Goal: Task Accomplishment & Management: Use online tool/utility

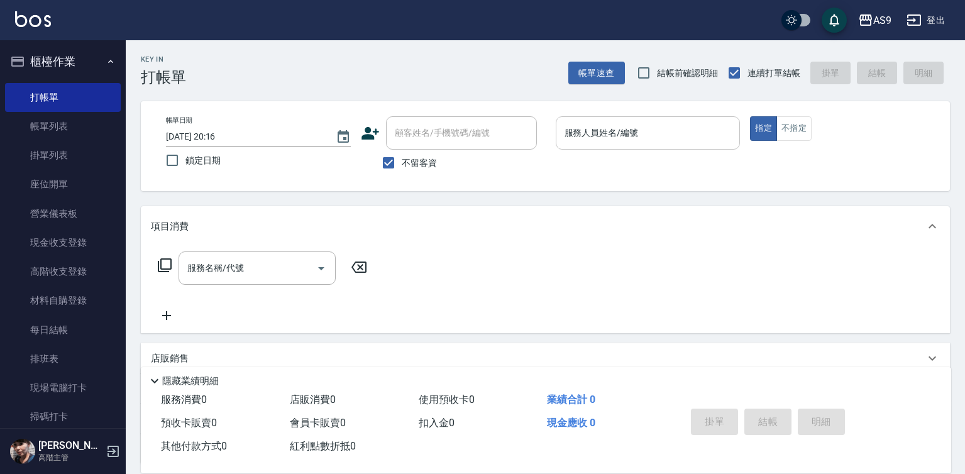
click at [595, 138] on input "服務人員姓名/編號" at bounding box center [649, 133] width 174 height 22
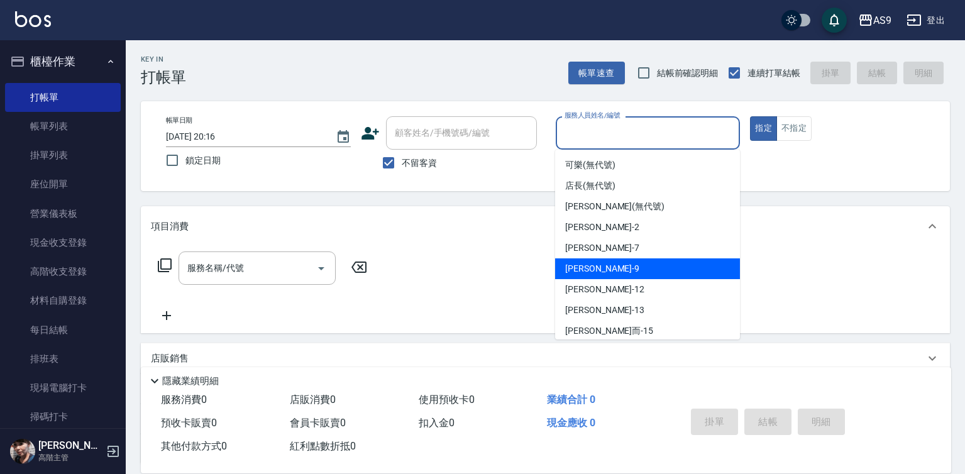
click at [604, 275] on div "[PERSON_NAME] -9" at bounding box center [647, 268] width 185 height 21
type input "[PERSON_NAME]-9"
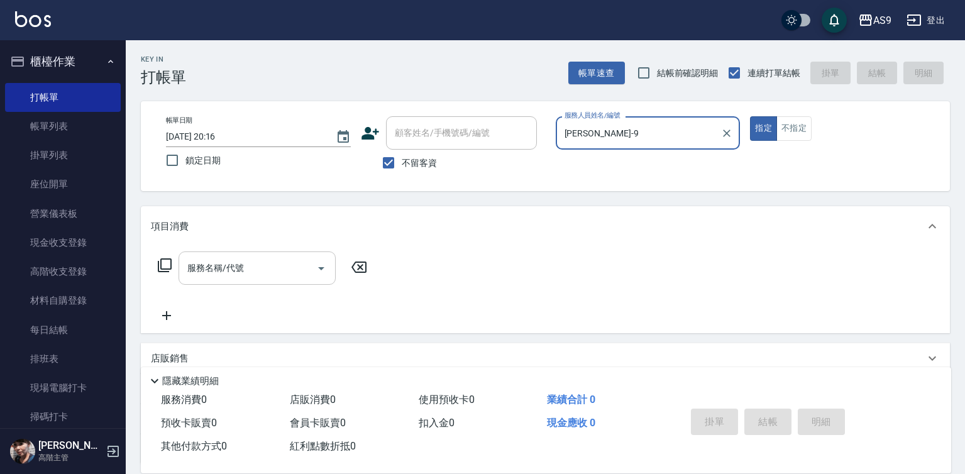
click at [297, 265] on input "服務名稱/代號" at bounding box center [247, 268] width 127 height 22
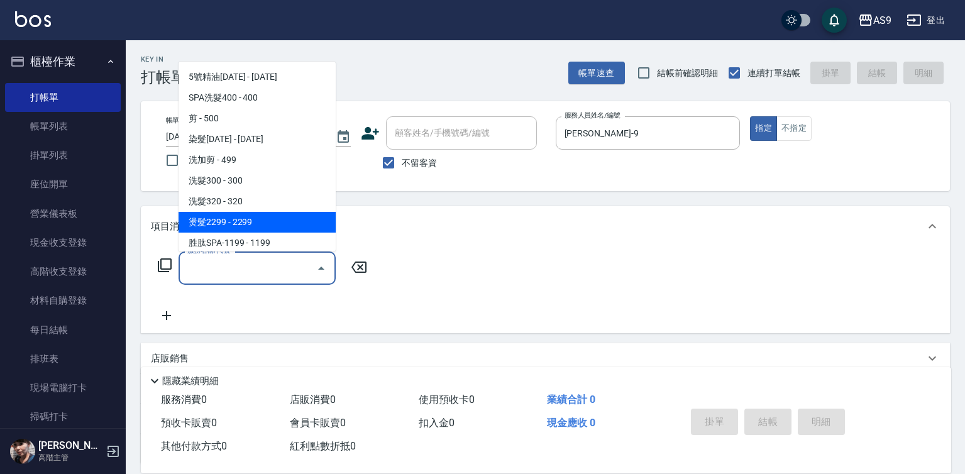
click at [250, 222] on span "燙髮2299 - 2299" at bounding box center [257, 222] width 157 height 21
type input "燙髮2299(燙2299)"
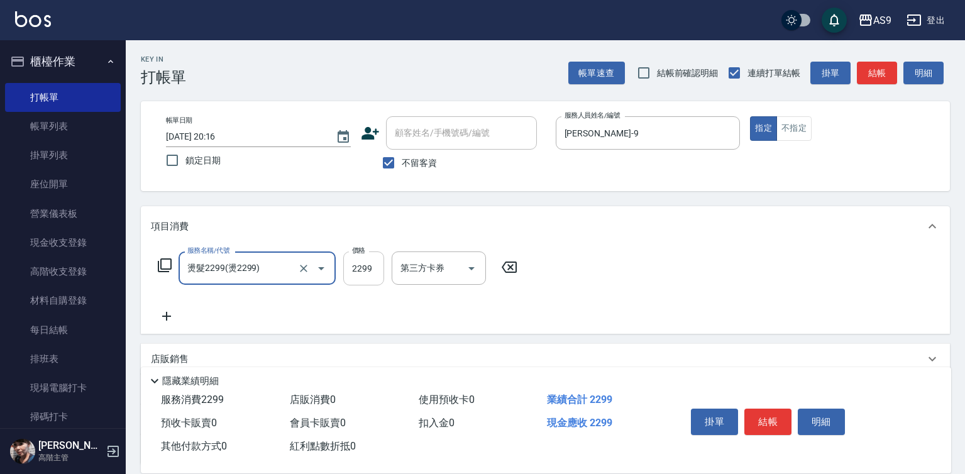
click at [369, 272] on input "2299" at bounding box center [363, 269] width 41 height 34
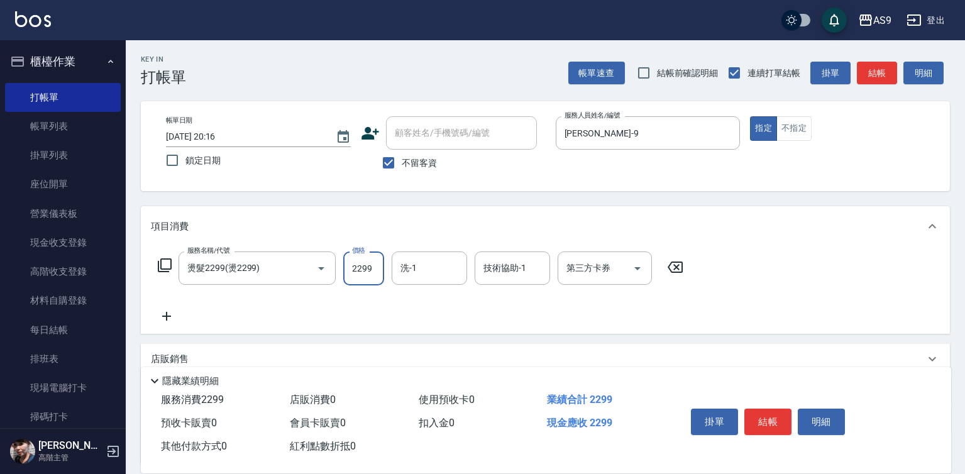
click at [369, 272] on input "2299" at bounding box center [363, 269] width 41 height 34
type input "2500"
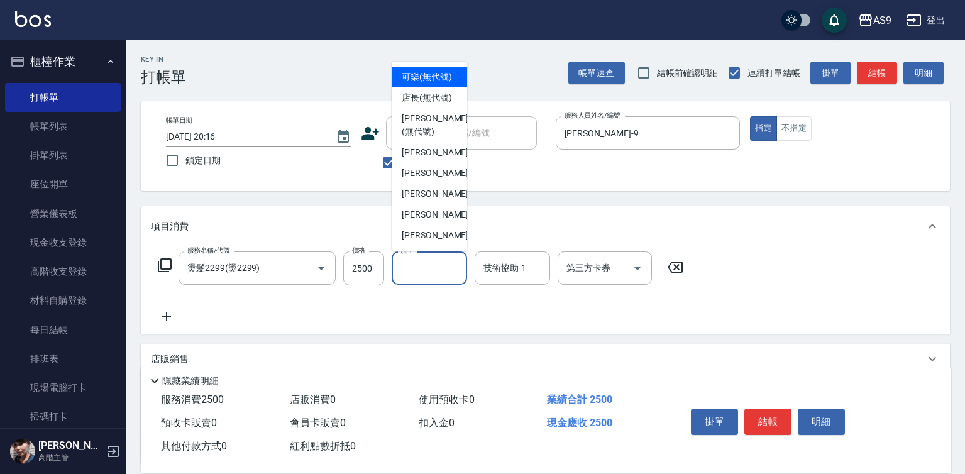
click at [417, 265] on input "洗-1" at bounding box center [429, 268] width 64 height 22
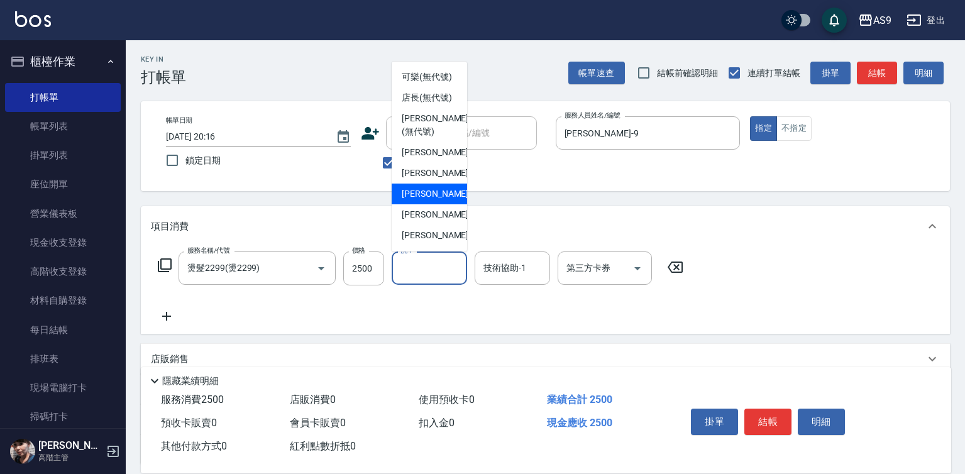
click at [509, 269] on div "技術協助-1 技術協助-1" at bounding box center [512, 268] width 75 height 33
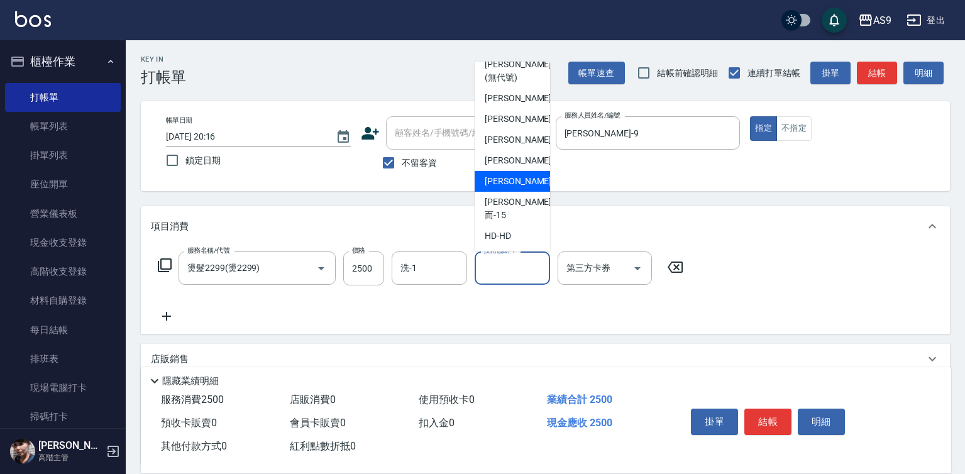
scroll to position [80, 0]
click at [521, 188] on span "[PERSON_NAME] -13" at bounding box center [524, 181] width 79 height 13
type input "[PERSON_NAME]-13"
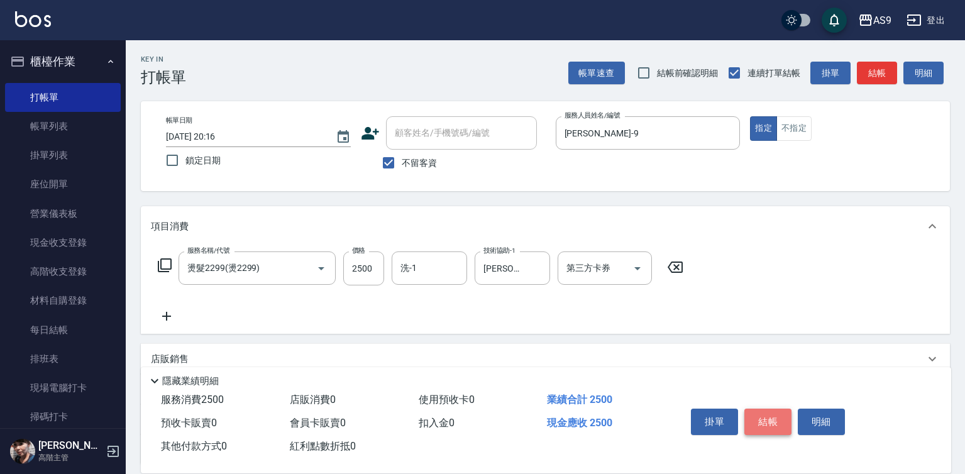
click at [769, 420] on button "結帳" at bounding box center [768, 422] width 47 height 26
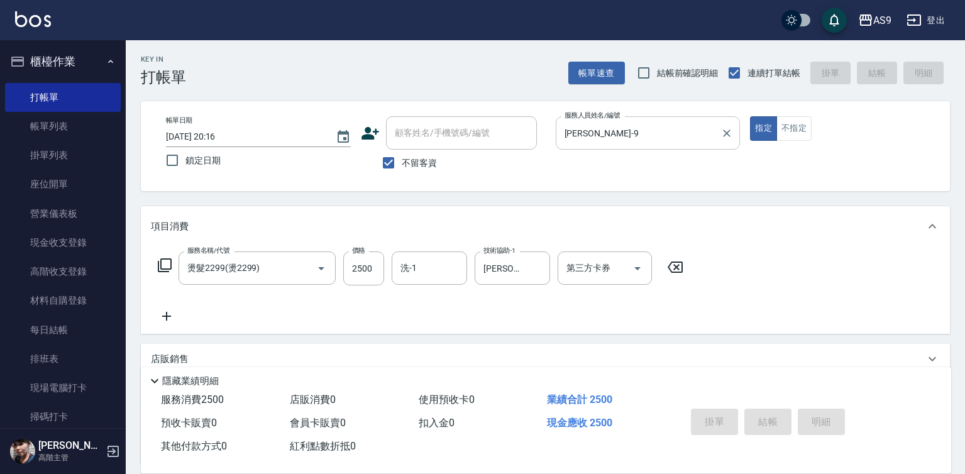
click at [620, 137] on input "[PERSON_NAME]-9" at bounding box center [639, 133] width 155 height 22
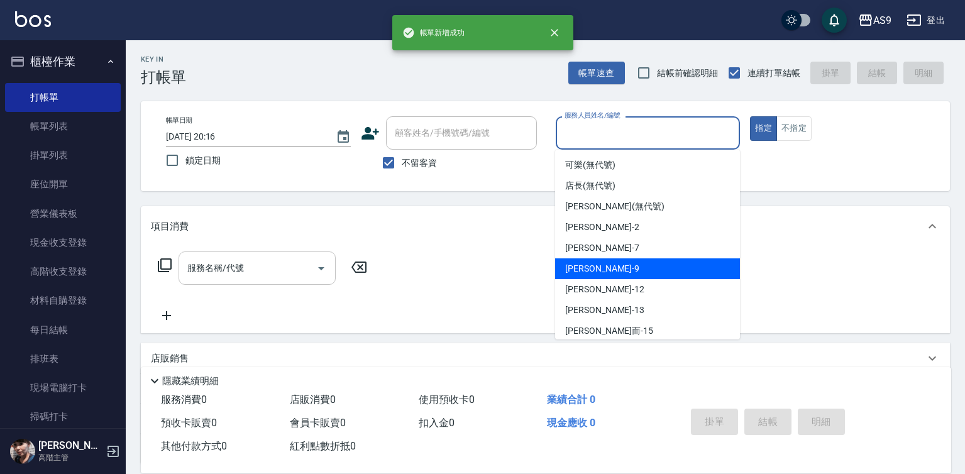
drag, startPoint x: 604, startPoint y: 267, endPoint x: 319, endPoint y: 273, distance: 284.3
click at [599, 268] on div "[PERSON_NAME] -9" at bounding box center [647, 268] width 185 height 21
type input "[PERSON_NAME]-9"
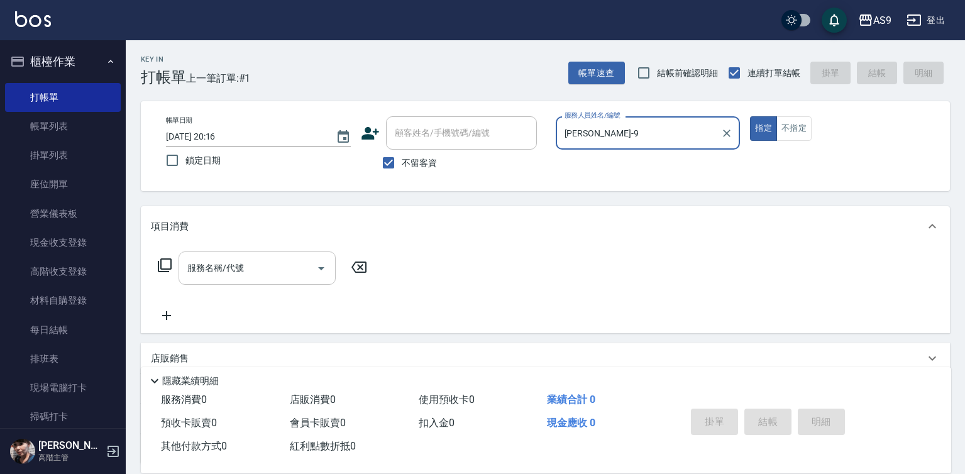
click at [294, 279] on input "服務名稱/代號" at bounding box center [247, 268] width 127 height 22
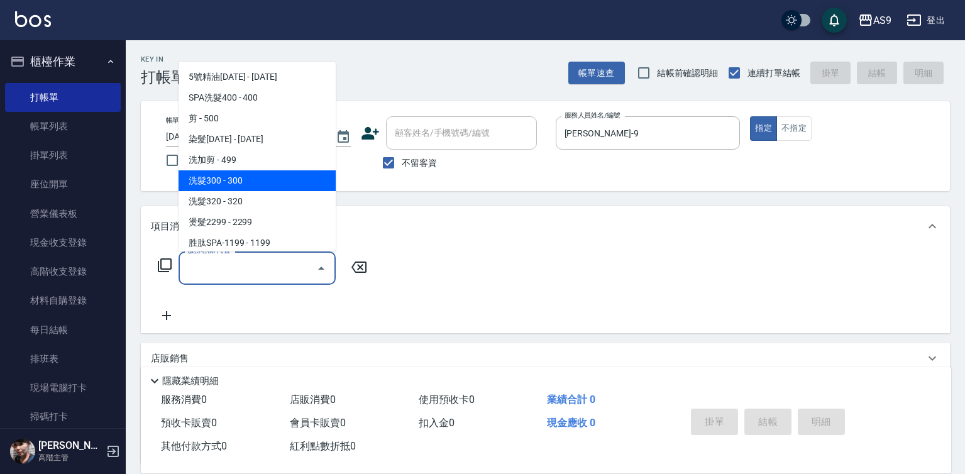
click at [262, 179] on span "洗髮300 - 300" at bounding box center [257, 180] width 157 height 21
type input "洗髮300(洗 髮300)"
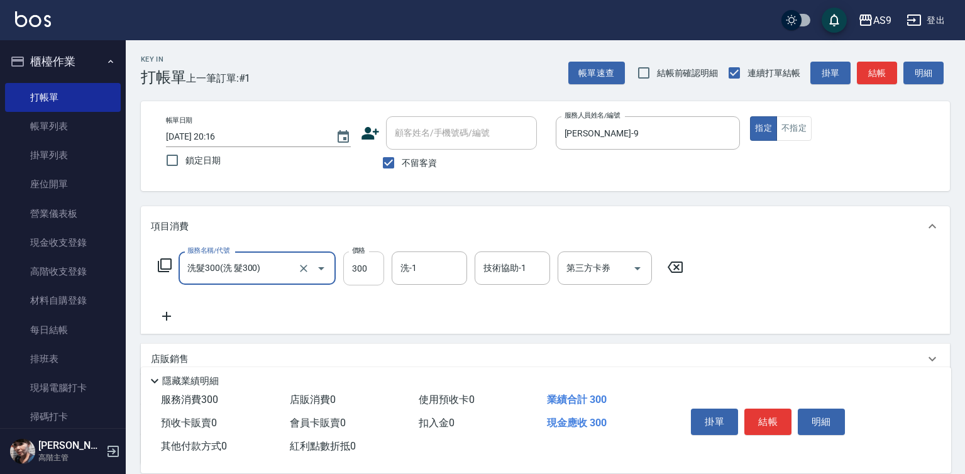
click at [355, 265] on input "300" at bounding box center [363, 269] width 41 height 34
type input "290"
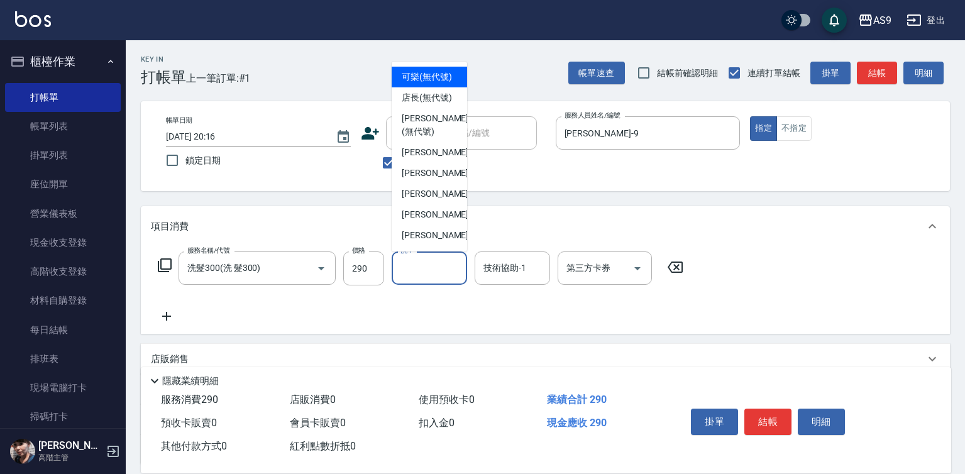
click at [434, 269] on input "洗-1" at bounding box center [429, 268] width 64 height 22
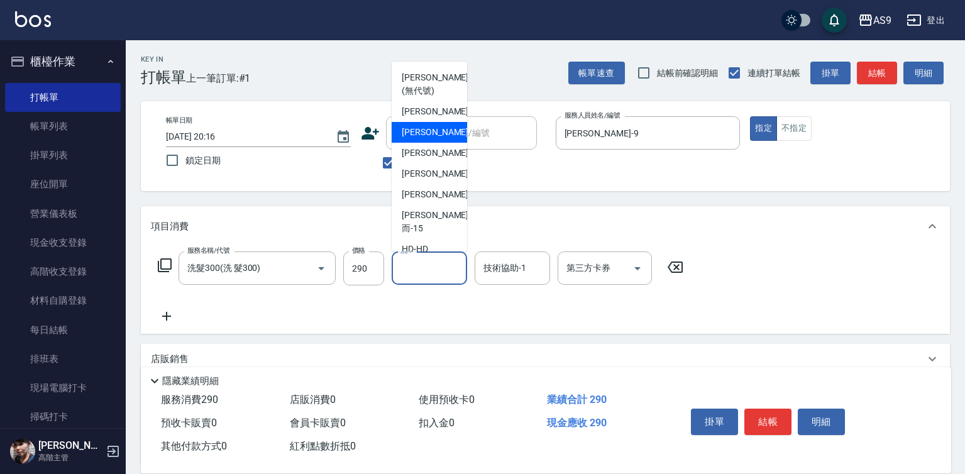
scroll to position [63, 0]
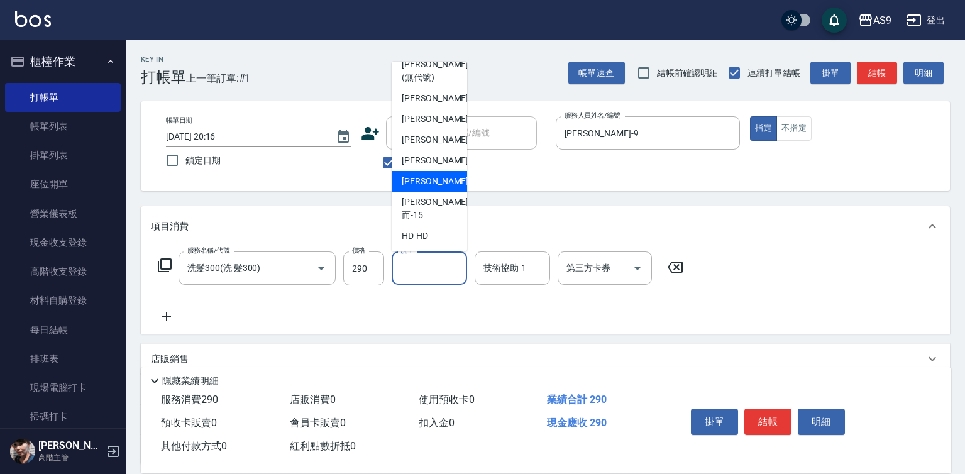
click at [440, 188] on span "[PERSON_NAME] -13" at bounding box center [441, 181] width 79 height 13
type input "[PERSON_NAME]-13"
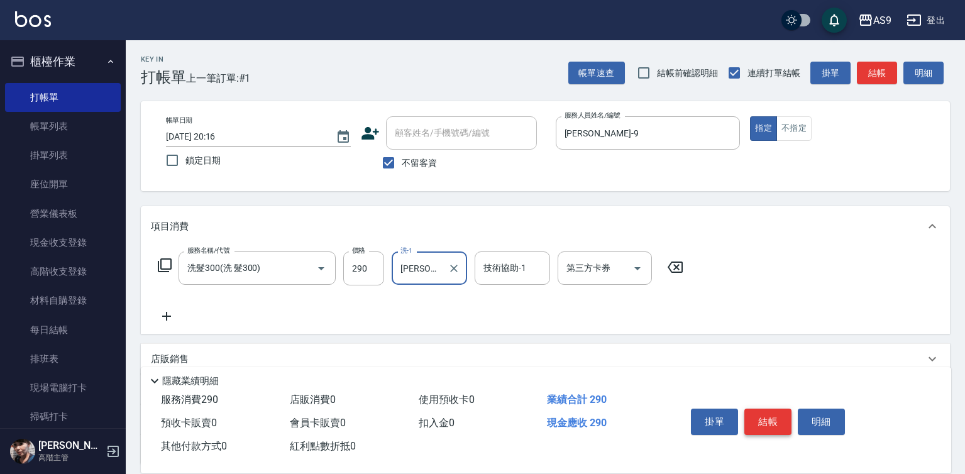
click at [758, 418] on button "結帳" at bounding box center [768, 422] width 47 height 26
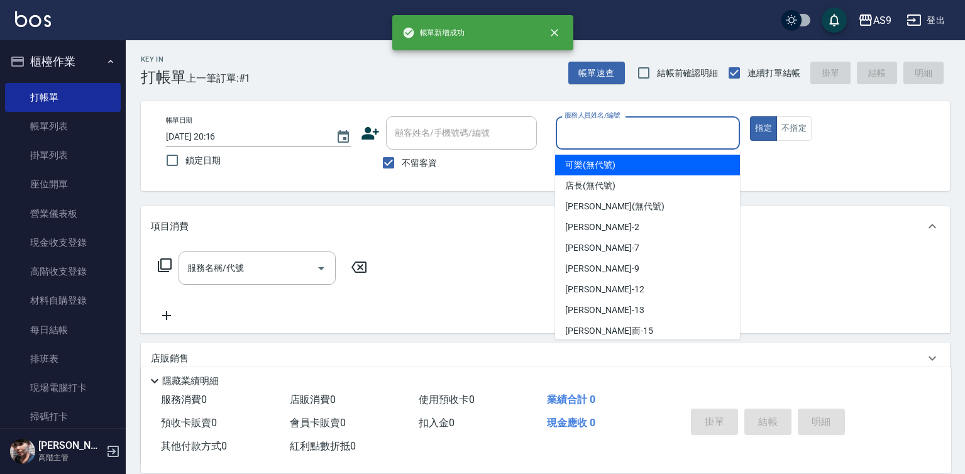
click at [606, 138] on input "服務人員姓名/編號" at bounding box center [649, 133] width 174 height 22
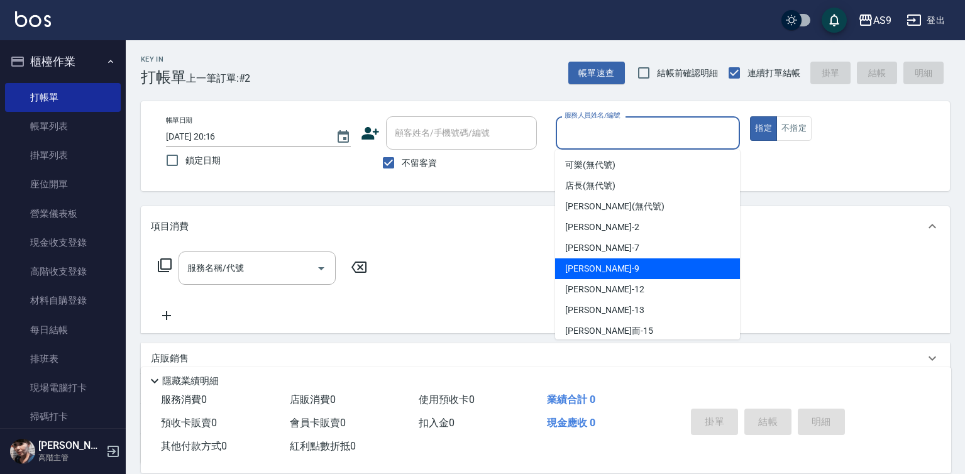
drag, startPoint x: 598, startPoint y: 270, endPoint x: 355, endPoint y: 272, distance: 242.8
click at [598, 270] on span "[PERSON_NAME] -9" at bounding box center [602, 268] width 74 height 13
type input "[PERSON_NAME]-9"
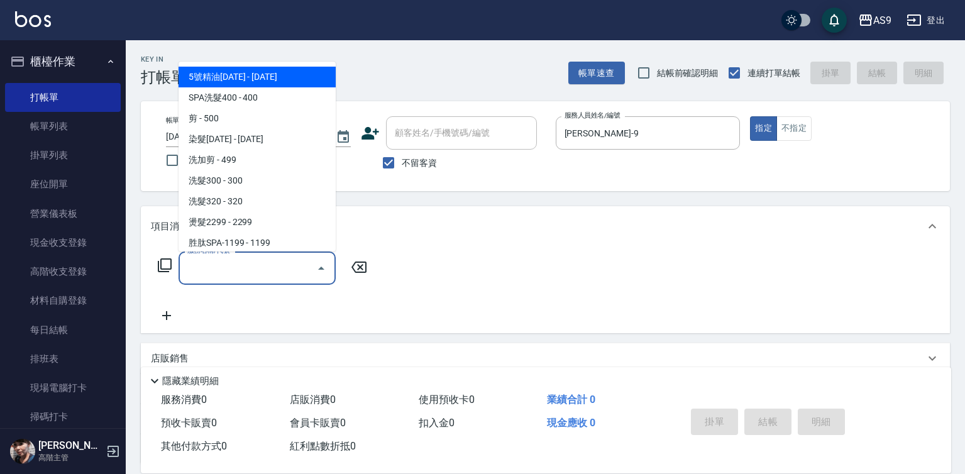
click at [270, 273] on input "服務名稱/代號" at bounding box center [247, 268] width 127 height 22
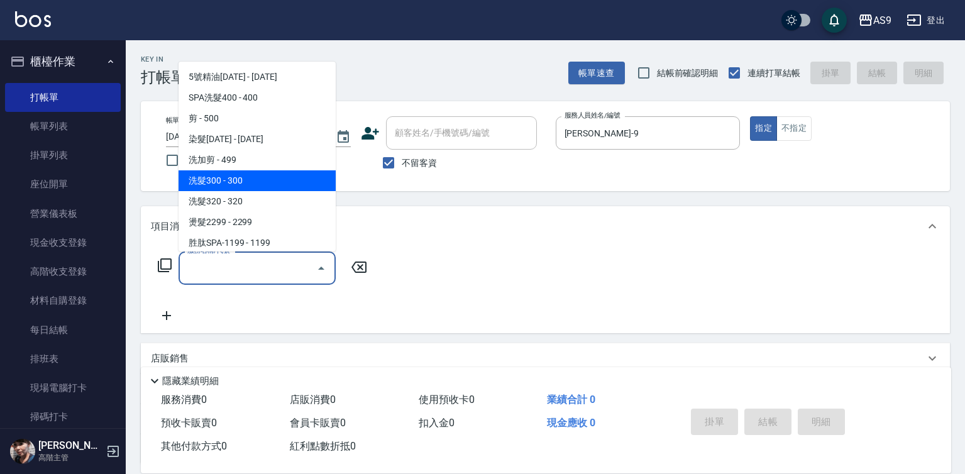
drag, startPoint x: 259, startPoint y: 191, endPoint x: 278, endPoint y: 202, distance: 22.0
click at [259, 191] on span "洗髮300 - 300" at bounding box center [257, 180] width 157 height 21
type input "洗髮300(洗 髮300)"
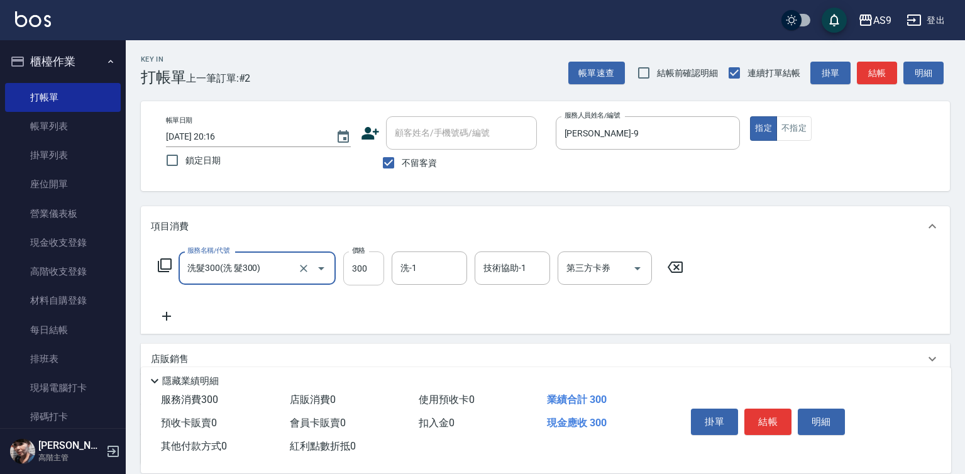
click at [372, 269] on input "300" at bounding box center [363, 269] width 41 height 34
type input "290"
click at [413, 270] on input "洗-1" at bounding box center [429, 268] width 64 height 22
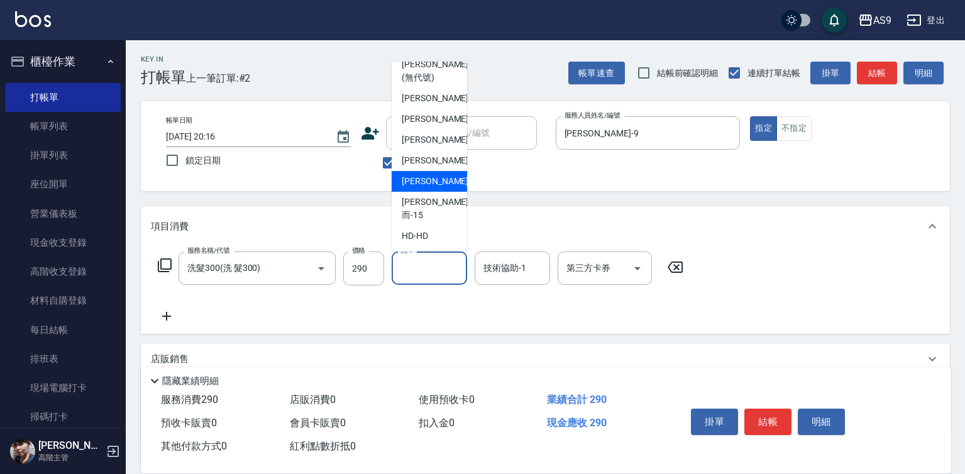
drag, startPoint x: 436, startPoint y: 214, endPoint x: 611, endPoint y: 321, distance: 205.8
click at [436, 188] on span "[PERSON_NAME] -13" at bounding box center [441, 181] width 79 height 13
type input "[PERSON_NAME]-13"
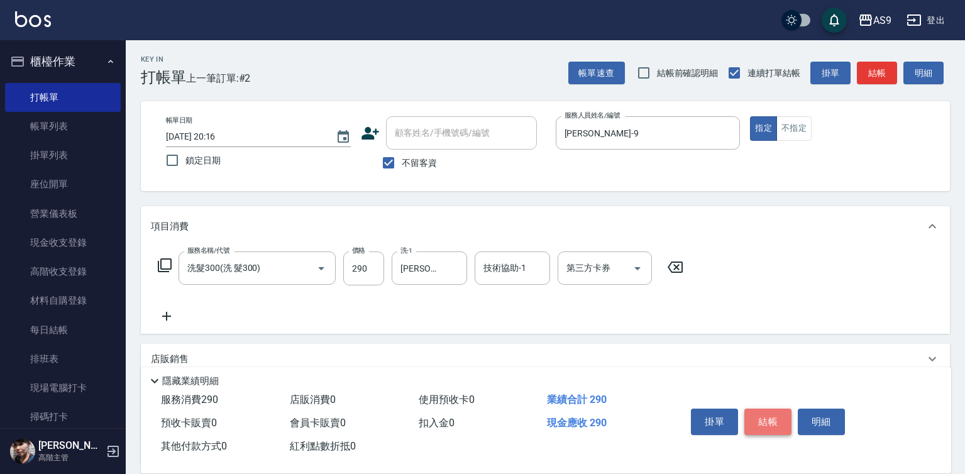
click at [759, 414] on button "結帳" at bounding box center [768, 422] width 47 height 26
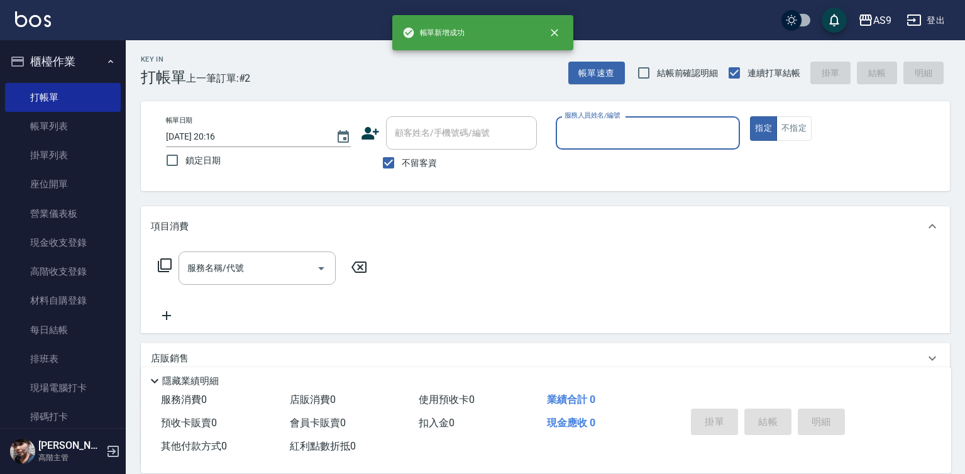
click at [609, 134] on input "服務人員姓名/編號" at bounding box center [649, 133] width 174 height 22
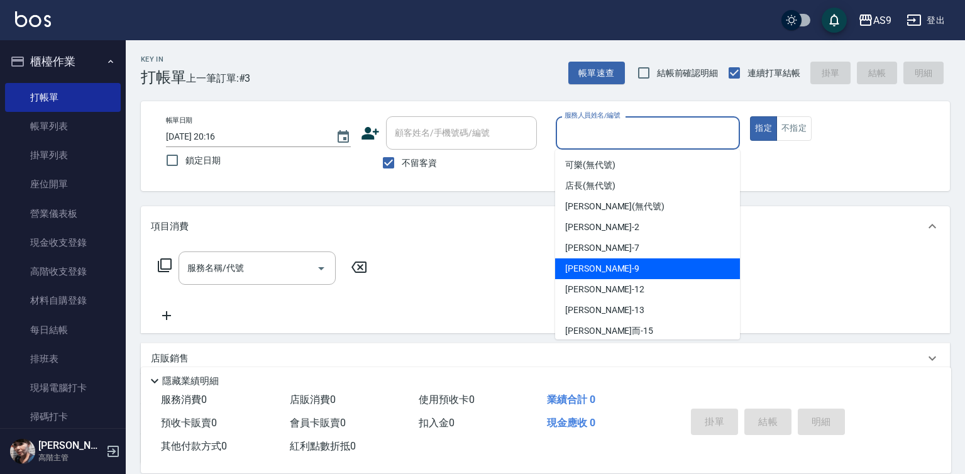
click at [608, 271] on div "[PERSON_NAME] -9" at bounding box center [647, 268] width 185 height 21
type input "[PERSON_NAME]-9"
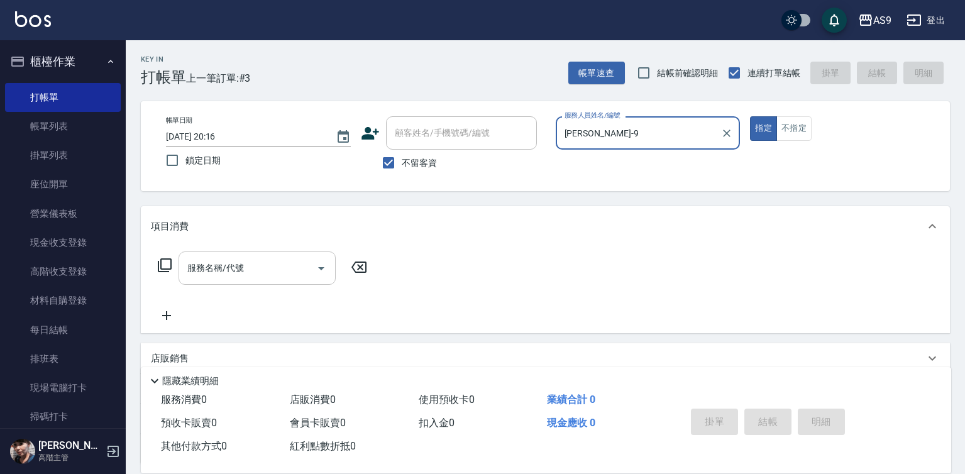
click at [289, 269] on input "服務名稱/代號" at bounding box center [247, 268] width 127 height 22
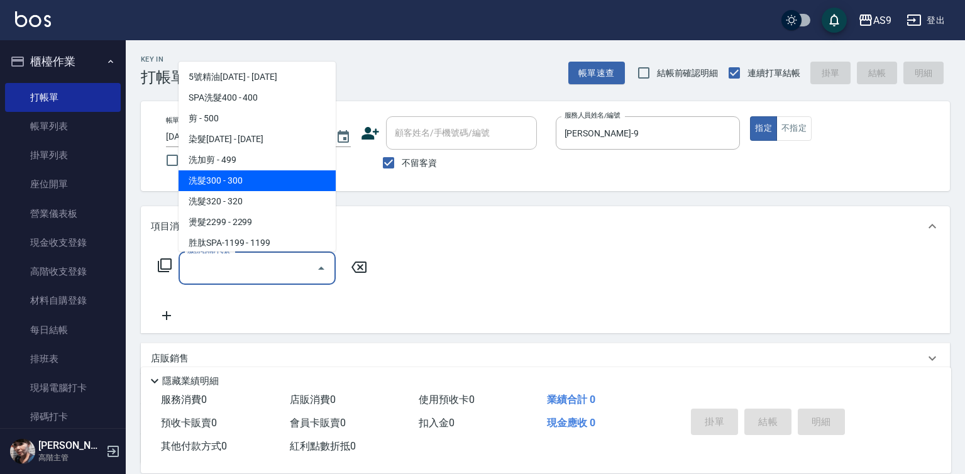
click at [260, 185] on span "洗髮300 - 300" at bounding box center [257, 180] width 157 height 21
type input "洗髮300(洗 髮300)"
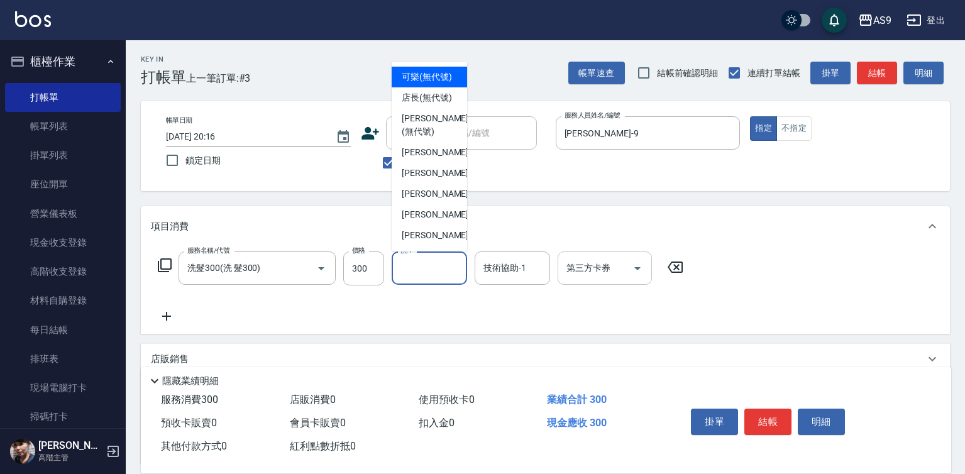
click at [410, 268] on input "洗-1" at bounding box center [429, 268] width 64 height 22
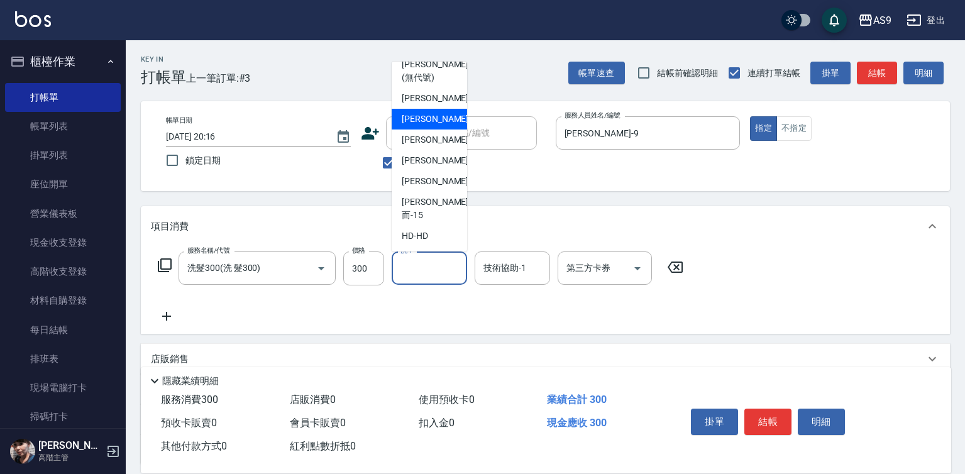
scroll to position [80, 0]
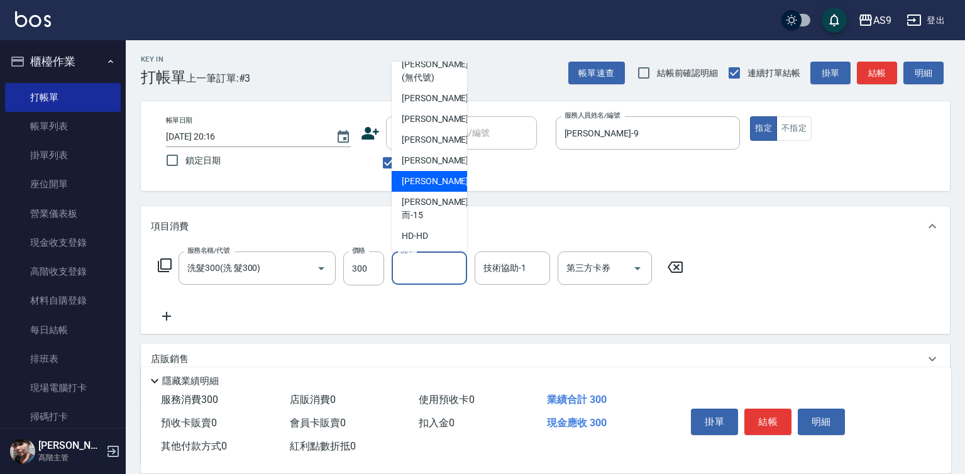
click at [436, 188] on span "[PERSON_NAME] -13" at bounding box center [441, 181] width 79 height 13
type input "[PERSON_NAME]-13"
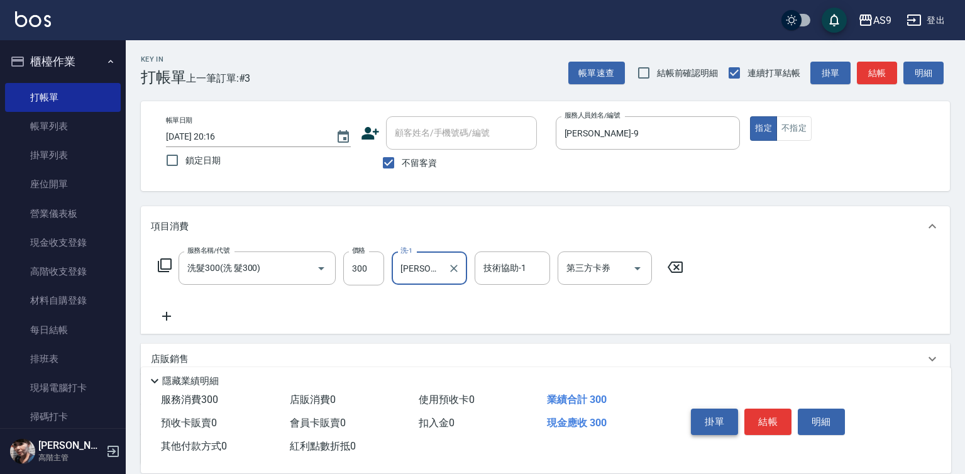
click at [708, 412] on button "掛單" at bounding box center [714, 422] width 47 height 26
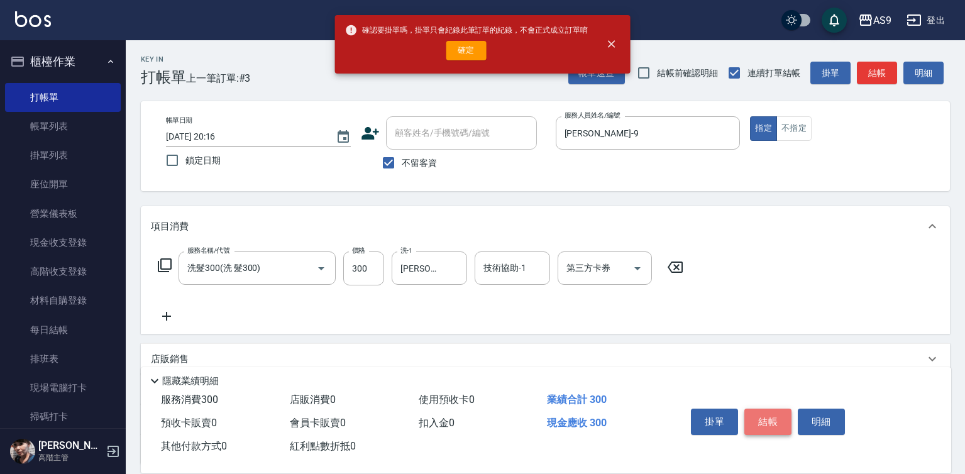
click at [773, 415] on button "結帳" at bounding box center [768, 422] width 47 height 26
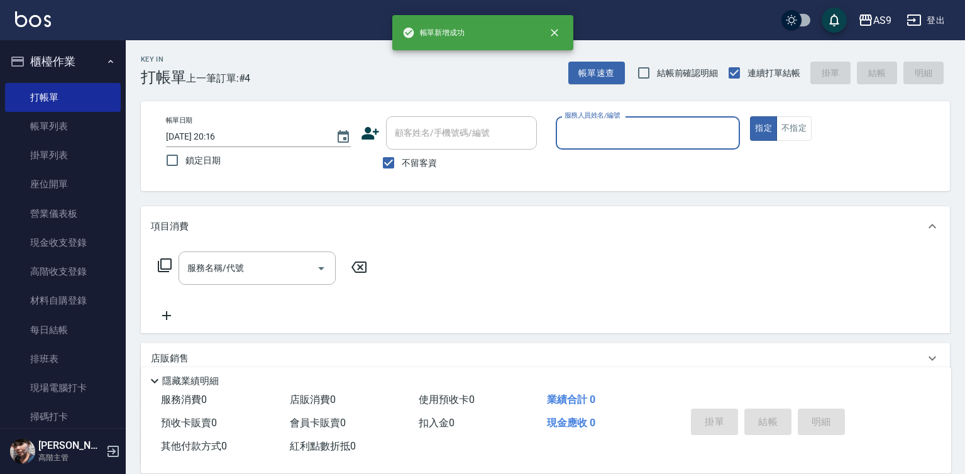
drag, startPoint x: 605, startPoint y: 122, endPoint x: 608, endPoint y: 145, distance: 23.4
click at [605, 128] on input "服務人員姓名/編號" at bounding box center [649, 133] width 174 height 22
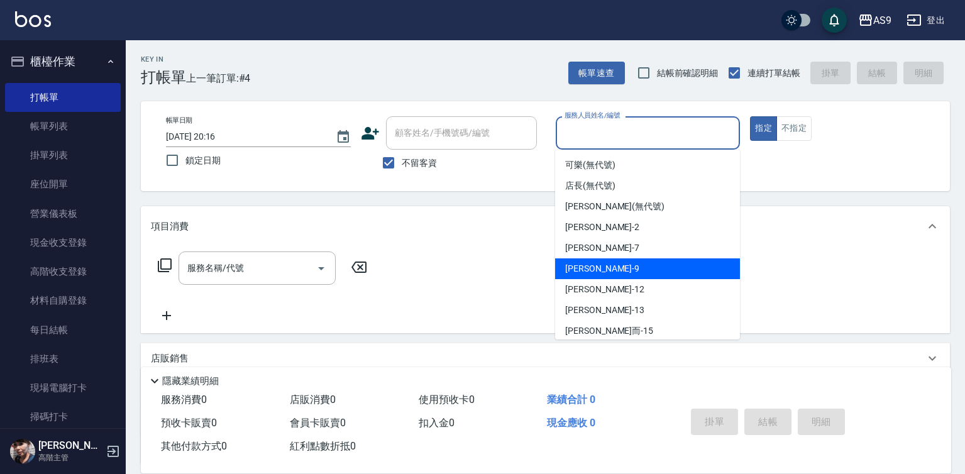
click at [608, 270] on div "[PERSON_NAME] -9" at bounding box center [647, 268] width 185 height 21
type input "[PERSON_NAME]-9"
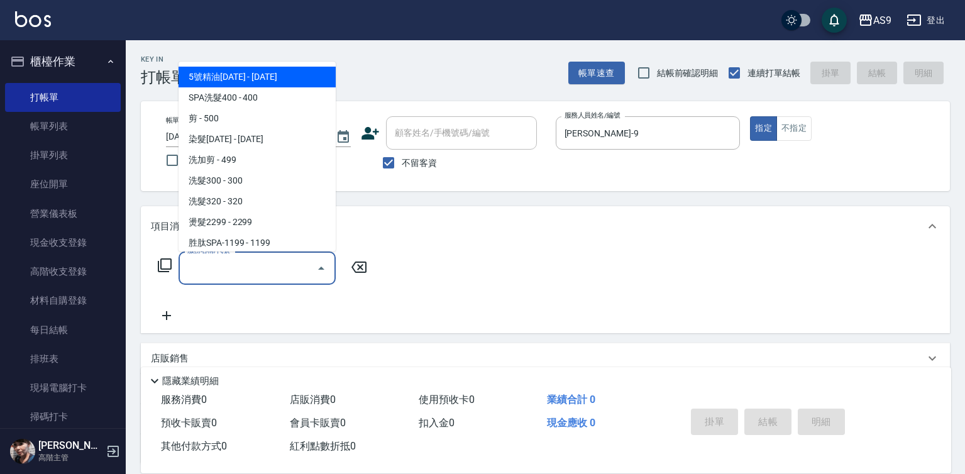
click at [286, 272] on input "服務名稱/代號" at bounding box center [247, 268] width 127 height 22
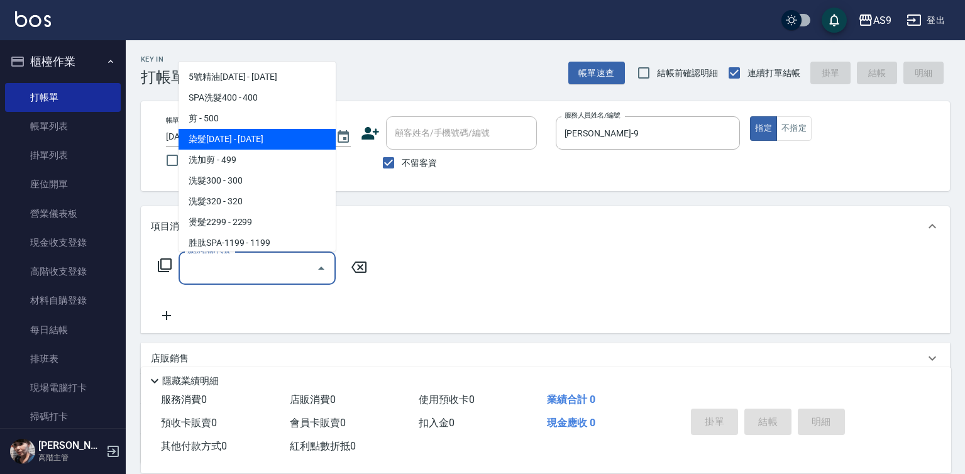
click at [266, 145] on span "染髮[DATE] - [DATE]" at bounding box center [257, 139] width 157 height 21
type input "染髮1500(染髮1500)"
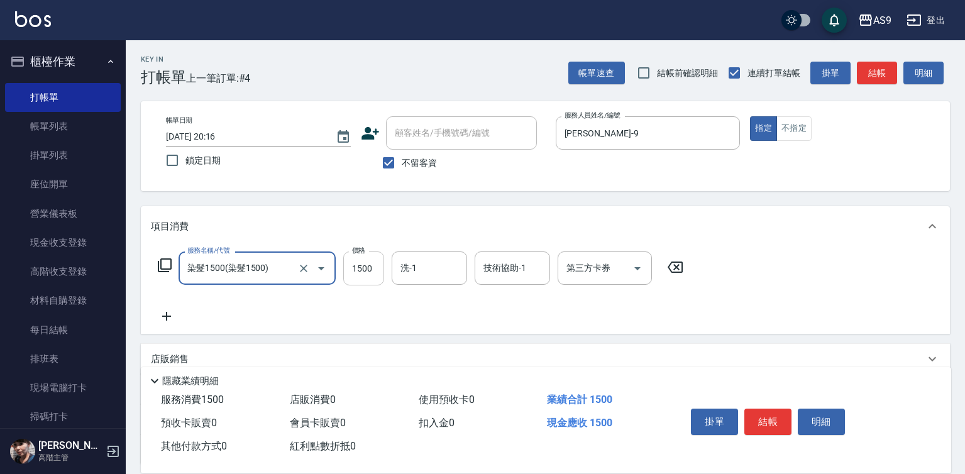
click at [365, 267] on input "1500" at bounding box center [363, 269] width 41 height 34
type input "3500"
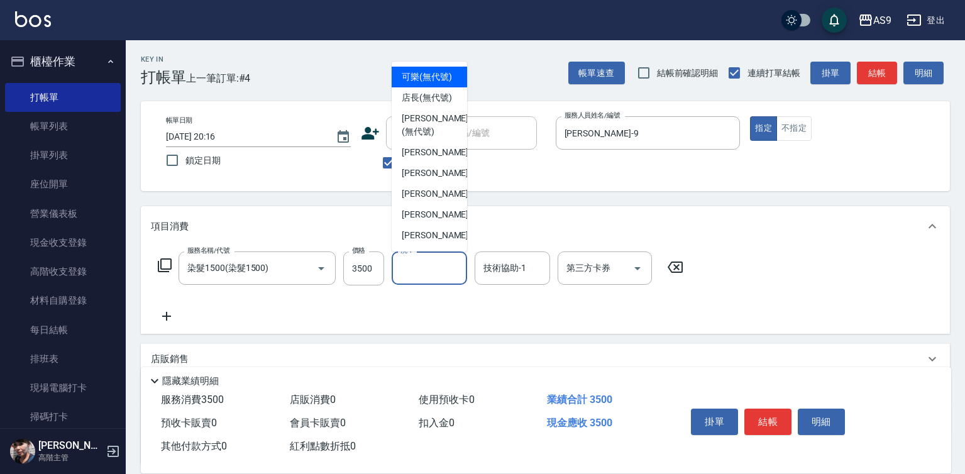
click at [399, 269] on input "洗-1" at bounding box center [429, 268] width 64 height 22
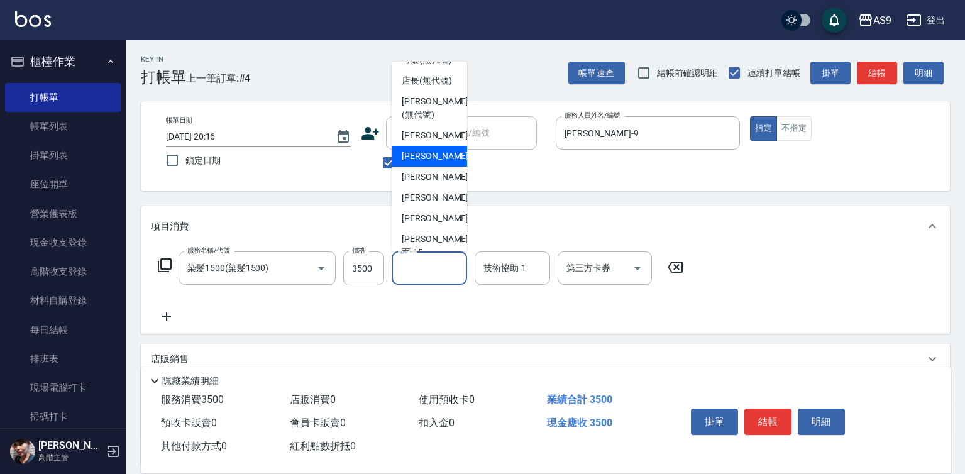
scroll to position [63, 0]
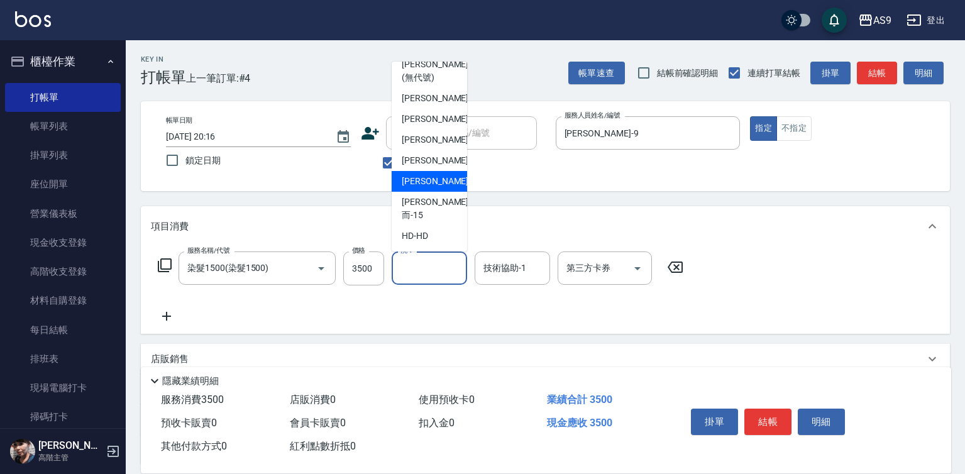
click at [426, 188] on span "[PERSON_NAME] -13" at bounding box center [441, 181] width 79 height 13
type input "[PERSON_NAME]-13"
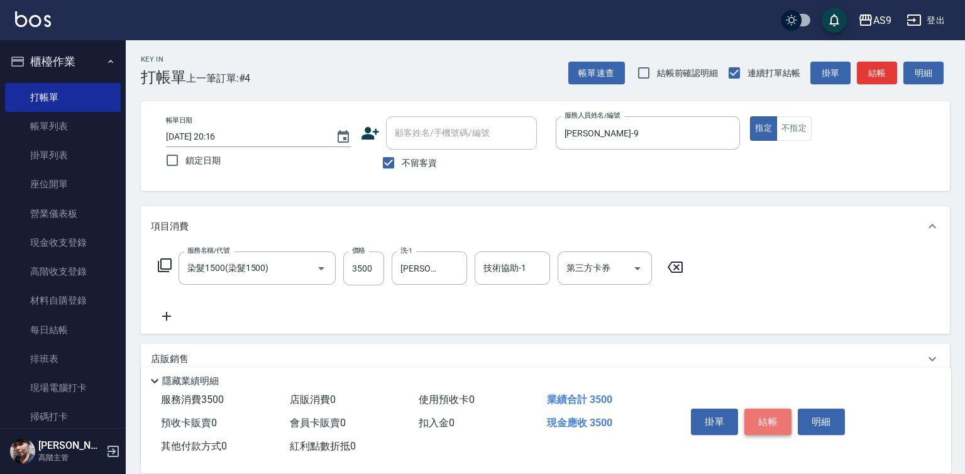
click at [750, 421] on button "結帳" at bounding box center [768, 422] width 47 height 26
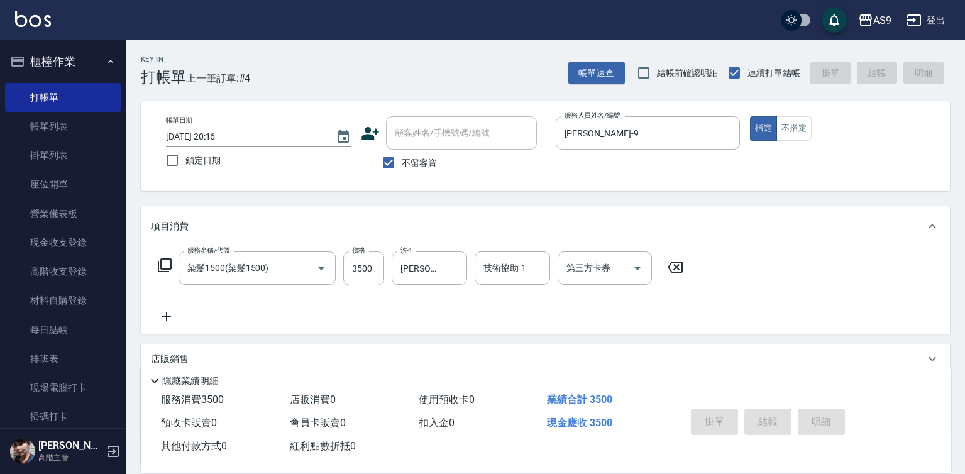
type input "[DATE] 20:17"
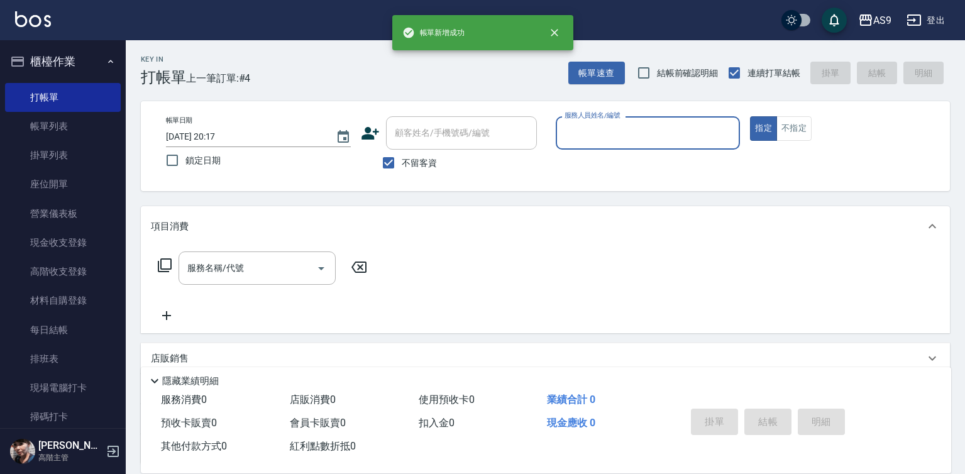
click at [640, 126] on input "服務人員姓名/編號" at bounding box center [649, 133] width 174 height 22
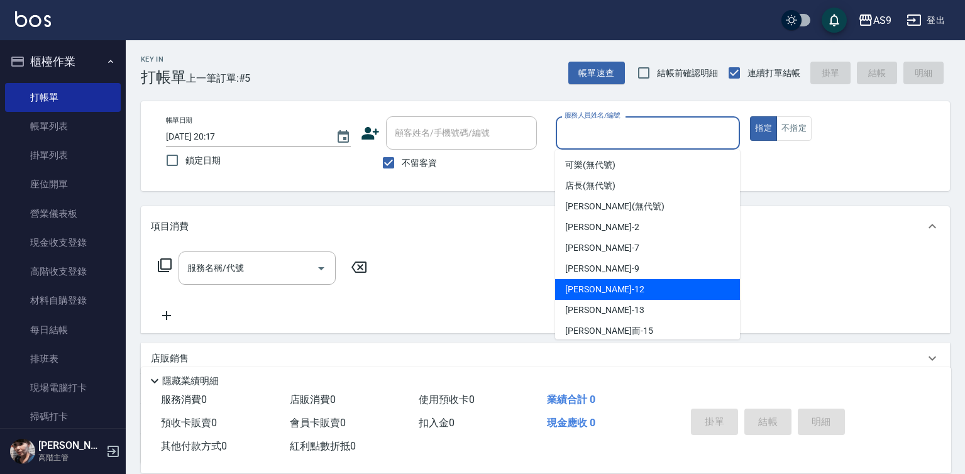
click at [612, 279] on div "[PERSON_NAME]-12" at bounding box center [647, 289] width 185 height 21
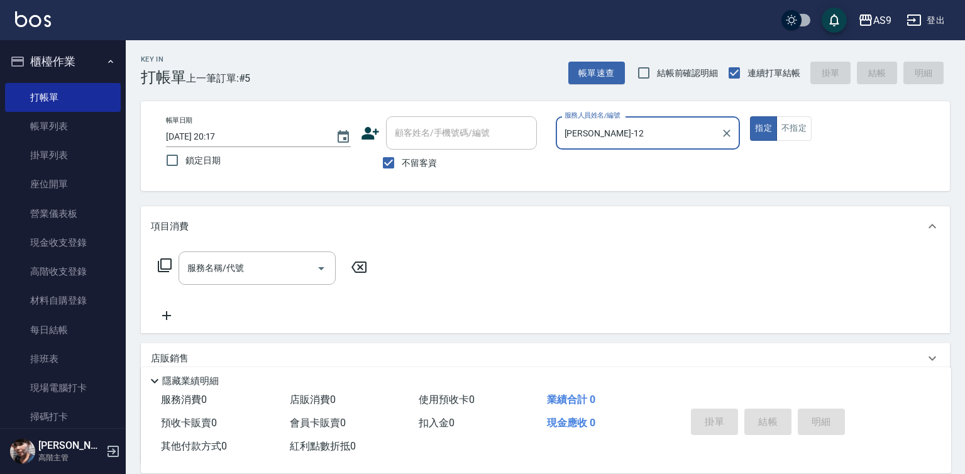
click at [601, 140] on input "[PERSON_NAME]-12" at bounding box center [639, 133] width 155 height 22
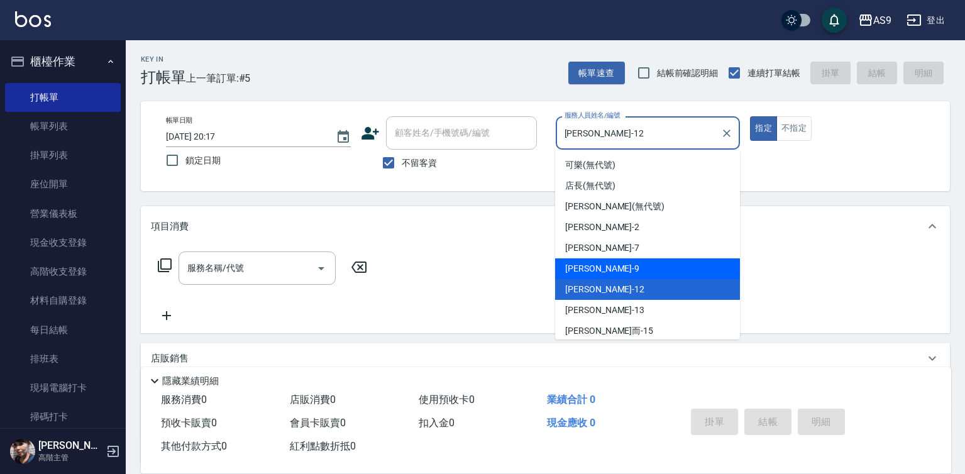
click at [602, 267] on div "[PERSON_NAME] -9" at bounding box center [647, 268] width 185 height 21
type input "[PERSON_NAME]-9"
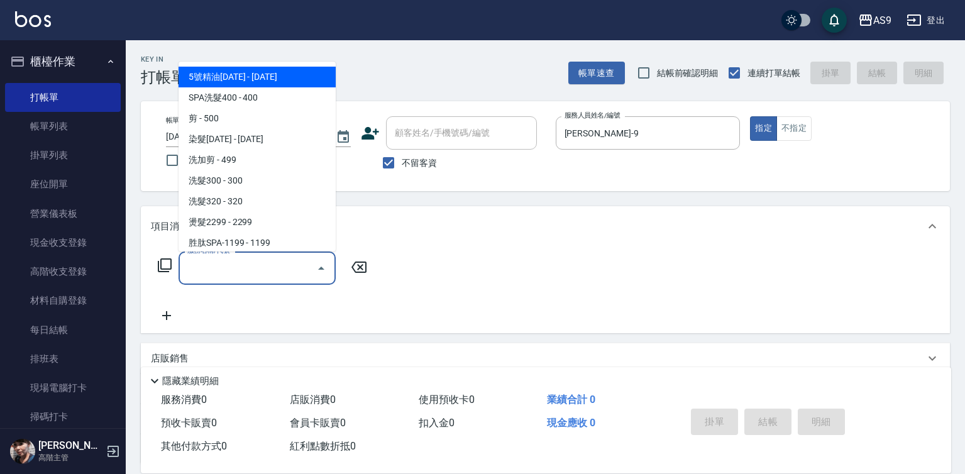
click at [269, 266] on input "服務名稱/代號" at bounding box center [247, 268] width 127 height 22
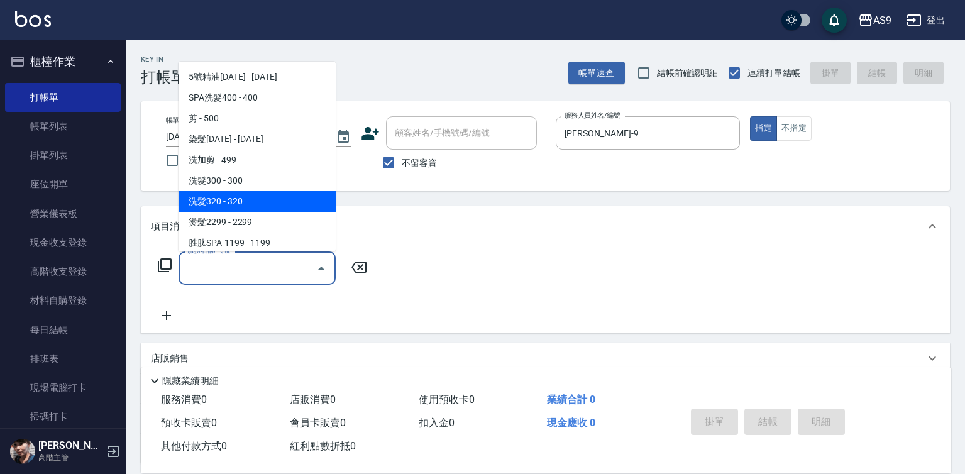
click at [267, 194] on span "洗髮320 - 320" at bounding box center [257, 201] width 157 height 21
type input "洗髮320(洗髮320)"
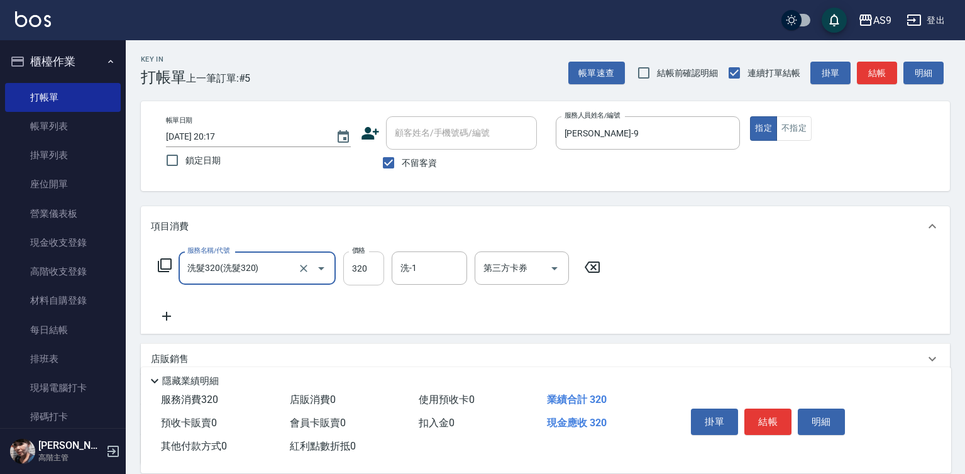
click at [367, 279] on input "320" at bounding box center [363, 269] width 41 height 34
click at [367, 277] on input "320" at bounding box center [363, 269] width 41 height 34
type input "290"
click at [412, 266] on div "洗-1 洗-1" at bounding box center [429, 268] width 75 height 33
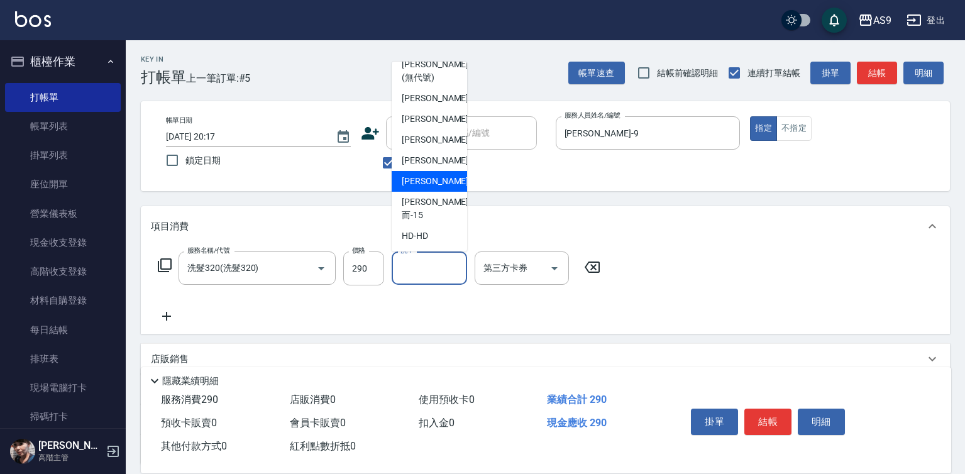
click at [444, 192] on div "[PERSON_NAME] -13" at bounding box center [429, 181] width 75 height 21
type input "[PERSON_NAME]-13"
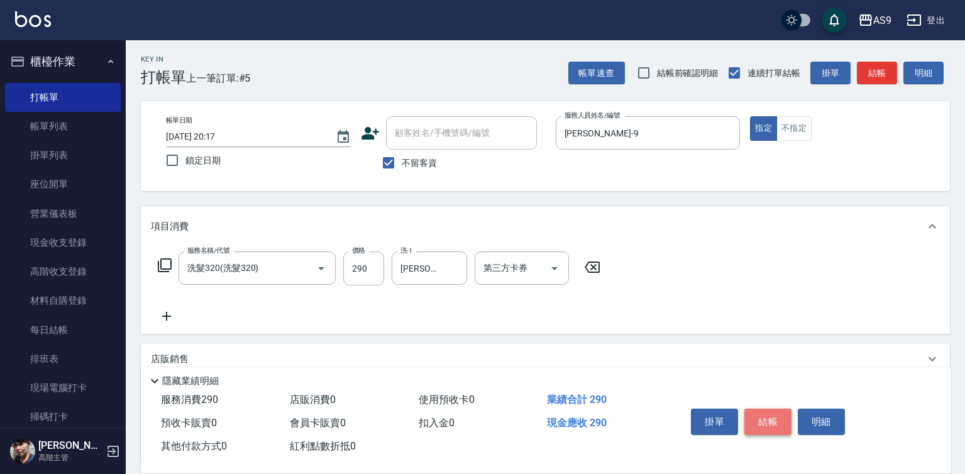
click at [758, 413] on button "結帳" at bounding box center [768, 422] width 47 height 26
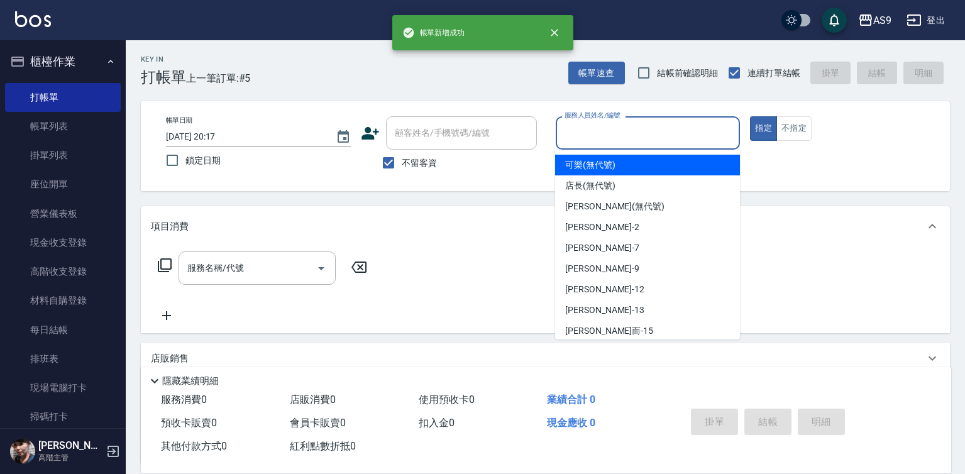
drag, startPoint x: 623, startPoint y: 130, endPoint x: 622, endPoint y: 210, distance: 79.9
click at [622, 131] on input "服務人員姓名/編號" at bounding box center [649, 133] width 174 height 22
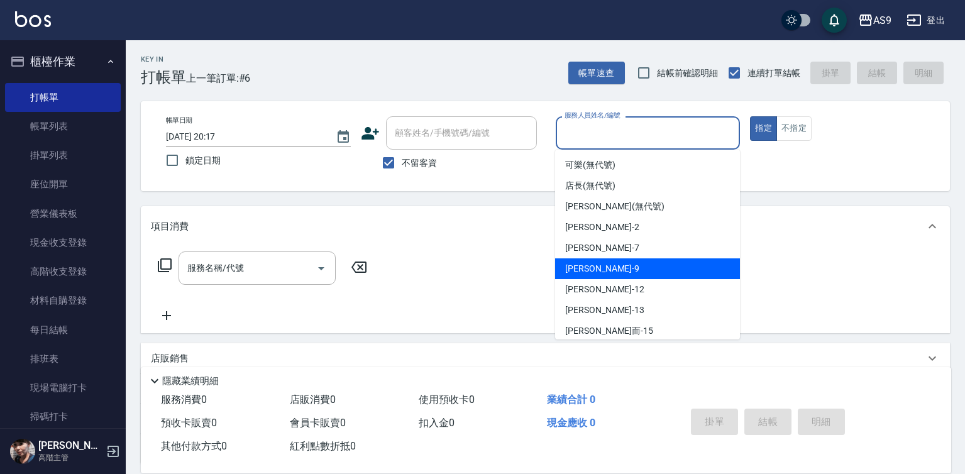
drag, startPoint x: 618, startPoint y: 267, endPoint x: 355, endPoint y: 270, distance: 262.3
click at [616, 269] on div "[PERSON_NAME] -9" at bounding box center [647, 268] width 185 height 21
type input "[PERSON_NAME]-9"
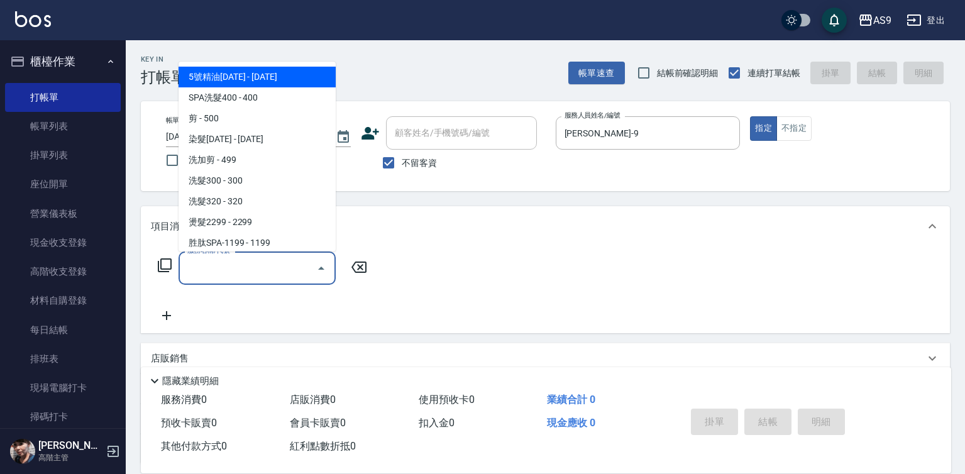
click at [280, 272] on input "服務名稱/代號" at bounding box center [247, 268] width 127 height 22
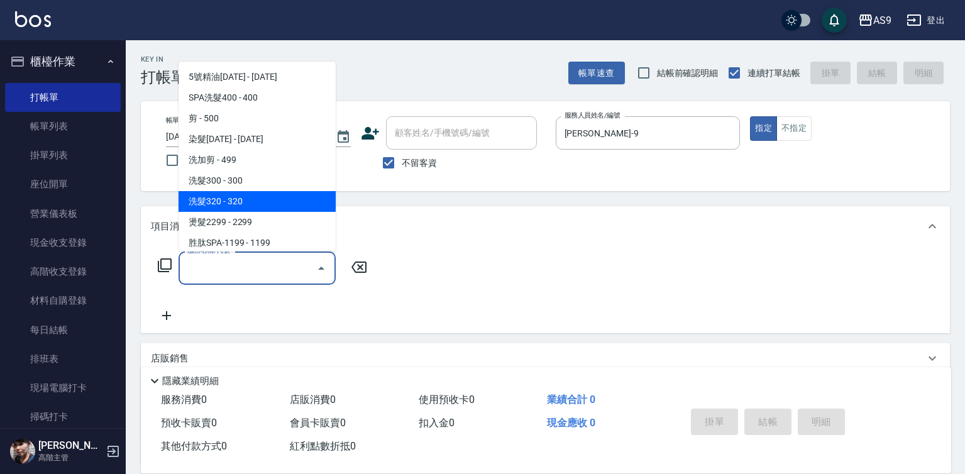
click at [266, 200] on span "洗髮320 - 320" at bounding box center [257, 201] width 157 height 21
type input "洗髮320(洗髮320)"
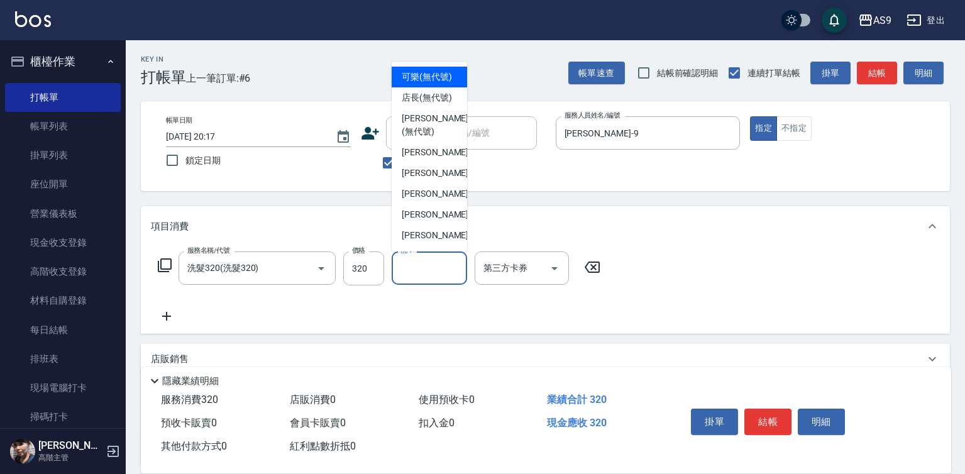
click at [436, 265] on input "洗-1" at bounding box center [429, 268] width 64 height 22
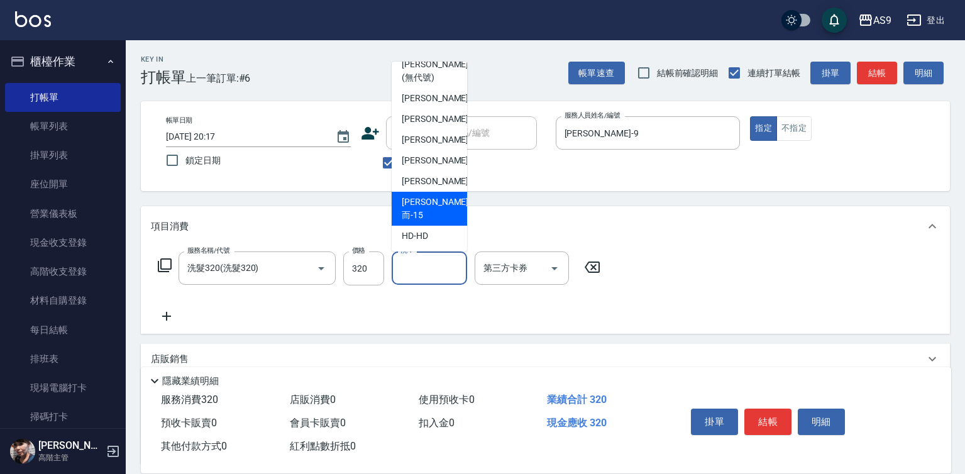
scroll to position [80, 0]
click at [428, 188] on span "[PERSON_NAME] -13" at bounding box center [441, 181] width 79 height 13
type input "[PERSON_NAME]-13"
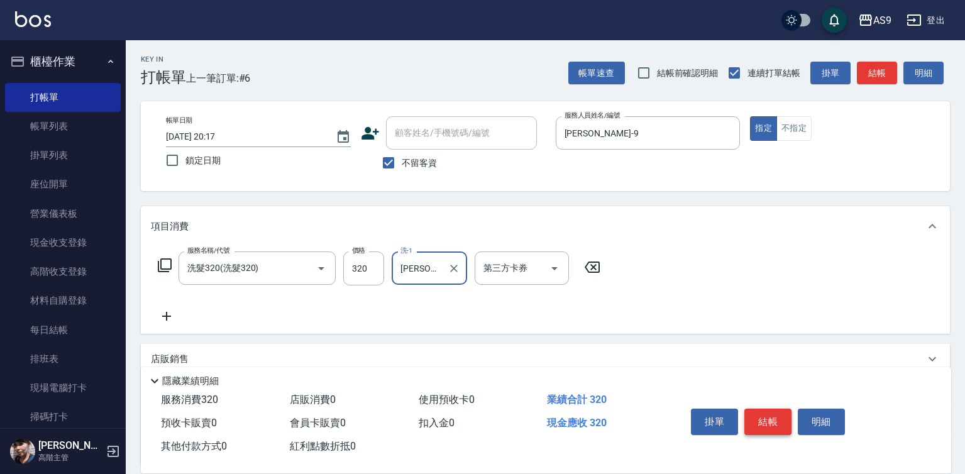
click at [755, 418] on button "結帳" at bounding box center [768, 422] width 47 height 26
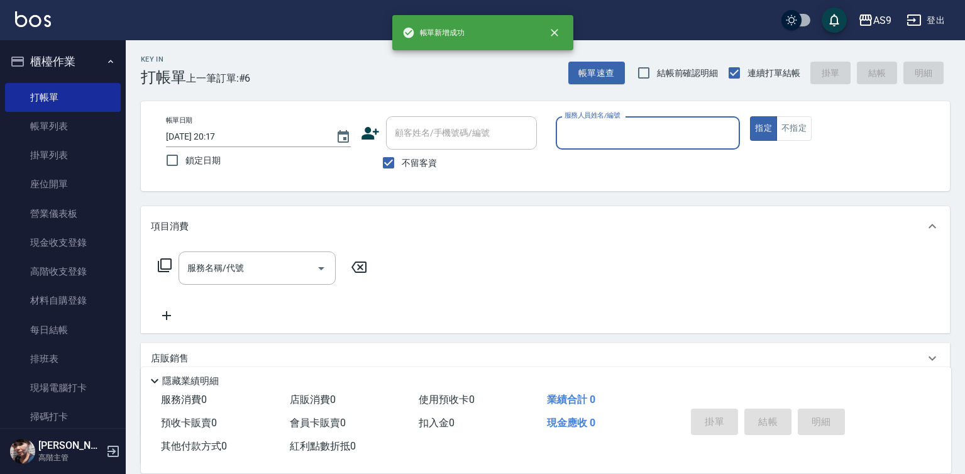
click at [599, 135] on input "服務人員姓名/編號" at bounding box center [649, 133] width 174 height 22
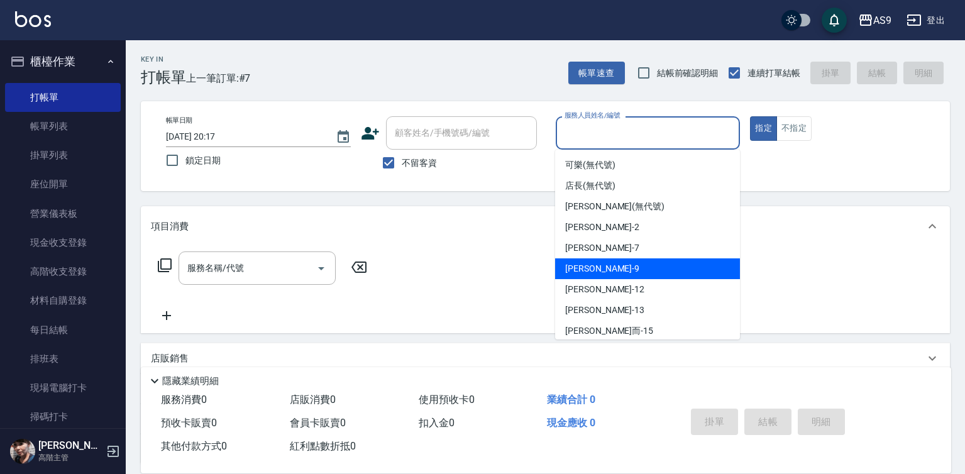
drag, startPoint x: 617, startPoint y: 264, endPoint x: 357, endPoint y: 267, distance: 260.4
click at [617, 265] on div "[PERSON_NAME] -9" at bounding box center [647, 268] width 185 height 21
type input "[PERSON_NAME]-9"
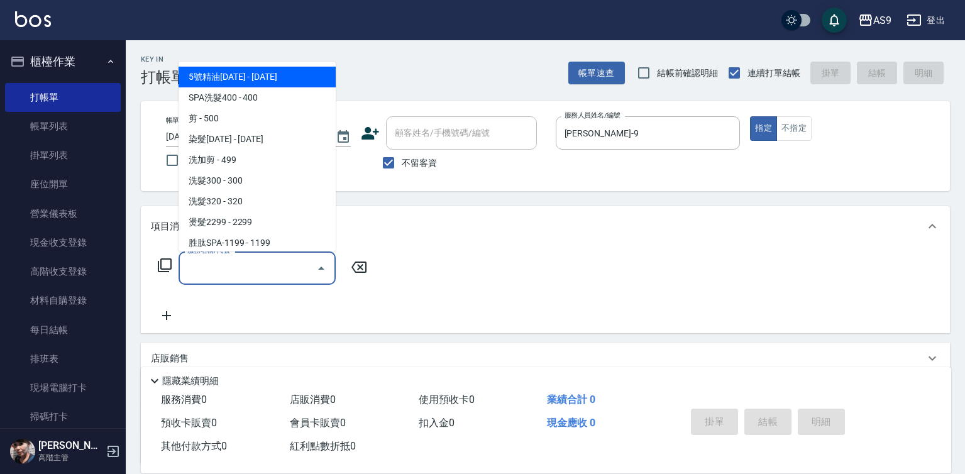
click at [271, 270] on input "服務名稱/代號" at bounding box center [247, 268] width 127 height 22
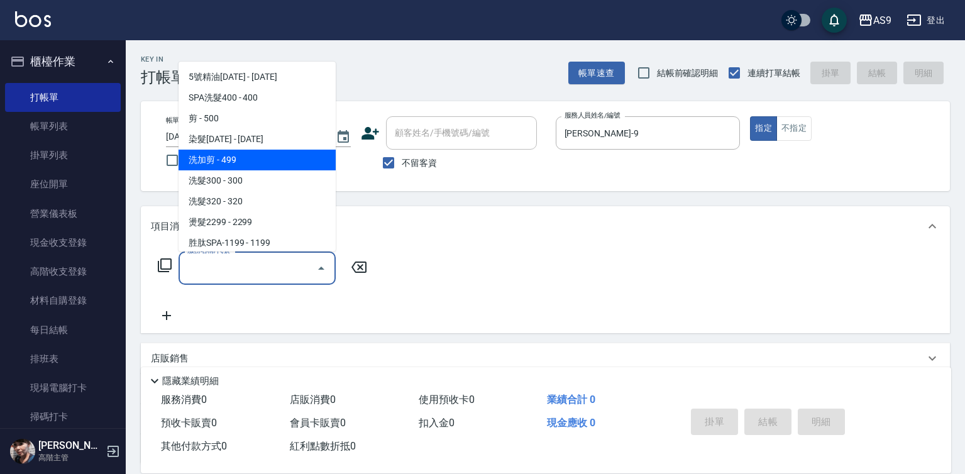
click at [250, 164] on span "洗加剪 - 499" at bounding box center [257, 160] width 157 height 21
type input "洗加剪(洗加剪)"
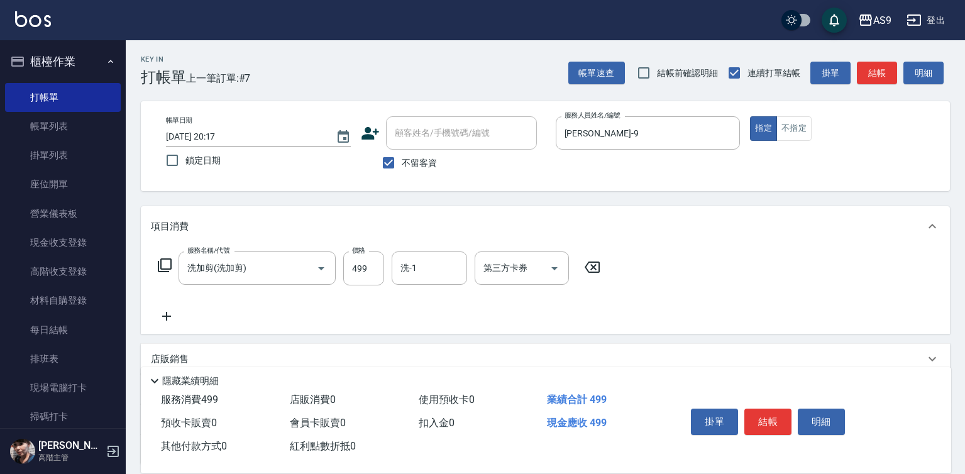
click at [384, 269] on div "服務名稱/代號 洗加剪(洗加剪) 服務名稱/代號 價格 499 價格 洗-1 洗-1 第三方卡券 第三方卡券" at bounding box center [379, 269] width 457 height 34
drag, startPoint x: 384, startPoint y: 269, endPoint x: 372, endPoint y: 270, distance: 12.6
click at [377, 270] on div "服務名稱/代號 洗加剪(洗加剪) 服務名稱/代號 價格 499 價格 洗-1 洗-1 第三方卡券 第三方卡券" at bounding box center [379, 269] width 457 height 34
type input "700"
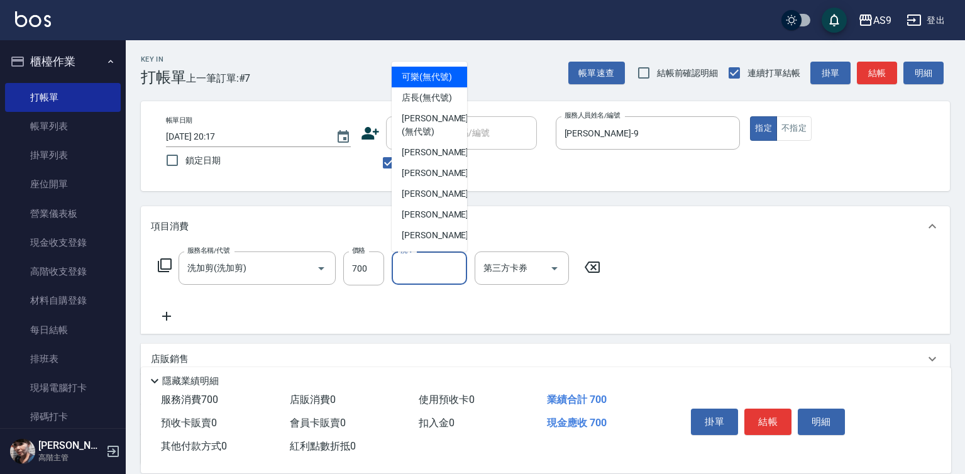
click at [417, 270] on input "洗-1" at bounding box center [429, 268] width 64 height 22
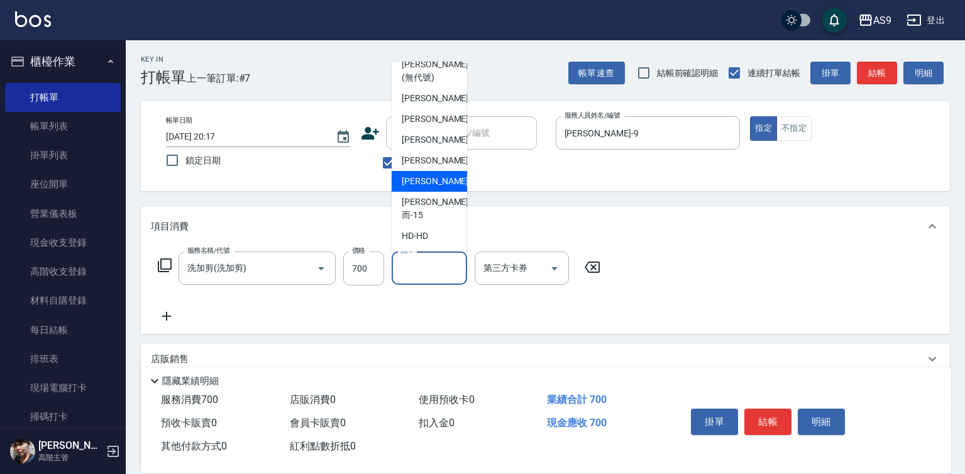
drag, startPoint x: 433, startPoint y: 194, endPoint x: 585, endPoint y: 293, distance: 181.8
click at [435, 188] on span "[PERSON_NAME] -13" at bounding box center [441, 181] width 79 height 13
type input "[PERSON_NAME]-13"
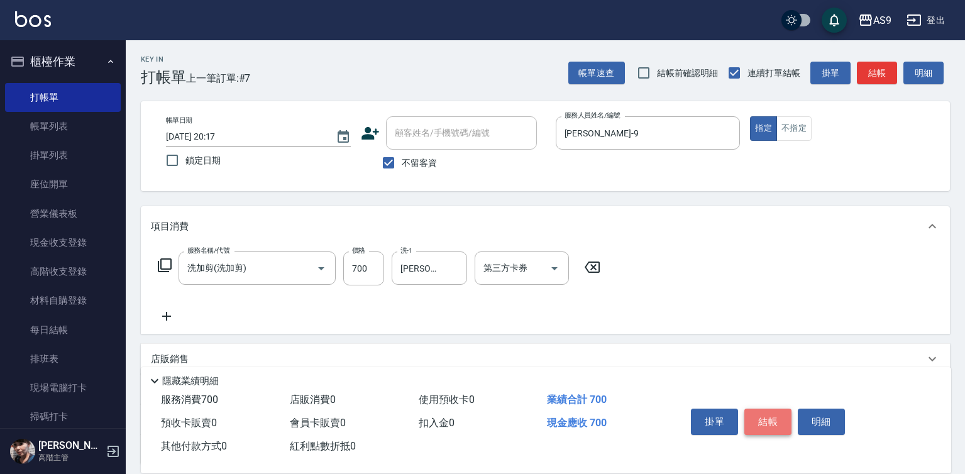
click at [755, 416] on button "結帳" at bounding box center [768, 422] width 47 height 26
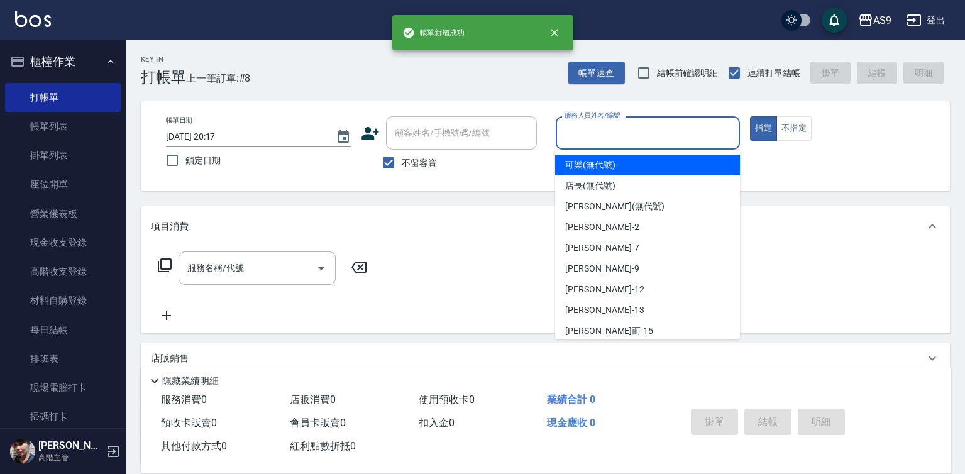
drag, startPoint x: 608, startPoint y: 137, endPoint x: 608, endPoint y: 145, distance: 8.2
click at [608, 138] on input "服務人員姓名/編號" at bounding box center [649, 133] width 174 height 22
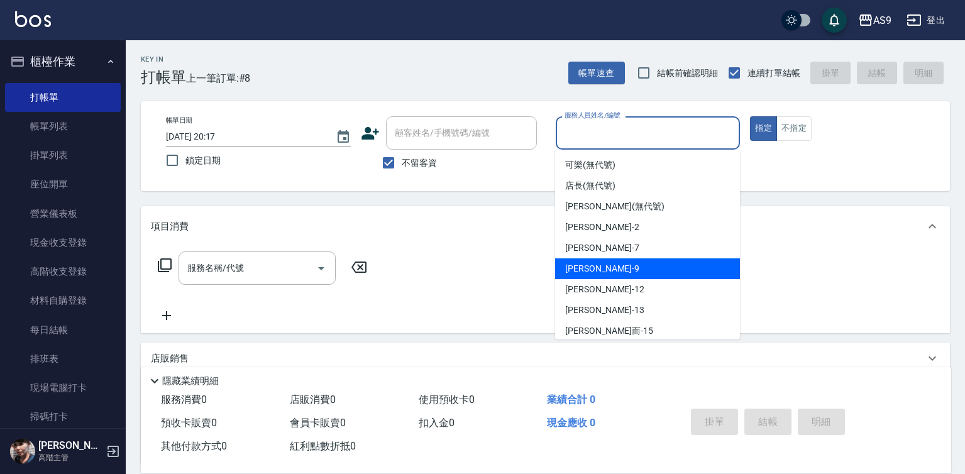
click at [591, 274] on span "[PERSON_NAME] -9" at bounding box center [602, 268] width 74 height 13
type input "[PERSON_NAME]-9"
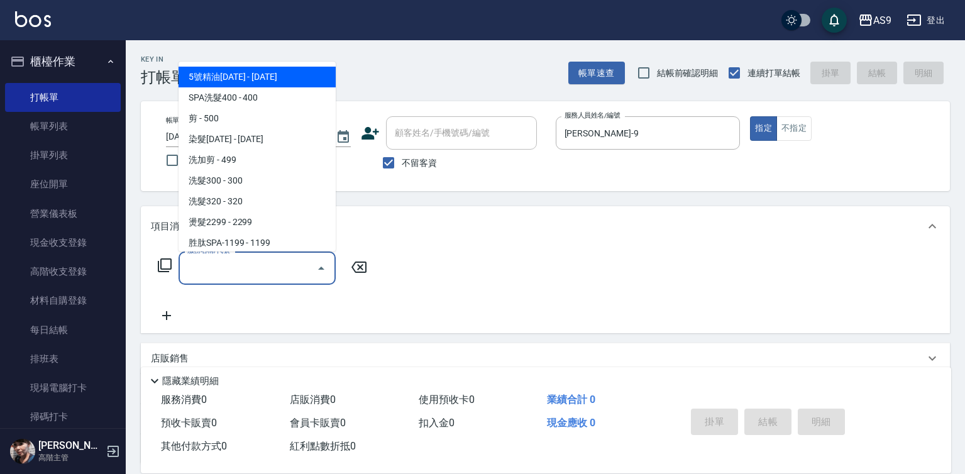
click at [220, 267] on input "服務名稱/代號" at bounding box center [247, 268] width 127 height 22
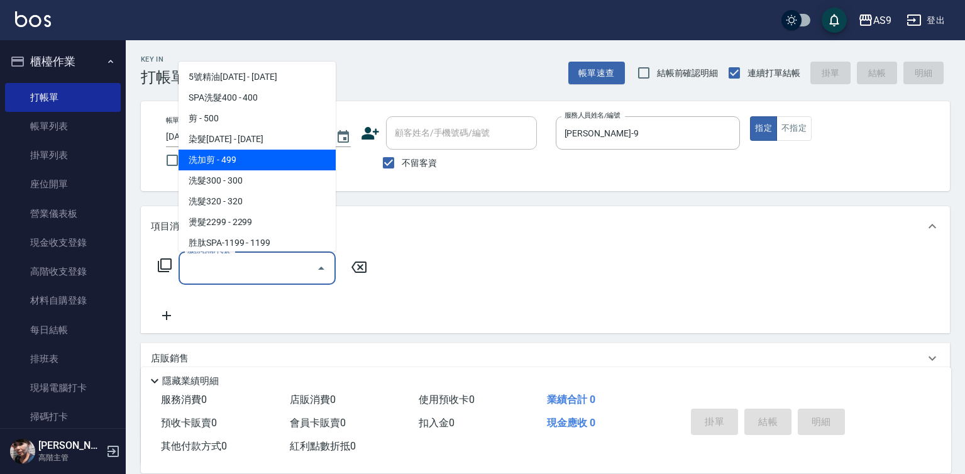
click at [233, 165] on span "洗加剪 - 499" at bounding box center [257, 160] width 157 height 21
type input "洗加剪(洗加剪)"
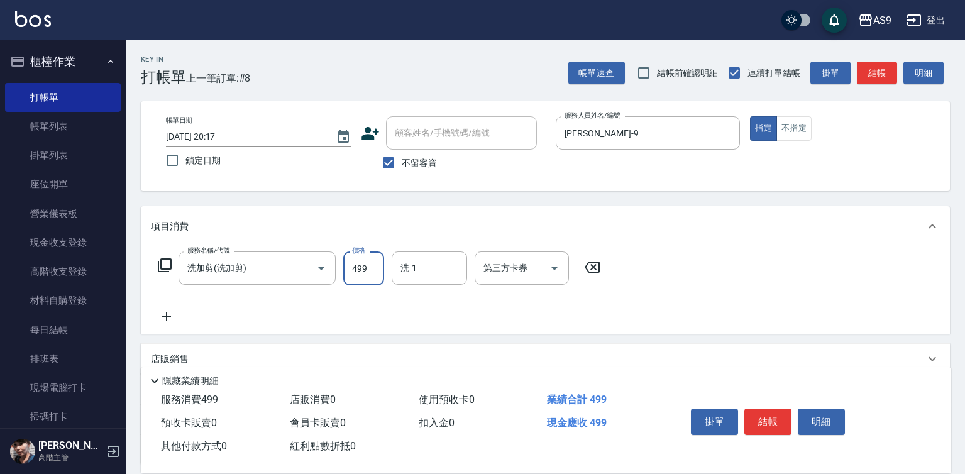
click at [372, 260] on input "499" at bounding box center [363, 269] width 41 height 34
click at [434, 257] on div "洗-1" at bounding box center [429, 268] width 75 height 33
type input "700"
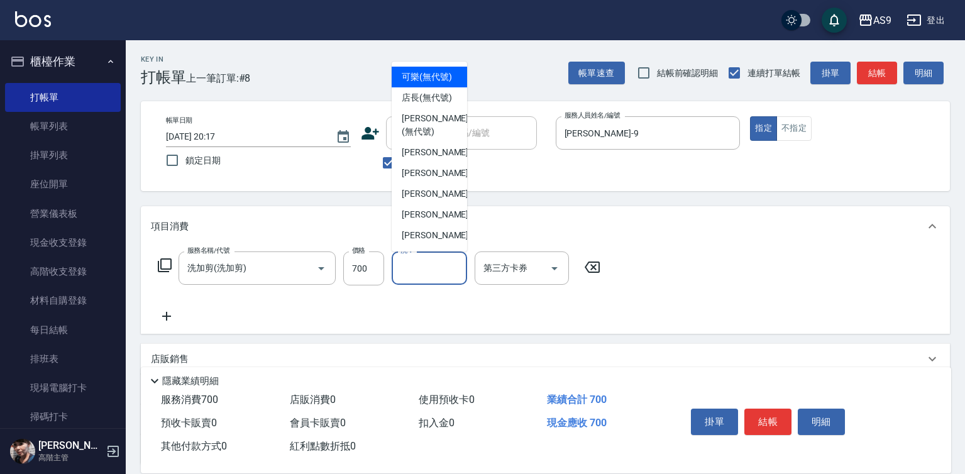
drag, startPoint x: 435, startPoint y: 263, endPoint x: 438, endPoint y: 253, distance: 10.5
click at [438, 259] on input "洗-1" at bounding box center [429, 268] width 64 height 22
click at [441, 270] on input "洗-1" at bounding box center [429, 268] width 64 height 22
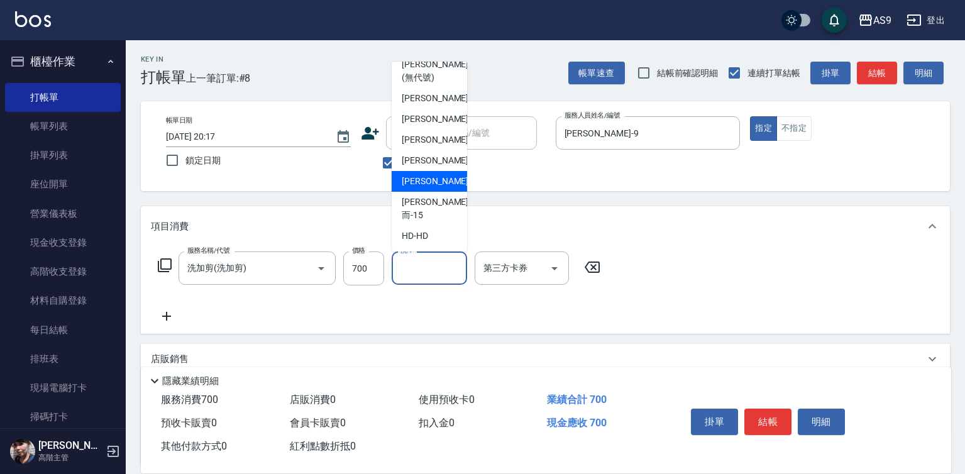
click at [443, 192] on div "[PERSON_NAME] -13" at bounding box center [429, 181] width 75 height 21
type input "[PERSON_NAME]-13"
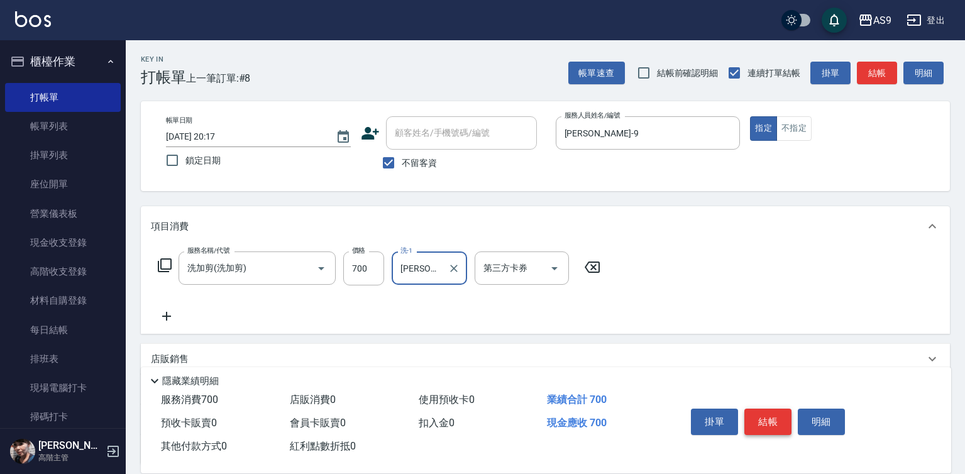
click at [770, 414] on button "結帳" at bounding box center [768, 422] width 47 height 26
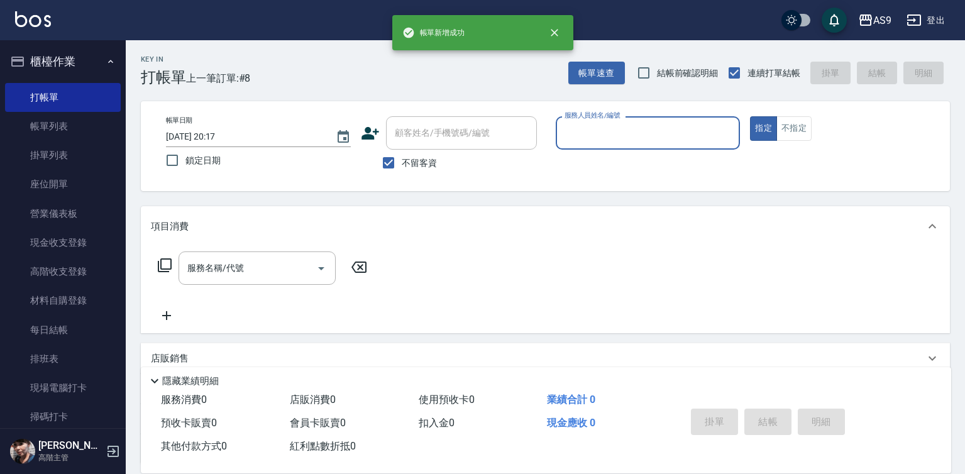
click at [620, 142] on input "服務人員姓名/編號" at bounding box center [649, 133] width 174 height 22
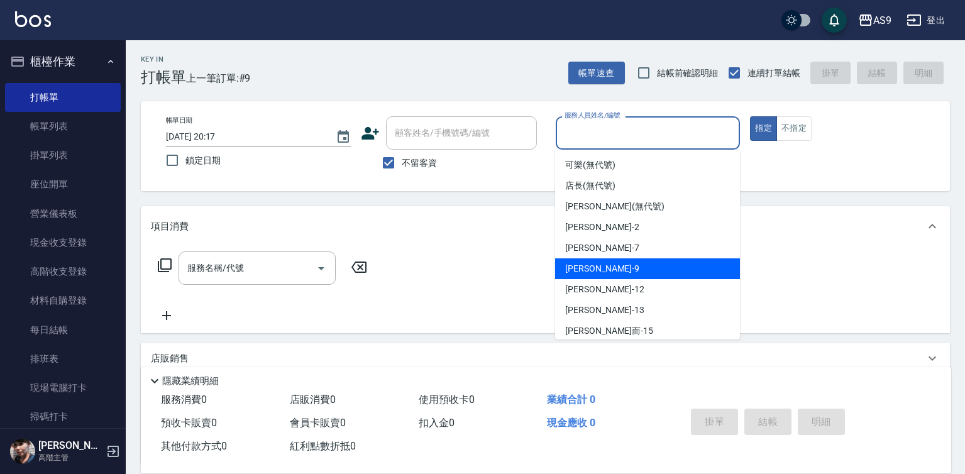
drag, startPoint x: 619, startPoint y: 265, endPoint x: 591, endPoint y: 277, distance: 31.3
click at [619, 269] on div "[PERSON_NAME] -9" at bounding box center [647, 268] width 185 height 21
type input "[PERSON_NAME]-9"
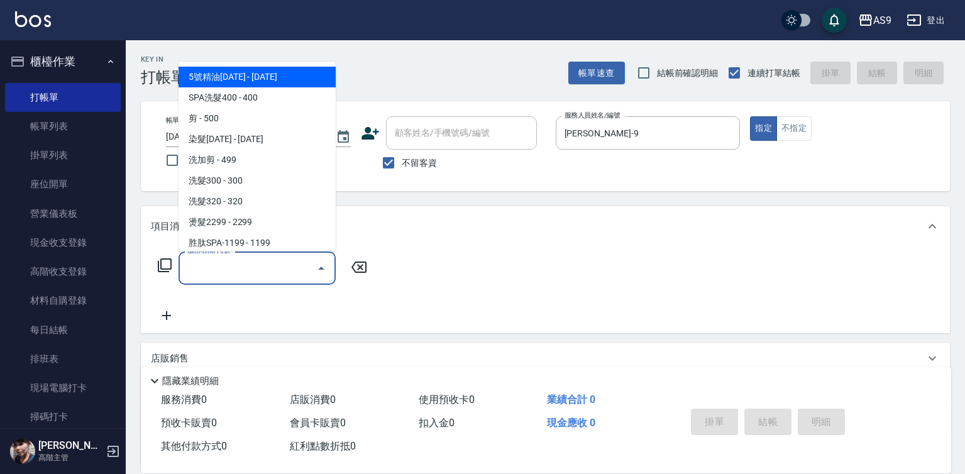
click at [289, 272] on input "服務名稱/代號" at bounding box center [247, 268] width 127 height 22
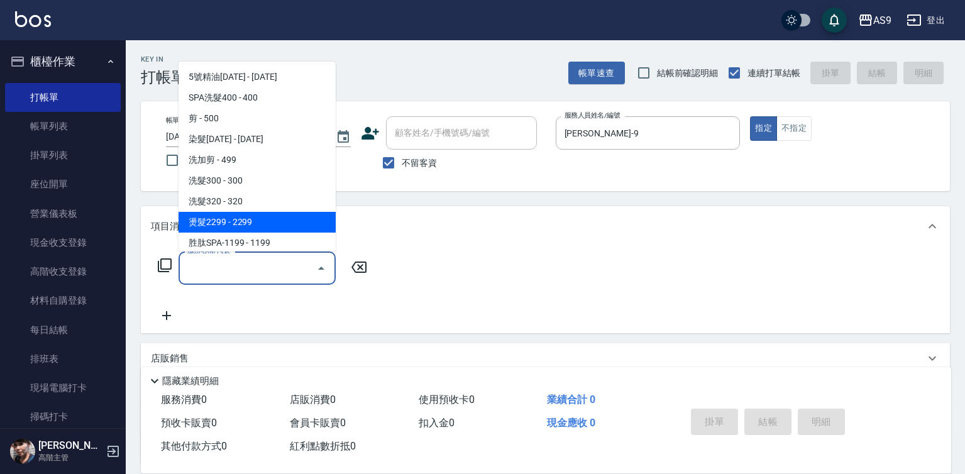
click at [264, 223] on span "燙髮2299 - 2299" at bounding box center [257, 222] width 157 height 21
type input "燙髮2299(燙2299)"
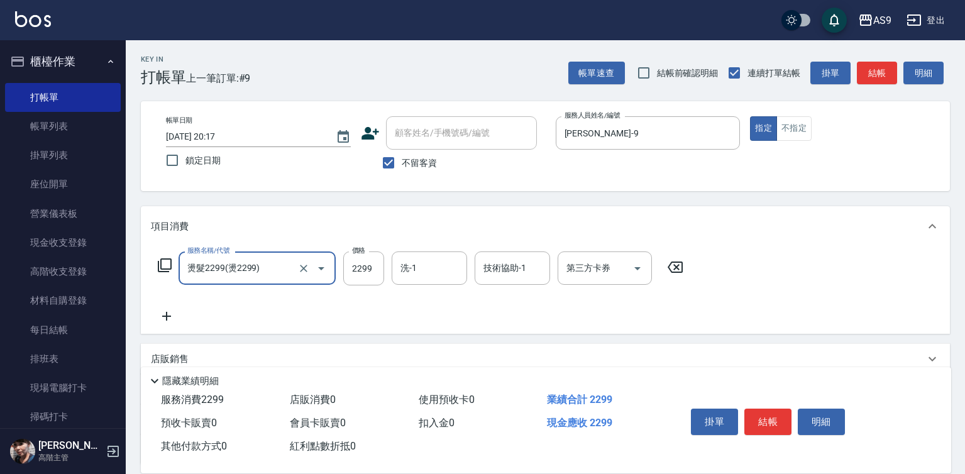
click at [170, 318] on icon at bounding box center [166, 316] width 31 height 15
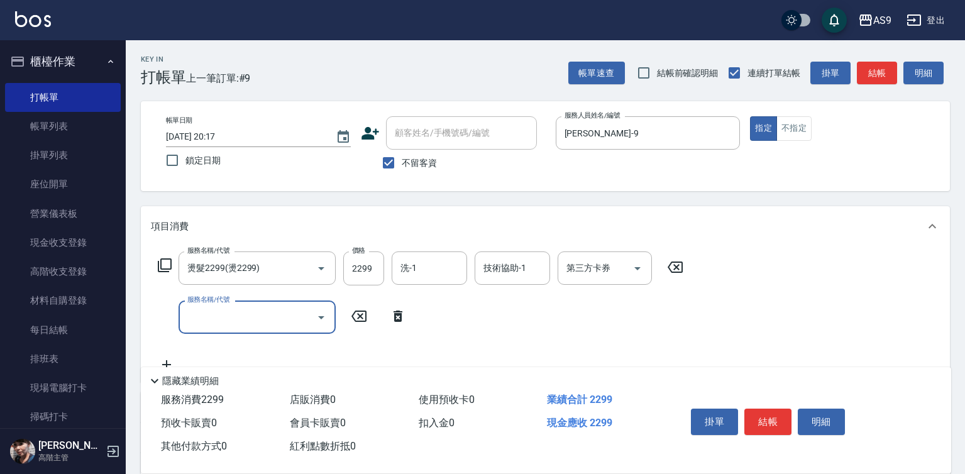
click at [216, 314] on input "服務名稱/代號" at bounding box center [247, 317] width 127 height 22
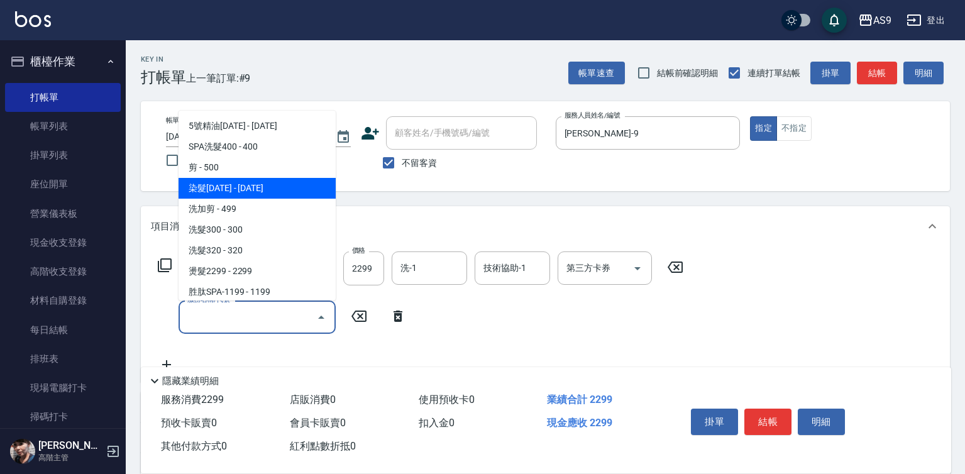
click at [240, 196] on span "染髮[DATE] - [DATE]" at bounding box center [257, 188] width 157 height 21
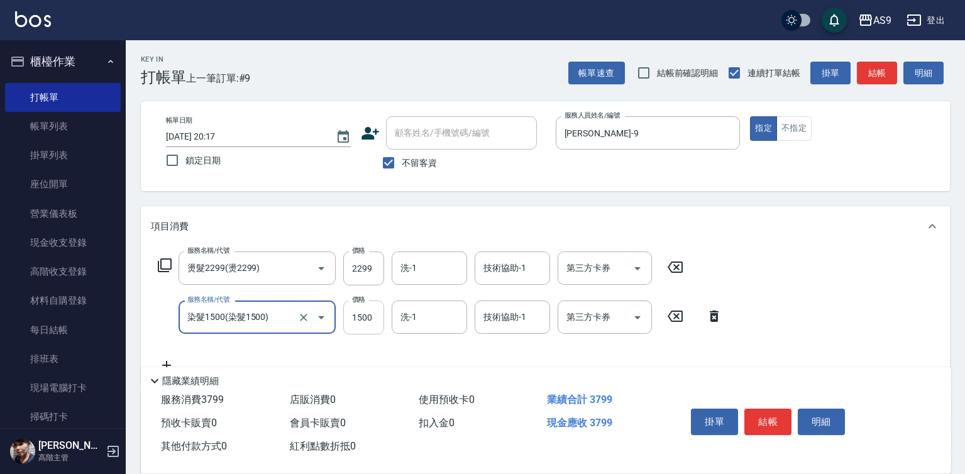
type input "染髮1500"
click at [364, 309] on input "1500" at bounding box center [363, 318] width 41 height 34
type input "1800"
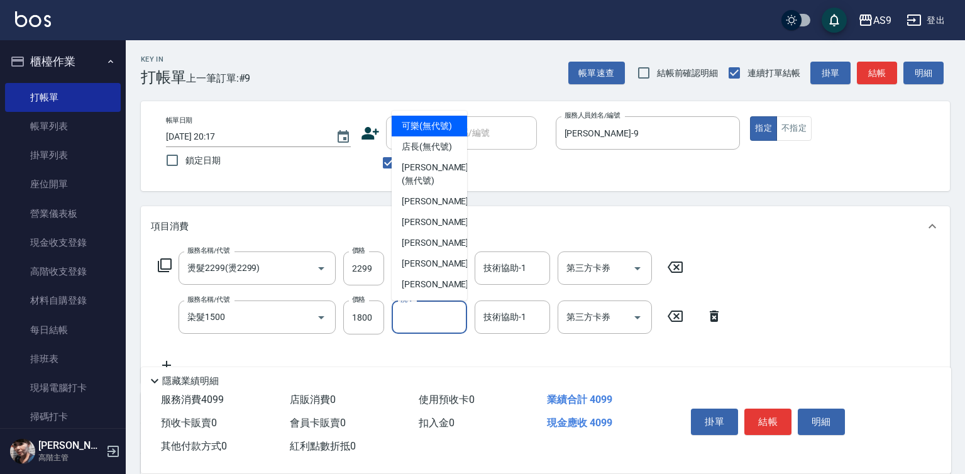
click at [431, 326] on input "洗-1" at bounding box center [429, 317] width 64 height 22
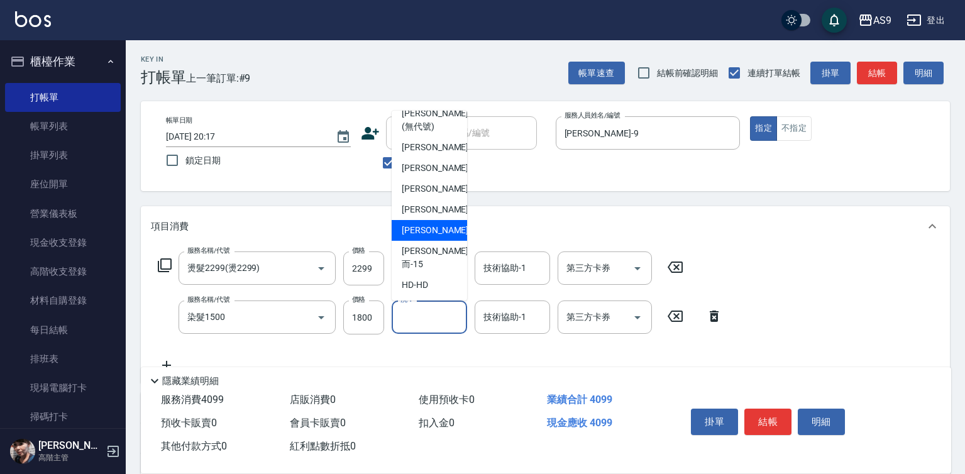
click at [442, 241] on div "[PERSON_NAME] -13" at bounding box center [429, 230] width 75 height 21
type input "[PERSON_NAME]-13"
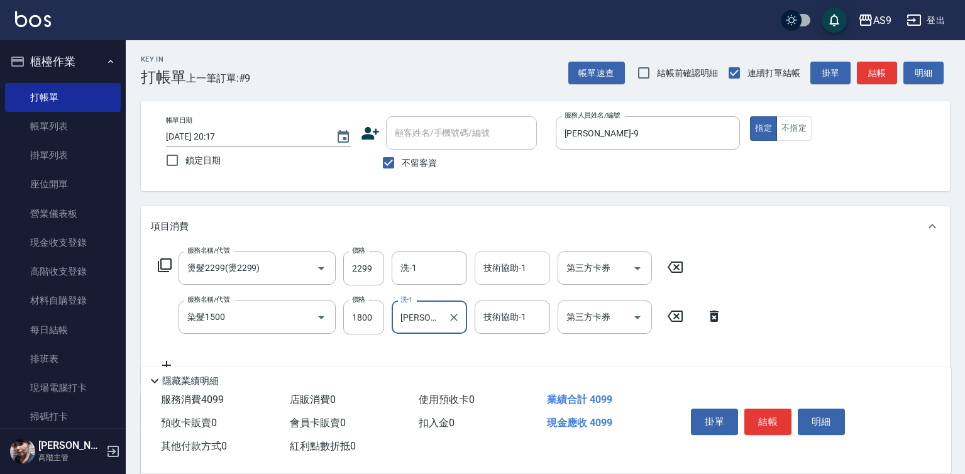
click at [509, 268] on div "技術協助-1 技術協助-1" at bounding box center [512, 268] width 75 height 33
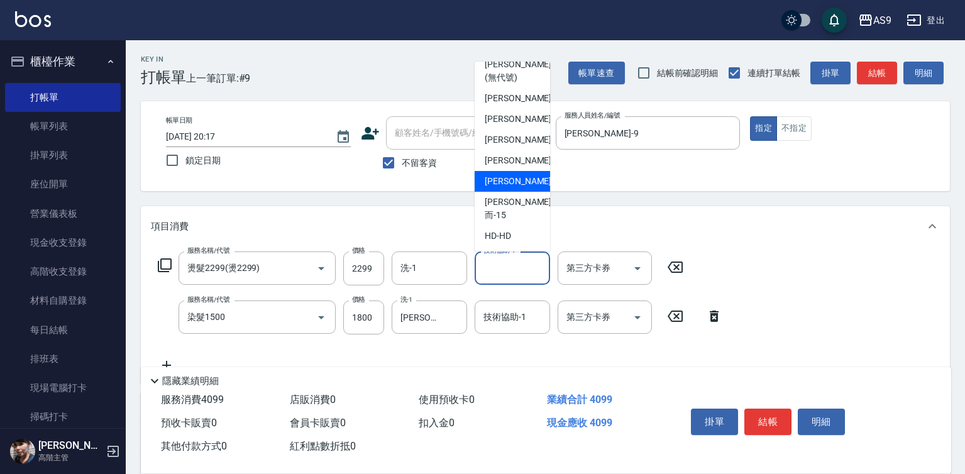
click at [519, 188] on span "[PERSON_NAME] -13" at bounding box center [524, 181] width 79 height 13
type input "[PERSON_NAME]-13"
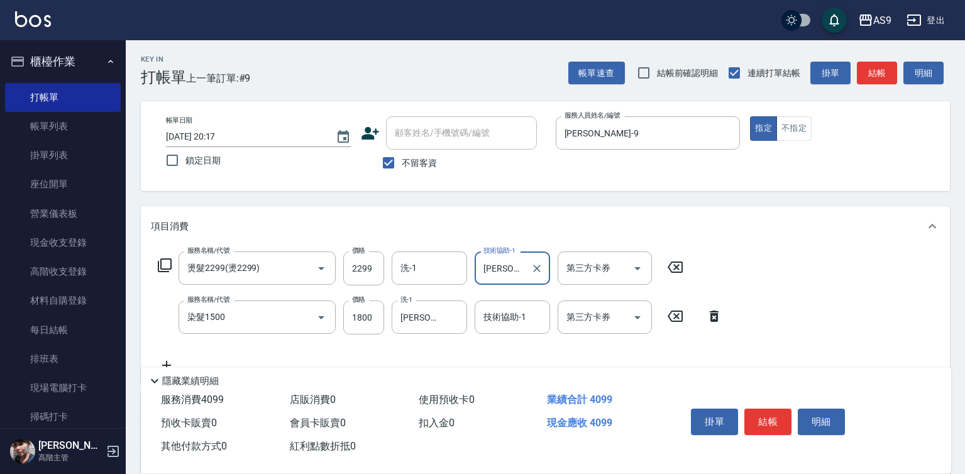
click at [802, 133] on button "不指定" at bounding box center [794, 128] width 35 height 25
click at [761, 417] on button "結帳" at bounding box center [768, 422] width 47 height 26
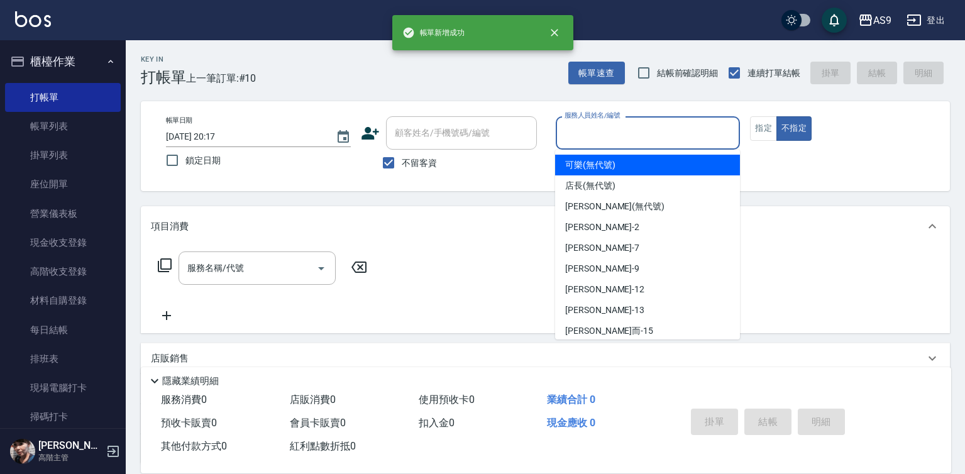
drag, startPoint x: 638, startPoint y: 138, endPoint x: 630, endPoint y: 199, distance: 61.5
click at [637, 140] on input "服務人員姓名/編號" at bounding box center [649, 133] width 174 height 22
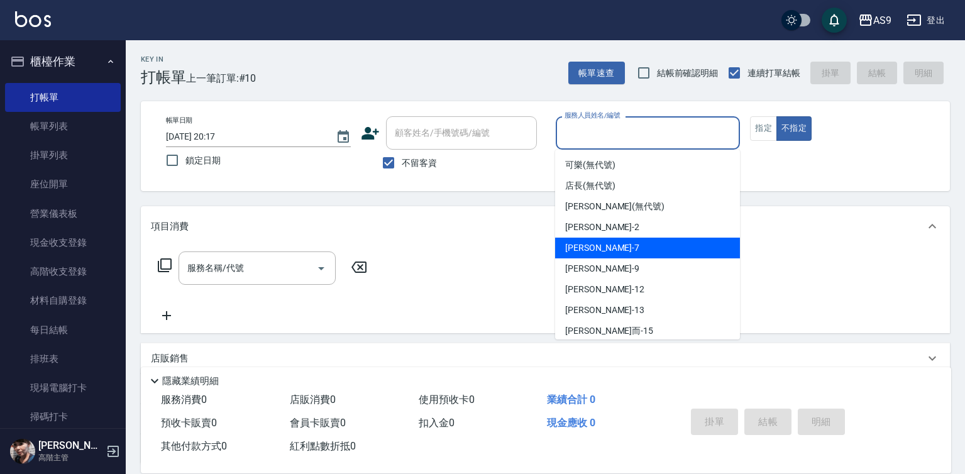
click at [626, 259] on div "[PERSON_NAME] -9" at bounding box center [647, 268] width 185 height 21
type input "[PERSON_NAME]-9"
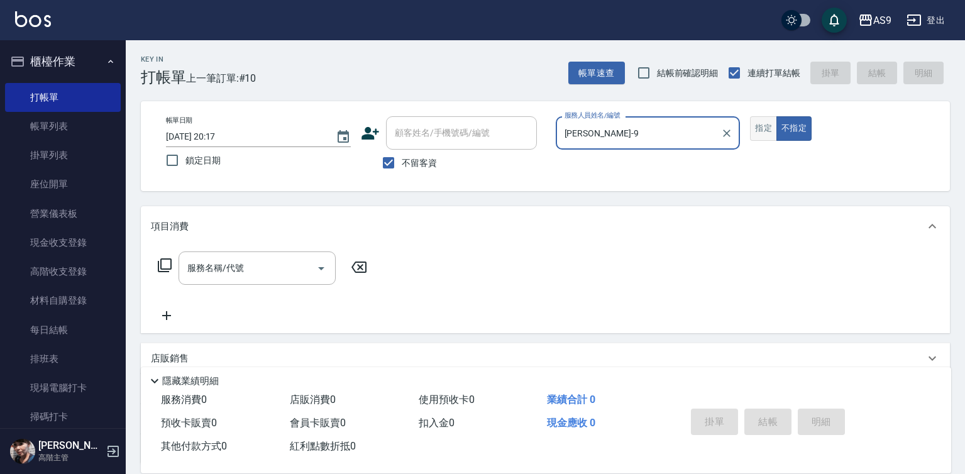
click at [755, 132] on button "指定" at bounding box center [763, 128] width 27 height 25
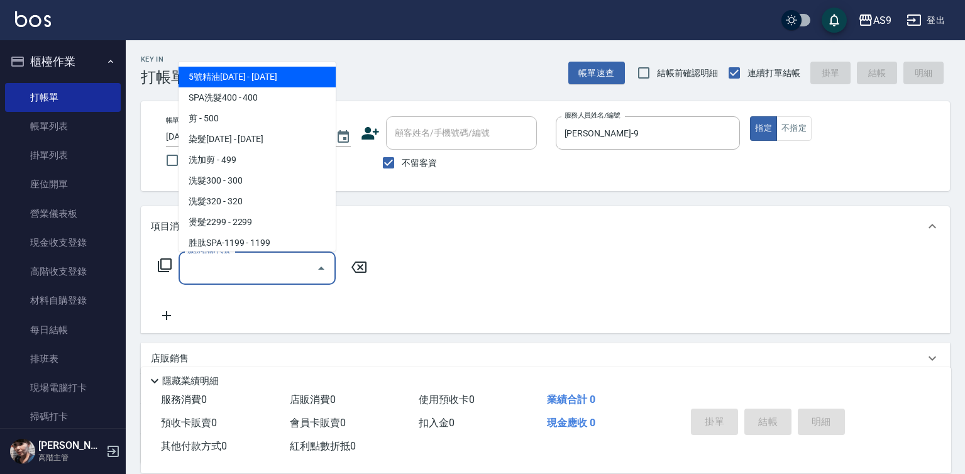
click at [290, 267] on input "服務名稱/代號" at bounding box center [247, 268] width 127 height 22
click at [248, 79] on span "5號精油[DATE] - [DATE]" at bounding box center [257, 77] width 157 height 21
type input "5號精油1399(5號精油1399)"
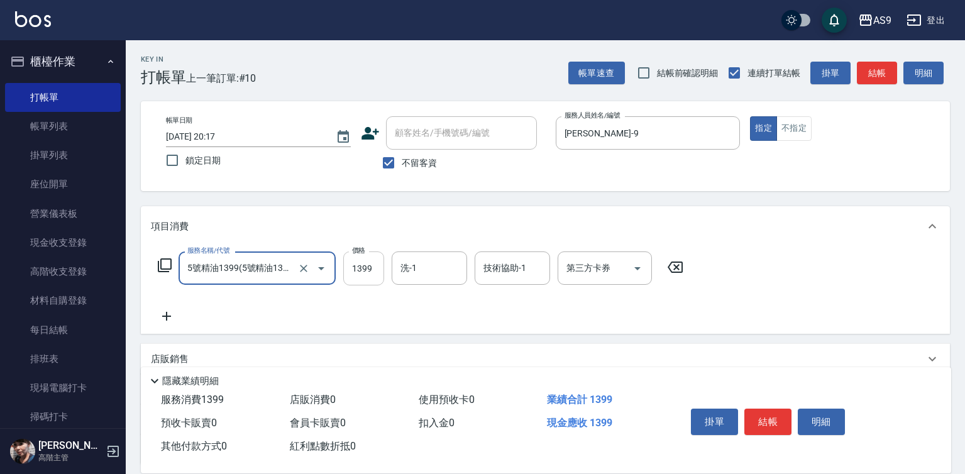
click at [380, 269] on input "1399" at bounding box center [363, 269] width 41 height 34
click at [357, 270] on input "1" at bounding box center [363, 269] width 41 height 34
type input "1250"
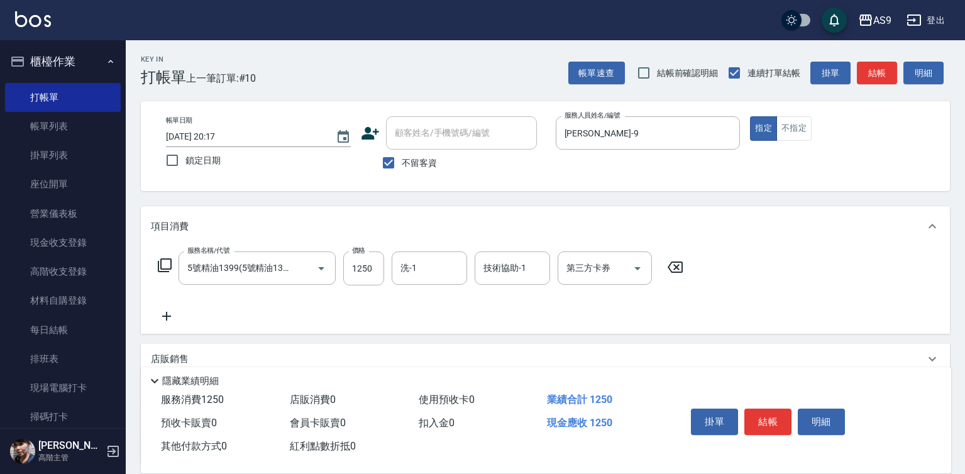
click at [170, 316] on icon at bounding box center [166, 316] width 9 height 9
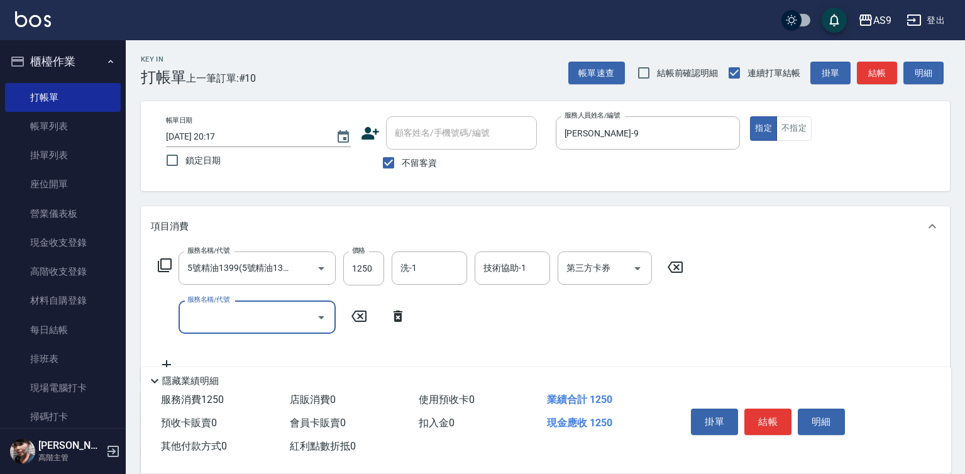
scroll to position [0, 0]
click at [209, 317] on input "服務名稱/代號" at bounding box center [247, 317] width 127 height 22
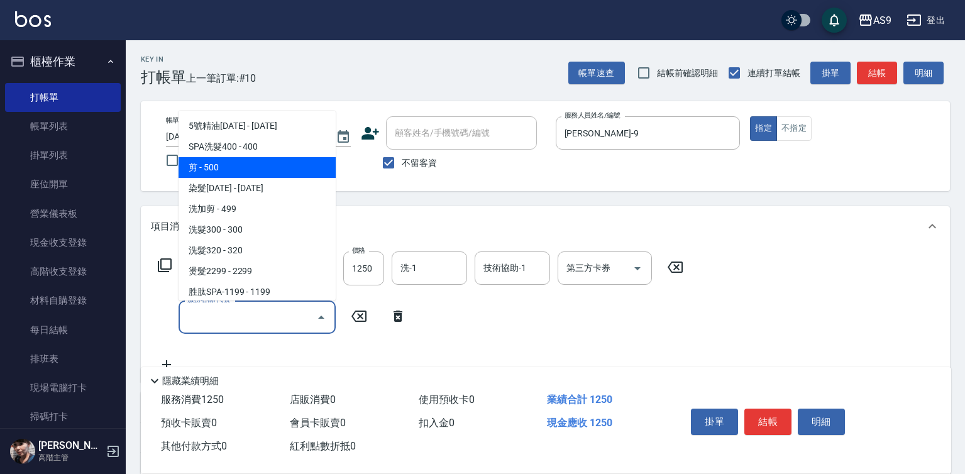
click at [222, 167] on span "剪 - 500" at bounding box center [257, 167] width 157 height 21
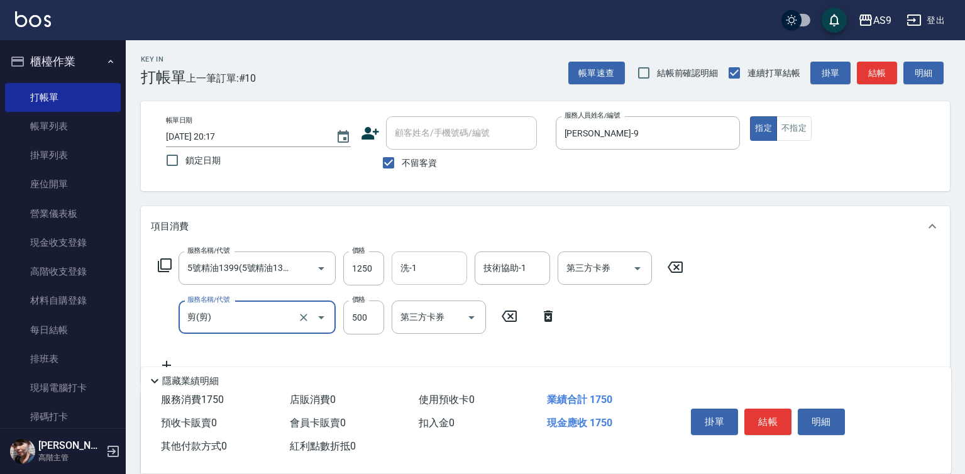
click at [429, 257] on div "洗-1" at bounding box center [429, 268] width 75 height 33
type input "剪"
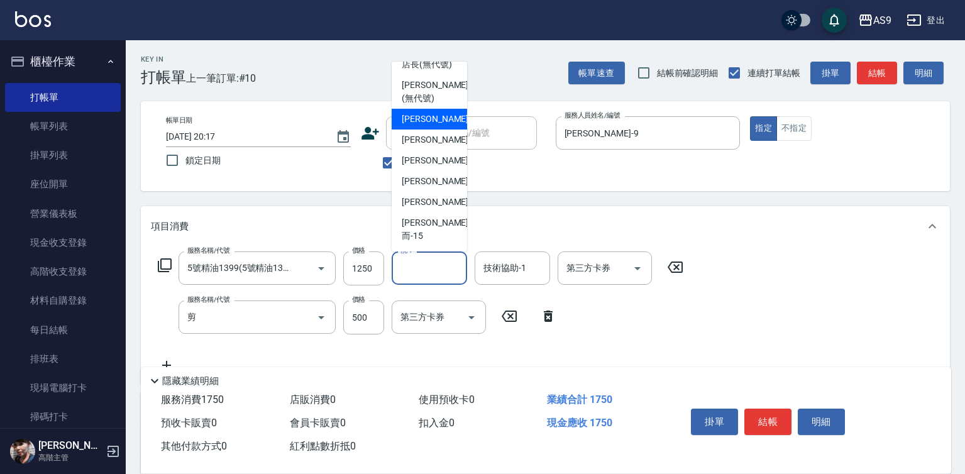
scroll to position [63, 0]
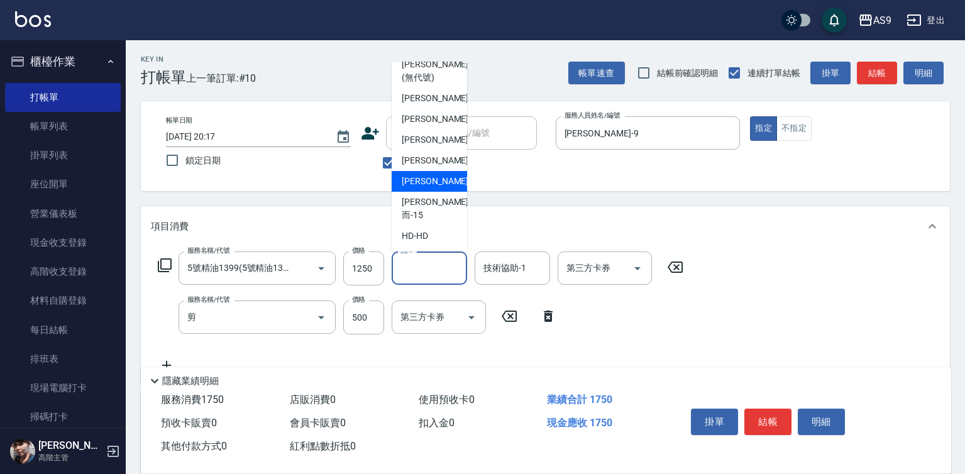
drag, startPoint x: 440, startPoint y: 209, endPoint x: 509, endPoint y: 242, distance: 76.0
click at [443, 192] on div "[PERSON_NAME] -13" at bounding box center [429, 181] width 75 height 21
type input "[PERSON_NAME]-13"
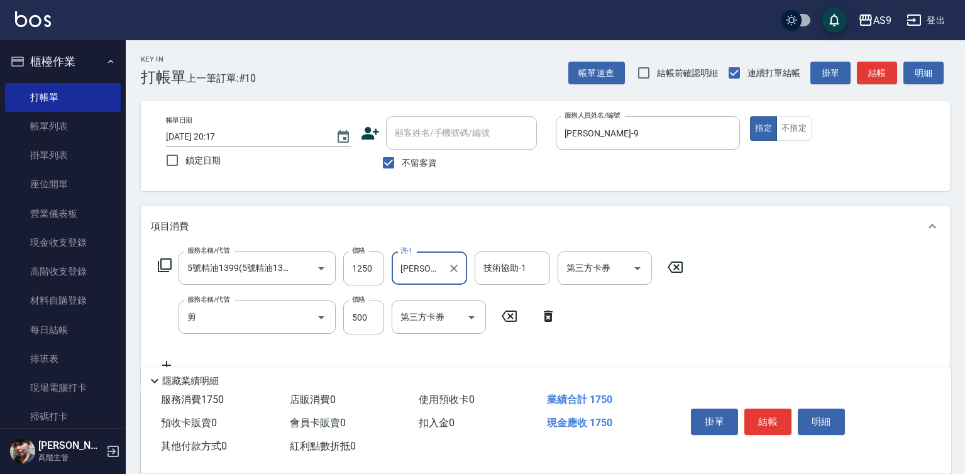
click at [517, 269] on div "技術協助-1 技術協助-1" at bounding box center [512, 268] width 75 height 33
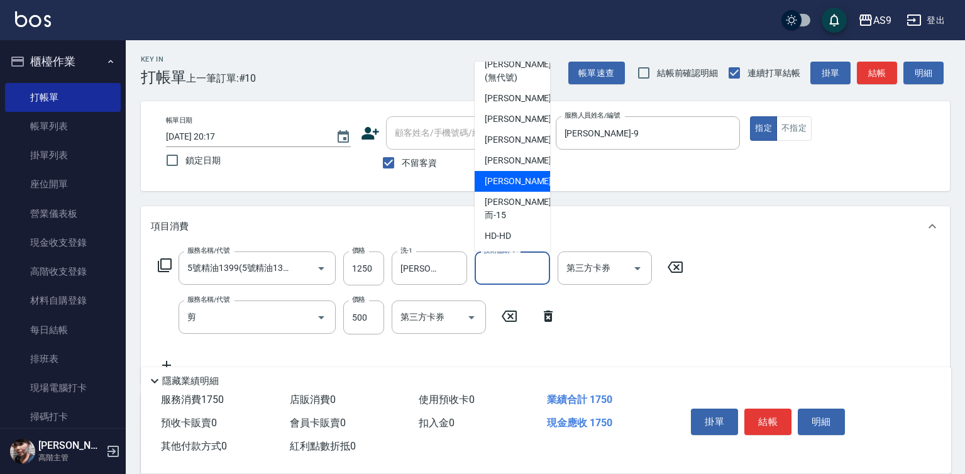
scroll to position [80, 0]
click at [531, 192] on div "[PERSON_NAME] -13" at bounding box center [512, 181] width 75 height 21
type input "[PERSON_NAME]-13"
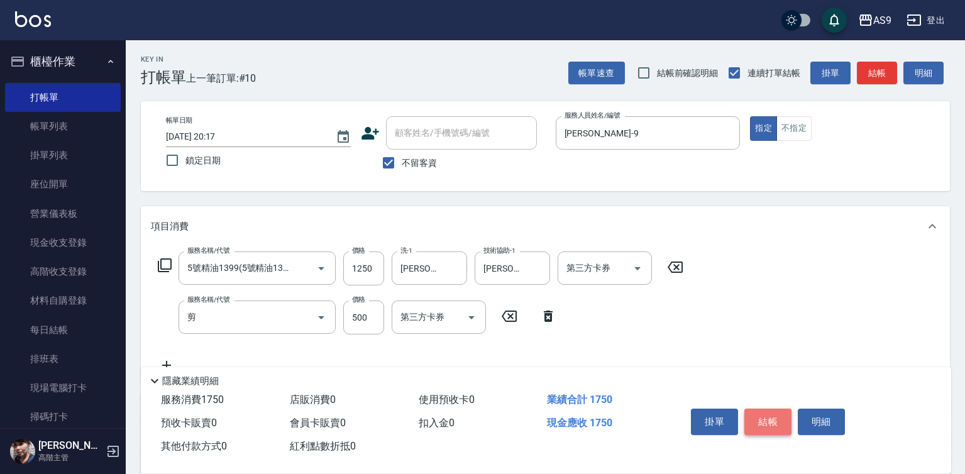
click at [757, 416] on button "結帳" at bounding box center [768, 422] width 47 height 26
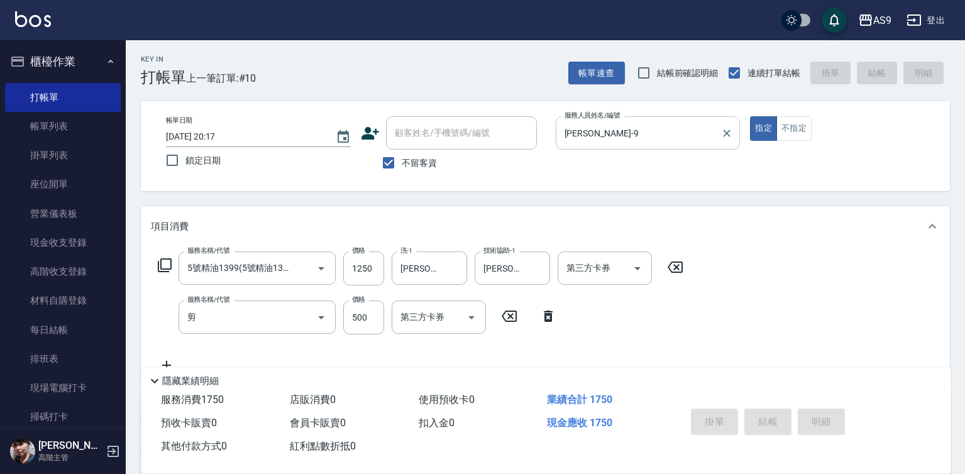
type input "[DATE] 20:18"
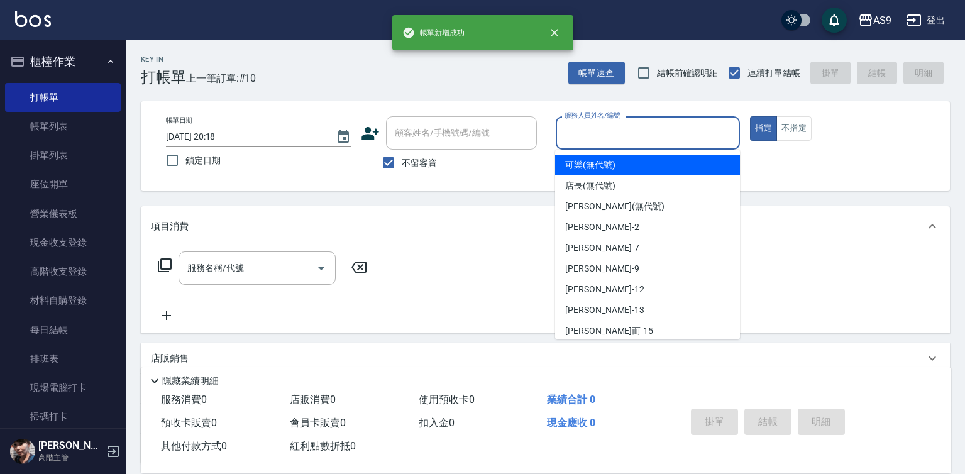
click at [600, 133] on input "服務人員姓名/編號" at bounding box center [649, 133] width 174 height 22
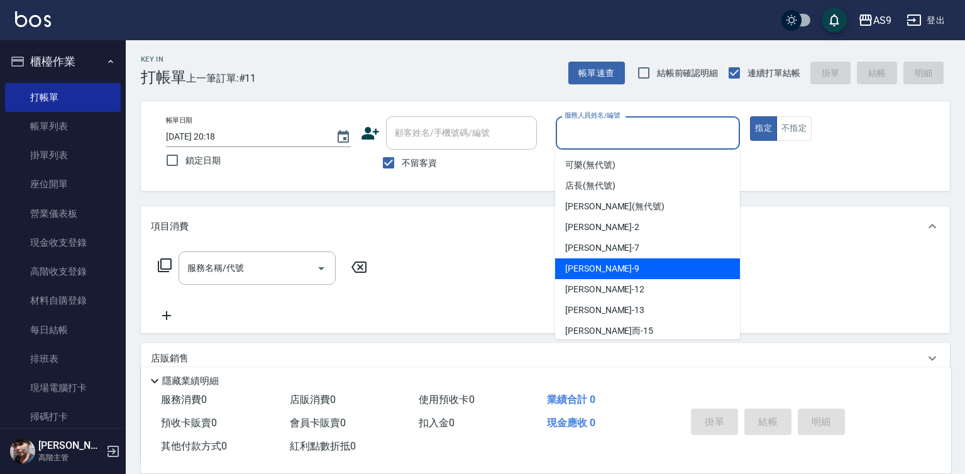
click at [609, 271] on div "[PERSON_NAME] -9" at bounding box center [647, 268] width 185 height 21
type input "[PERSON_NAME]-9"
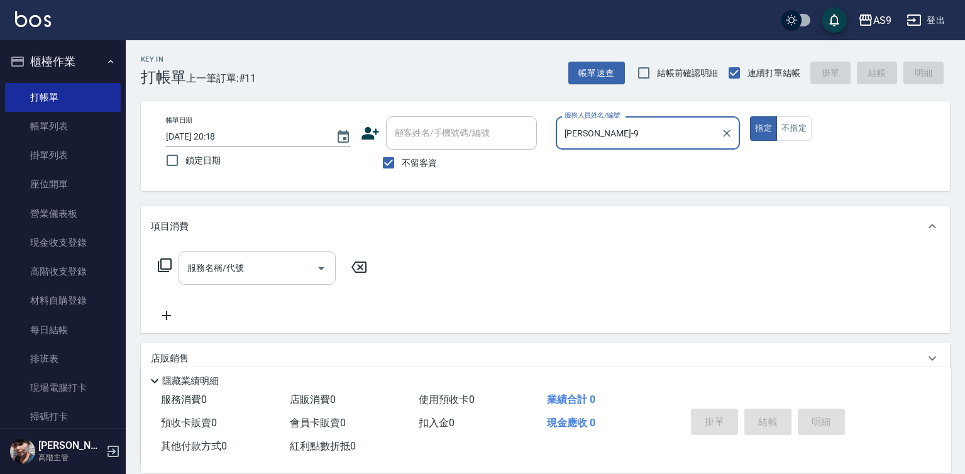
click at [279, 270] on input "服務名稱/代號" at bounding box center [247, 268] width 127 height 22
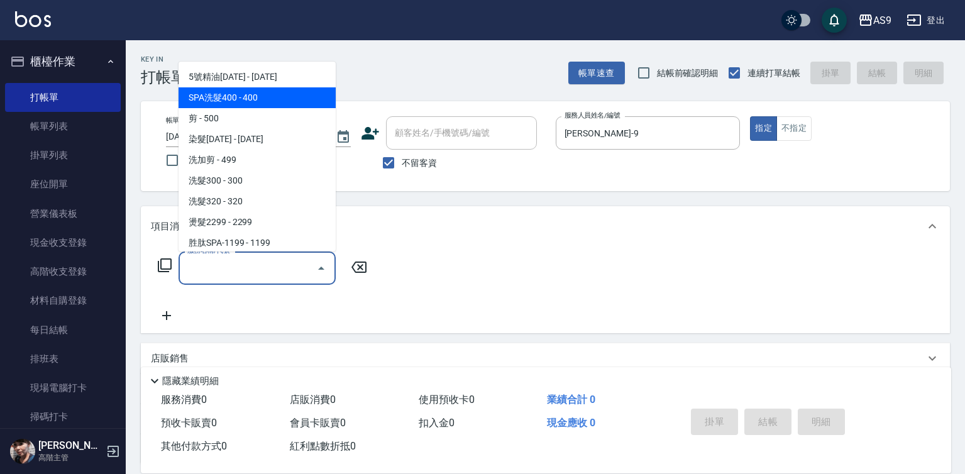
click at [249, 102] on span "SPA洗髮400 - 400" at bounding box center [257, 97] width 157 height 21
type input "SPA洗髮400(SPA洗髮400)"
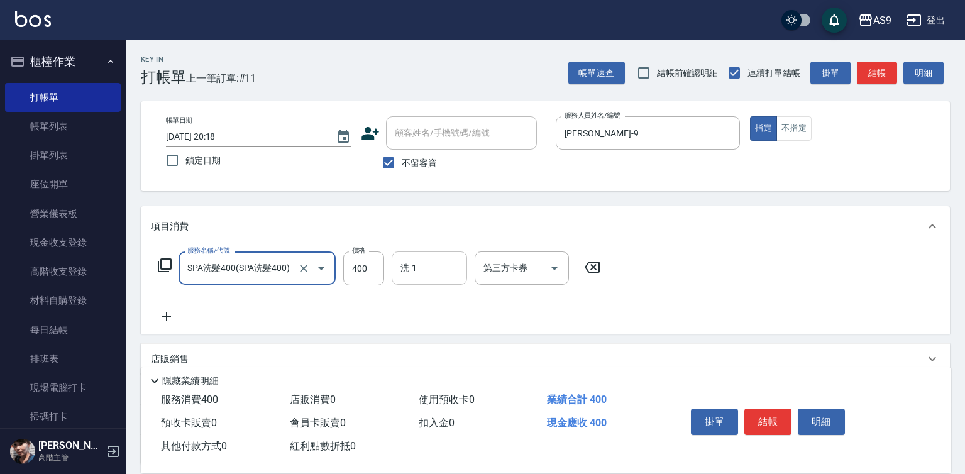
click at [420, 259] on input "洗-1" at bounding box center [429, 268] width 64 height 22
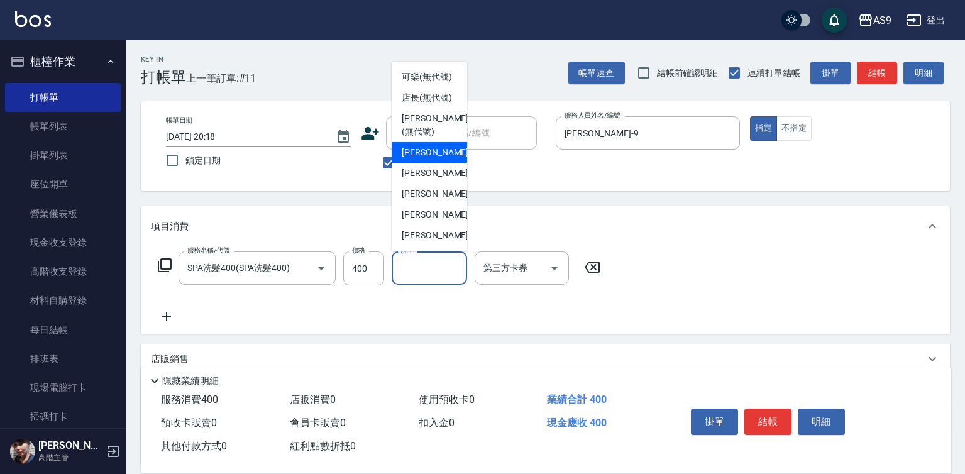
scroll to position [63, 0]
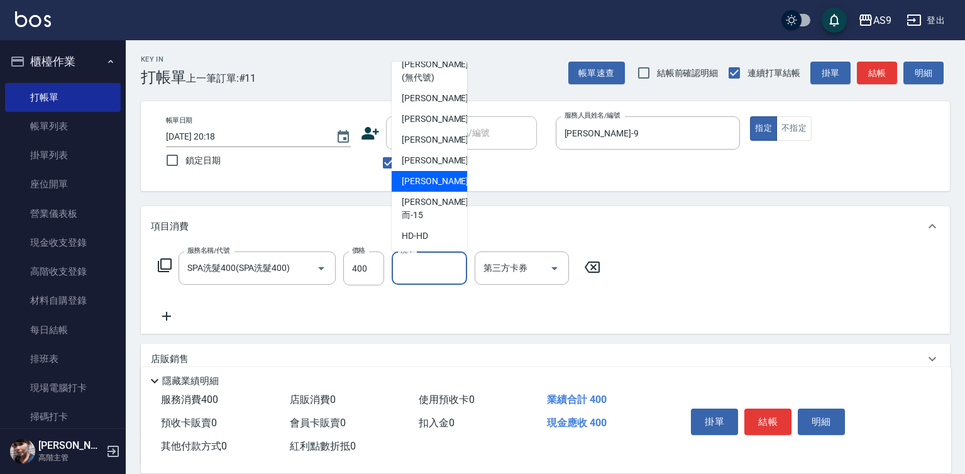
click at [434, 188] on span "[PERSON_NAME] -13" at bounding box center [441, 181] width 79 height 13
type input "[PERSON_NAME]-13"
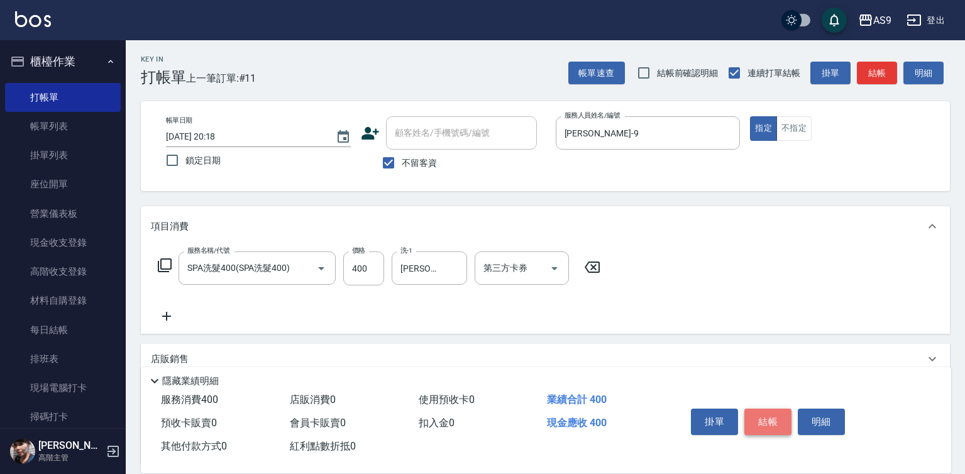
click at [770, 410] on button "結帳" at bounding box center [768, 422] width 47 height 26
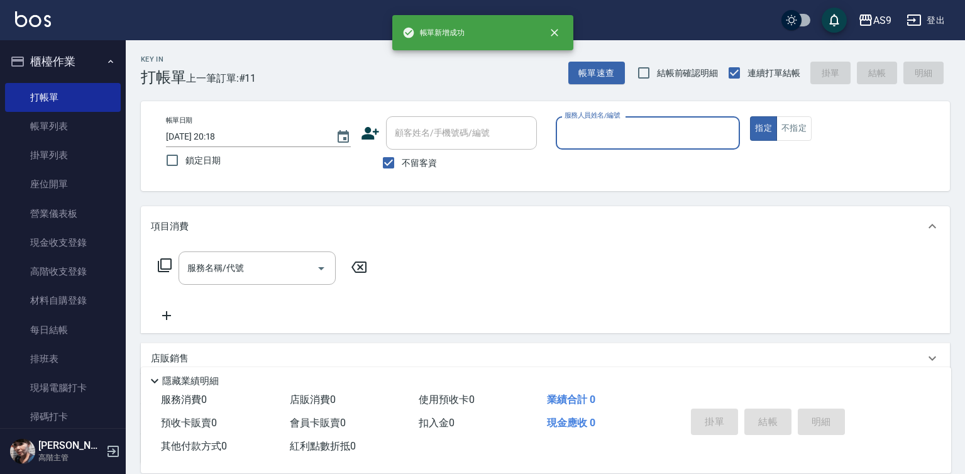
click at [613, 131] on input "服務人員姓名/編號" at bounding box center [649, 133] width 174 height 22
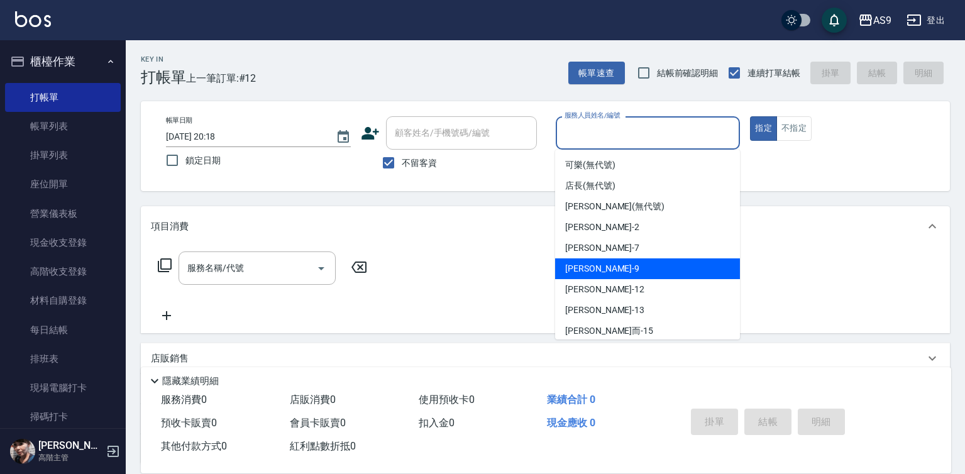
click at [616, 269] on div "[PERSON_NAME] -9" at bounding box center [647, 268] width 185 height 21
type input "[PERSON_NAME]-9"
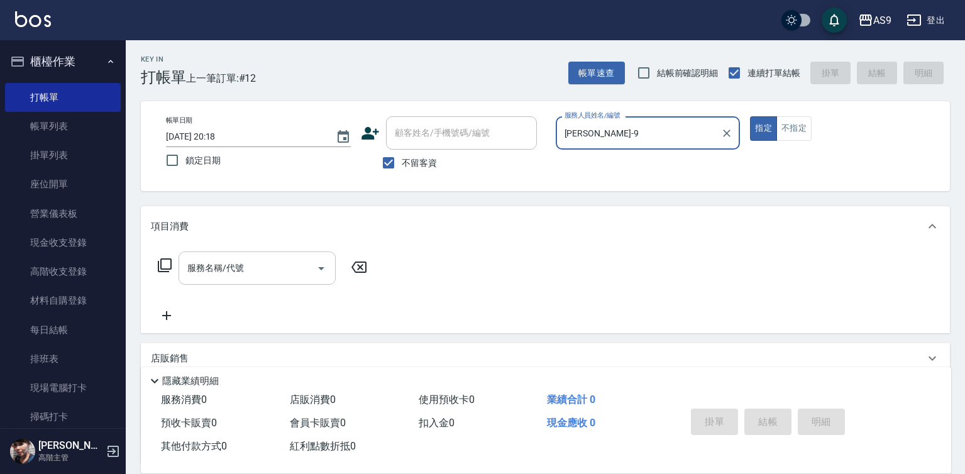
click at [282, 271] on input "服務名稱/代號" at bounding box center [247, 268] width 127 height 22
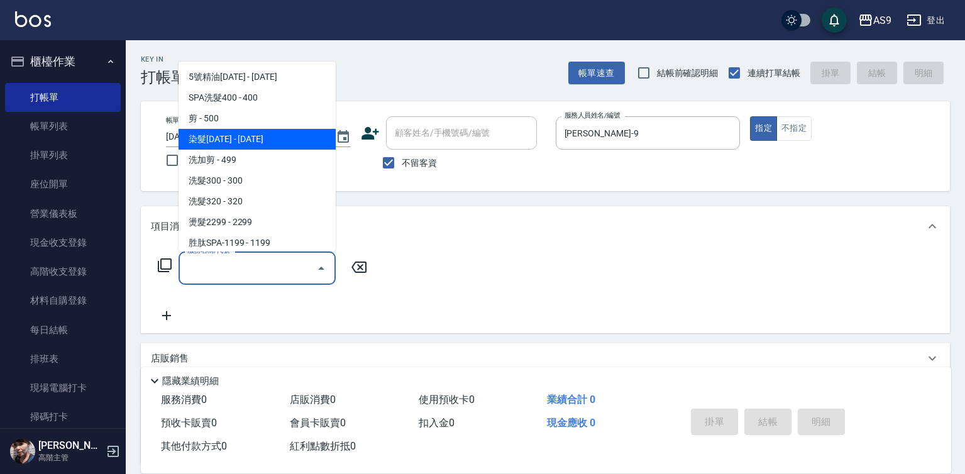
click at [259, 139] on span "染髮[DATE] - [DATE]" at bounding box center [257, 139] width 157 height 21
type input "染髮1500(染髮1500)"
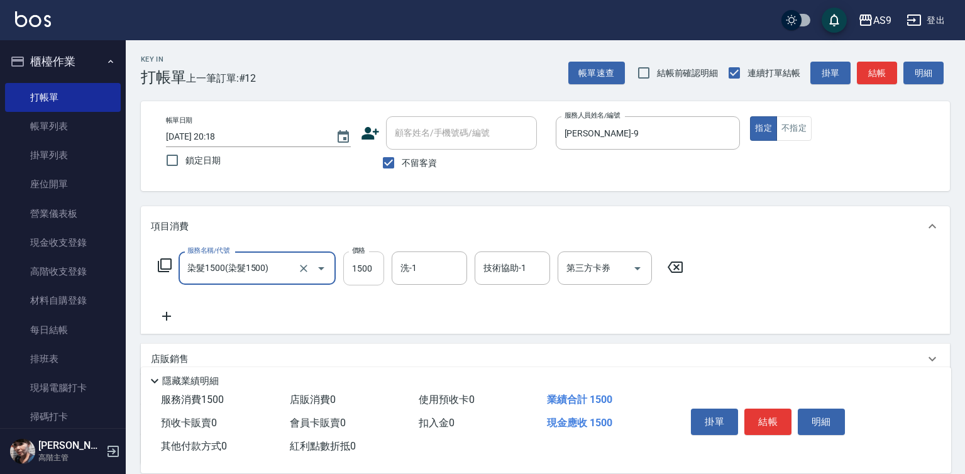
click at [359, 274] on input "1500" at bounding box center [363, 269] width 41 height 34
type input "1800"
click at [772, 427] on button "結帳" at bounding box center [768, 422] width 47 height 26
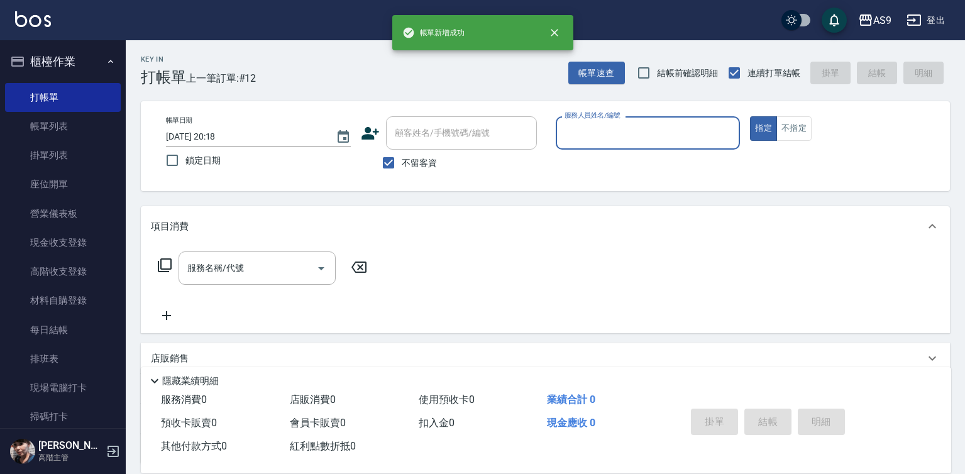
click at [609, 143] on input "服務人員姓名/編號" at bounding box center [649, 133] width 174 height 22
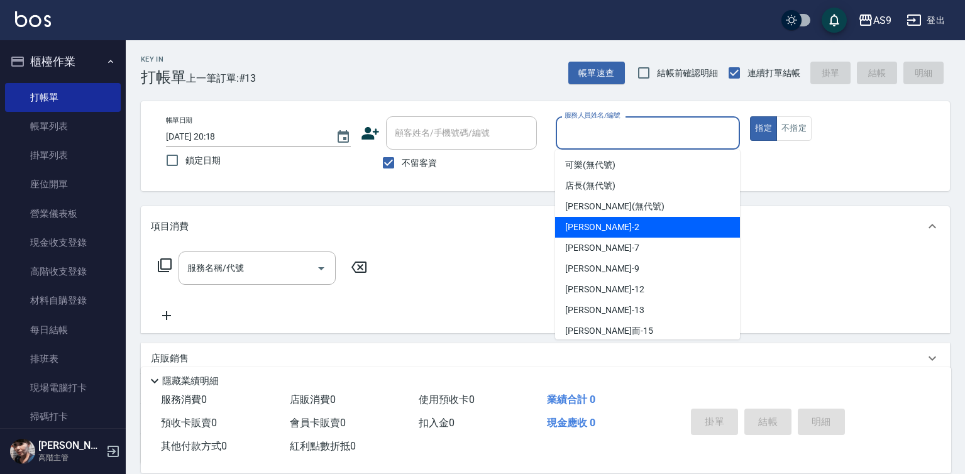
drag, startPoint x: 622, startPoint y: 232, endPoint x: 616, endPoint y: 231, distance: 6.3
click at [622, 231] on div "[PERSON_NAME]蘭 -2" at bounding box center [647, 227] width 185 height 21
type input "[PERSON_NAME]蘭-2"
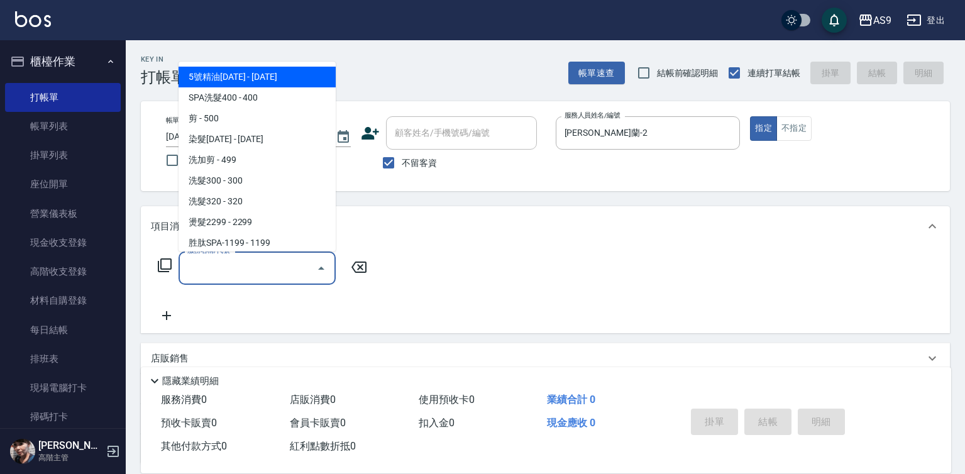
click at [246, 266] on input "服務名稱/代號" at bounding box center [247, 268] width 127 height 22
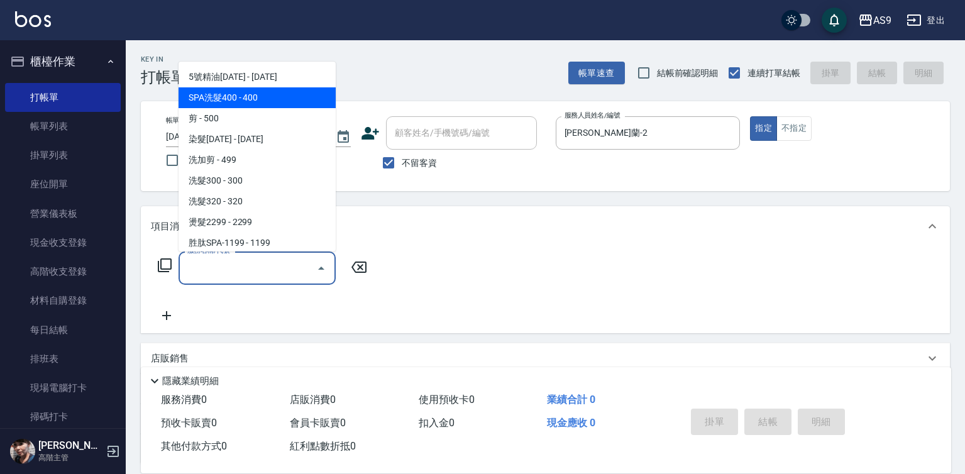
click at [248, 101] on span "SPA洗髮400 - 400" at bounding box center [257, 97] width 157 height 21
type input "SPA洗髮400(SPA洗髮400)"
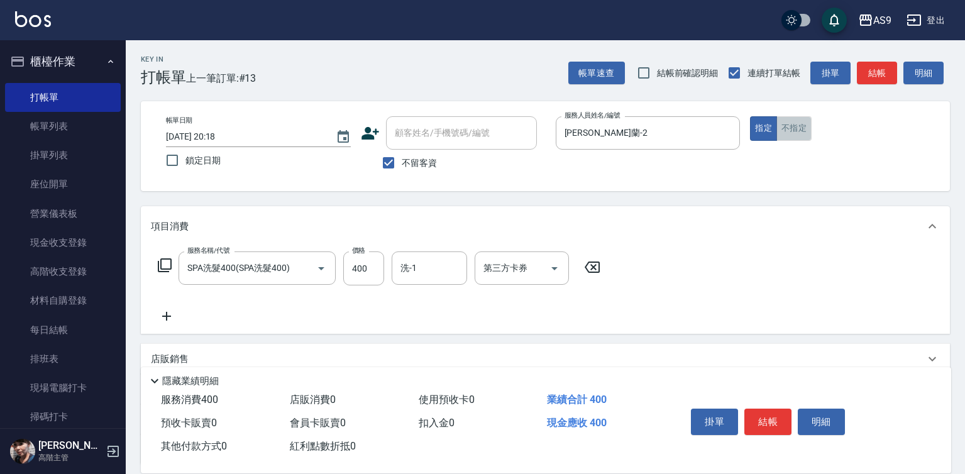
click at [782, 130] on button "不指定" at bounding box center [794, 128] width 35 height 25
click at [758, 419] on button "結帳" at bounding box center [768, 422] width 47 height 26
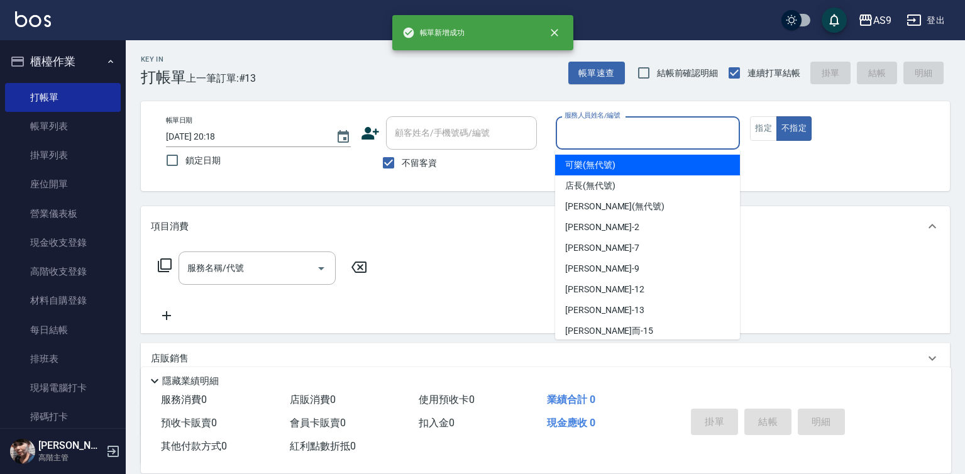
click at [597, 131] on input "服務人員姓名/編號" at bounding box center [649, 133] width 174 height 22
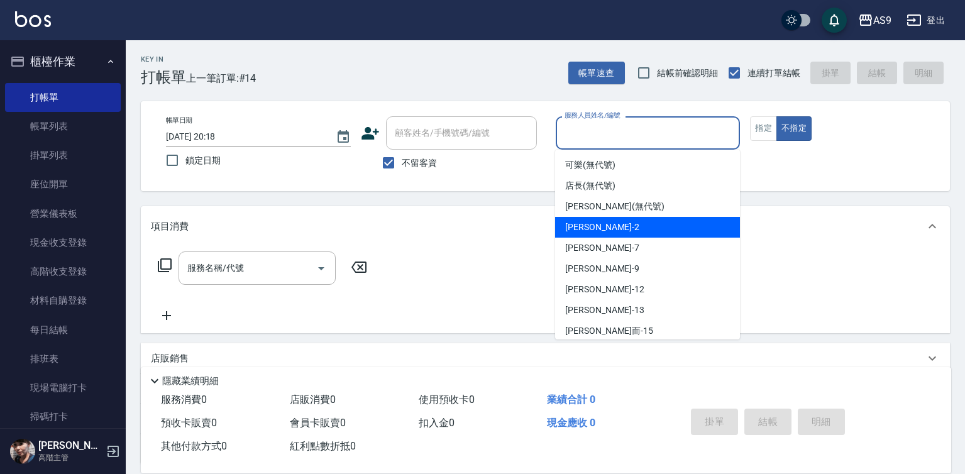
click at [609, 233] on span "[PERSON_NAME]蘭 -2" at bounding box center [602, 227] width 74 height 13
type input "[PERSON_NAME]蘭-2"
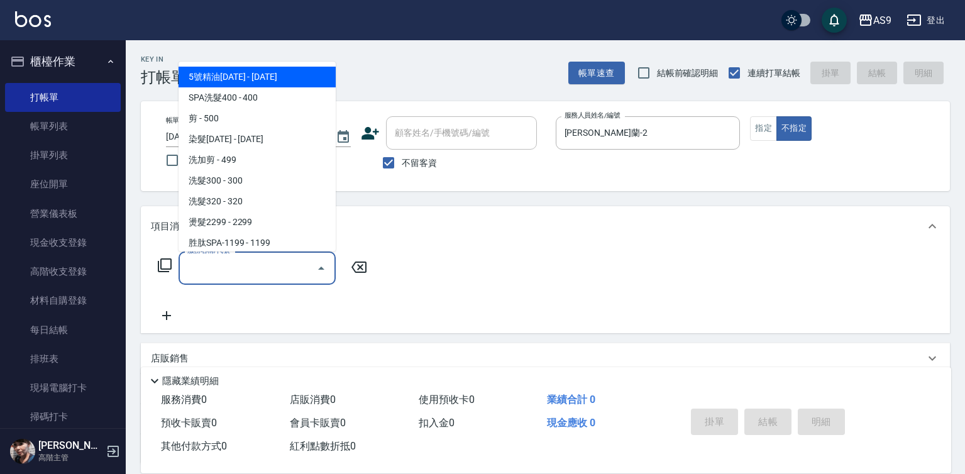
click at [287, 273] on input "服務名稱/代號" at bounding box center [247, 268] width 127 height 22
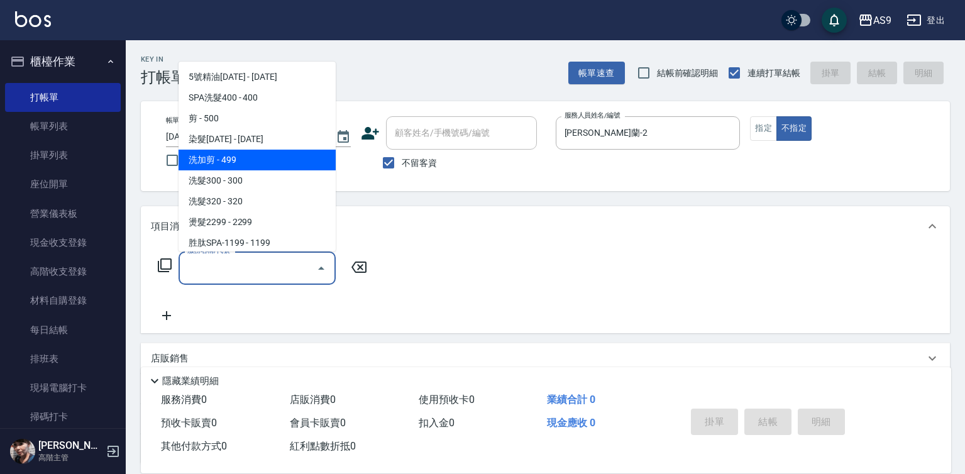
drag, startPoint x: 249, startPoint y: 161, endPoint x: 541, endPoint y: 331, distance: 338.2
click at [249, 162] on span "洗加剪 - 499" at bounding box center [257, 160] width 157 height 21
type input "洗加剪(洗加剪)"
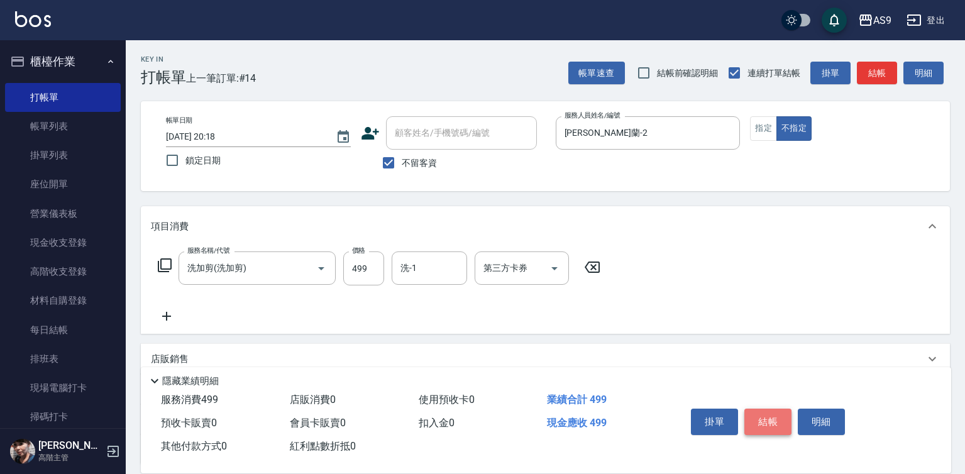
click at [771, 420] on button "結帳" at bounding box center [768, 422] width 47 height 26
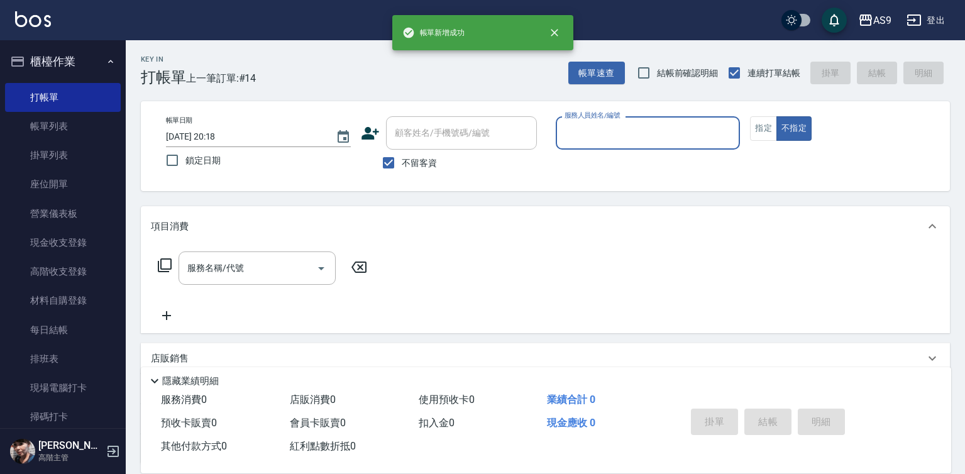
click at [606, 141] on input "服務人員姓名/編號" at bounding box center [649, 133] width 174 height 22
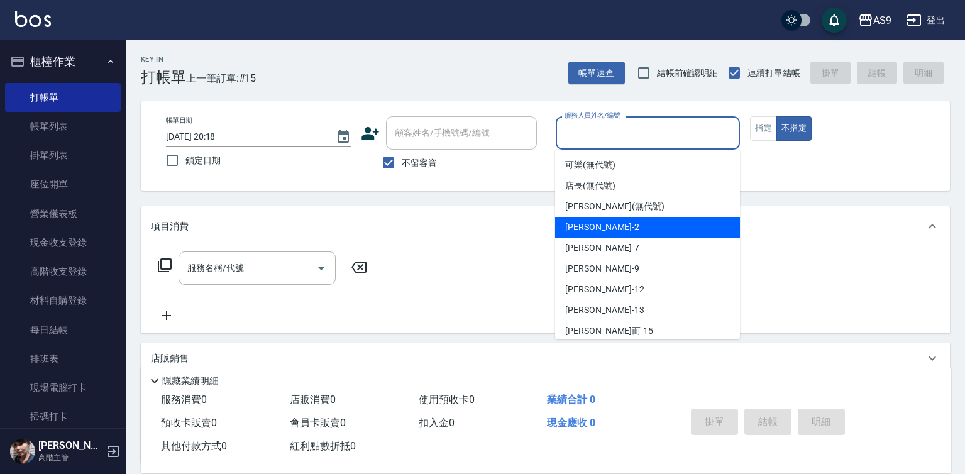
click at [619, 229] on div "[PERSON_NAME]蘭 -2" at bounding box center [647, 227] width 185 height 21
type input "[PERSON_NAME]蘭-2"
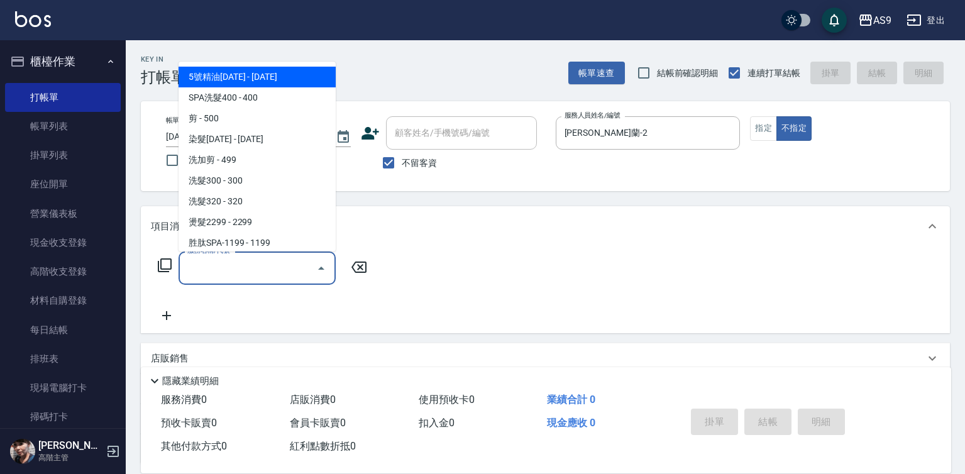
click at [265, 269] on input "服務名稱/代號" at bounding box center [247, 268] width 127 height 22
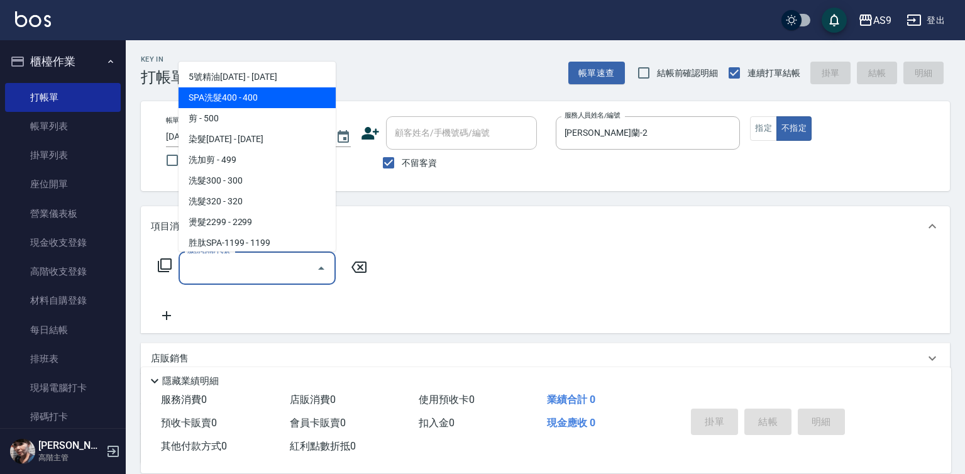
click at [252, 101] on span "SPA洗髮400 - 400" at bounding box center [257, 97] width 157 height 21
type input "SPA洗髮400(SPA洗髮400)"
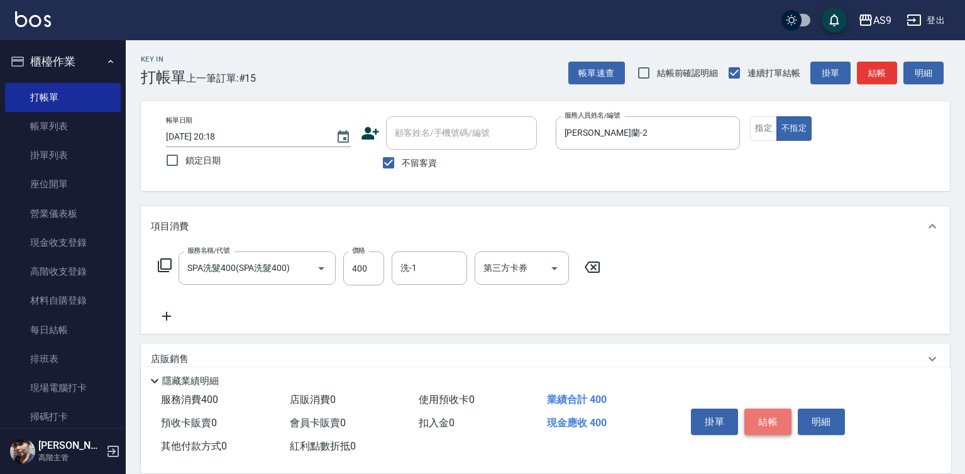
click at [762, 411] on button "結帳" at bounding box center [768, 422] width 47 height 26
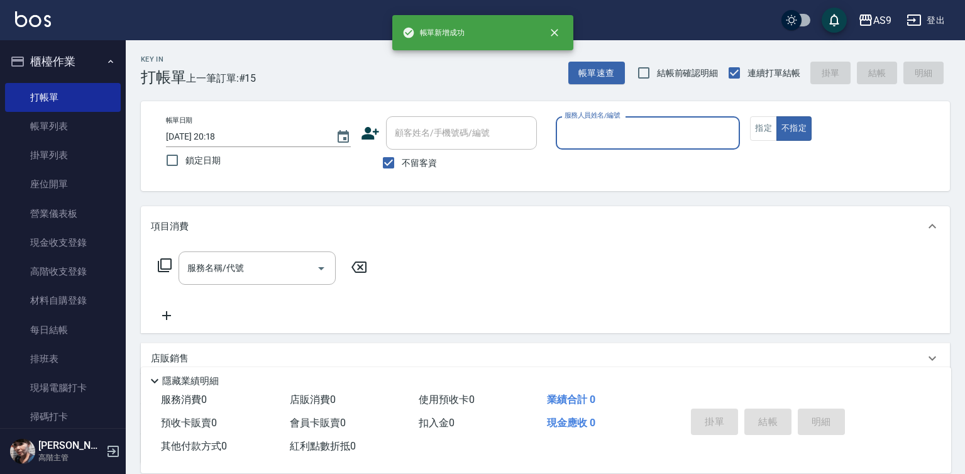
click at [601, 130] on input "服務人員姓名/編號" at bounding box center [649, 133] width 174 height 22
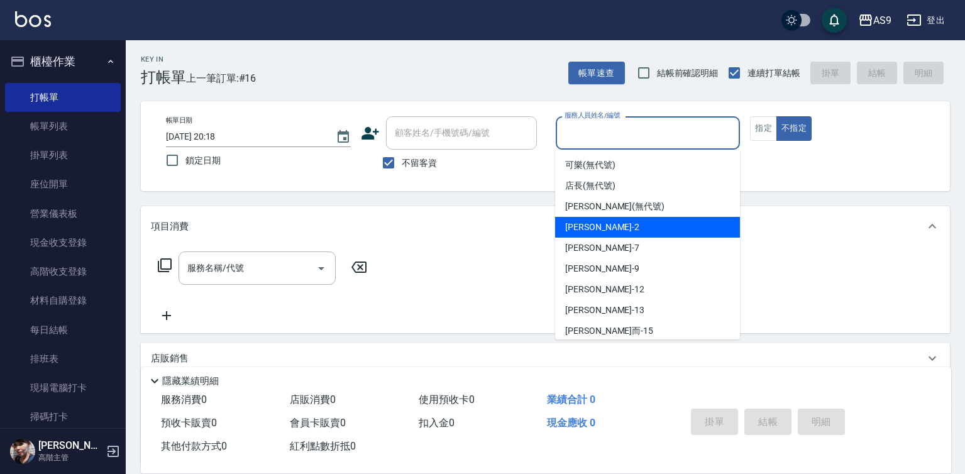
click at [611, 225] on span "[PERSON_NAME]蘭 -2" at bounding box center [602, 227] width 74 height 13
type input "[PERSON_NAME]蘭-2"
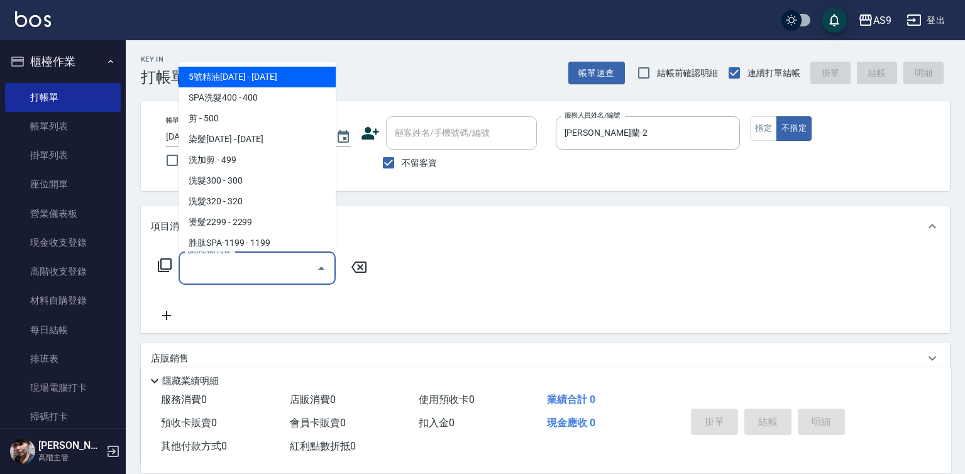
click at [243, 270] on input "服務名稱/代號" at bounding box center [247, 268] width 127 height 22
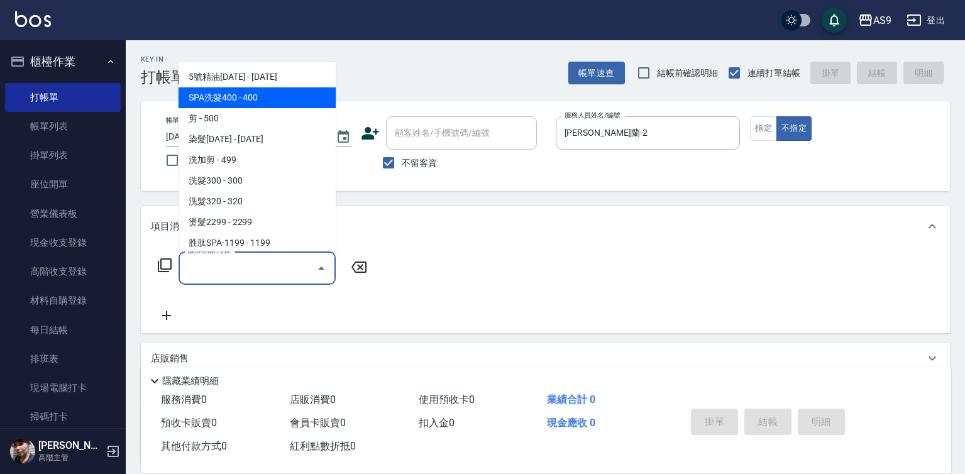
click at [257, 102] on span "SPA洗髮400 - 400" at bounding box center [257, 97] width 157 height 21
type input "SPA洗髮400(SPA洗髮400)"
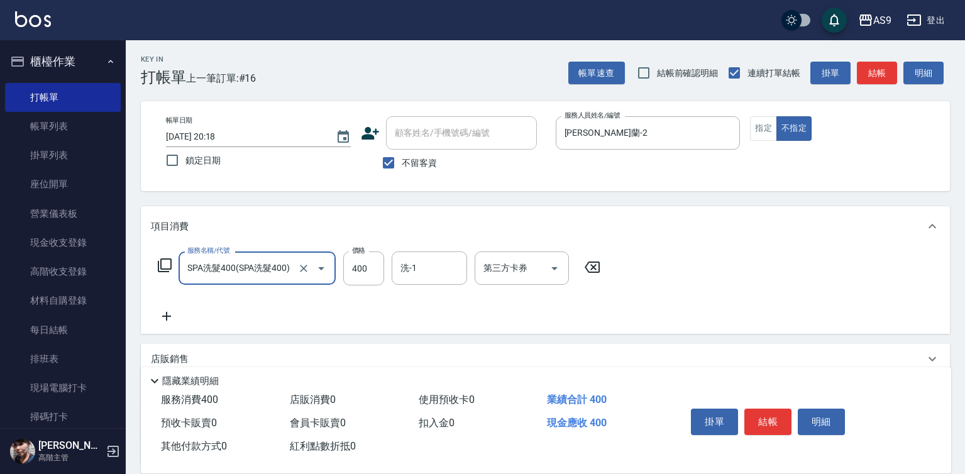
click at [392, 261] on div "洗-1" at bounding box center [429, 268] width 75 height 33
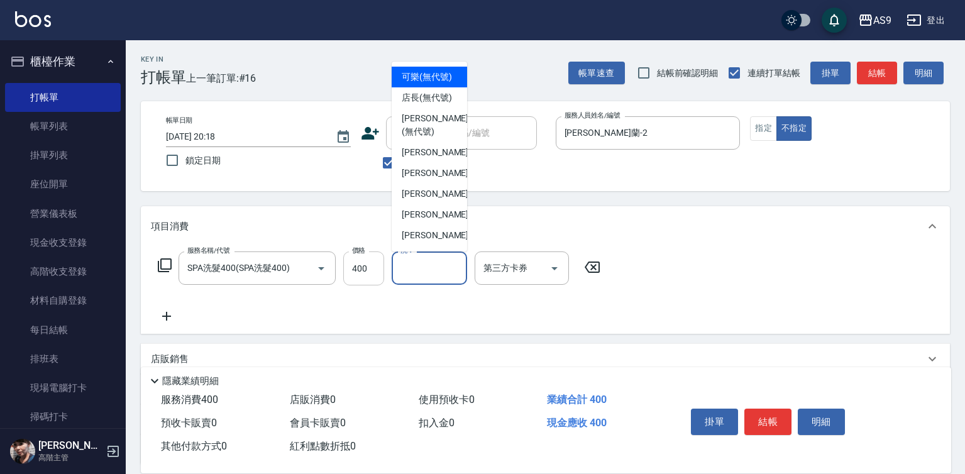
click at [370, 267] on input "400" at bounding box center [363, 269] width 41 height 34
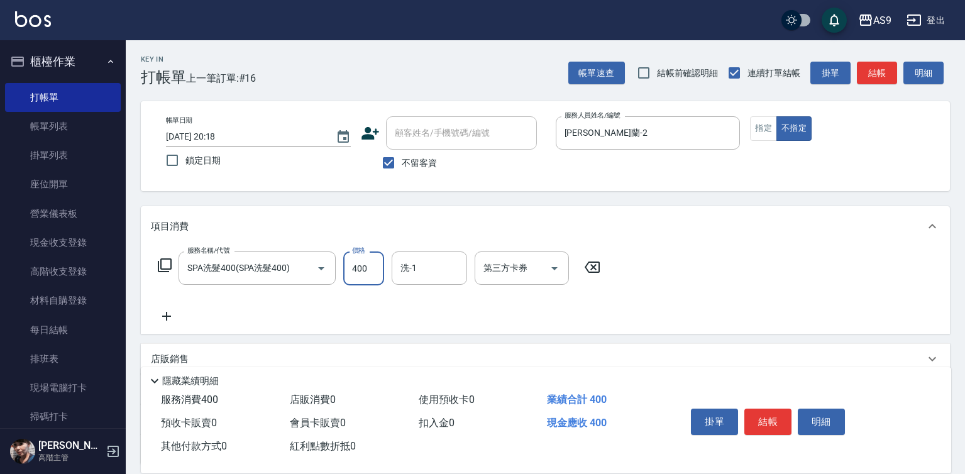
click at [370, 267] on input "400" at bounding box center [363, 269] width 41 height 34
type input "363"
click at [431, 271] on input "洗-1" at bounding box center [429, 268] width 64 height 22
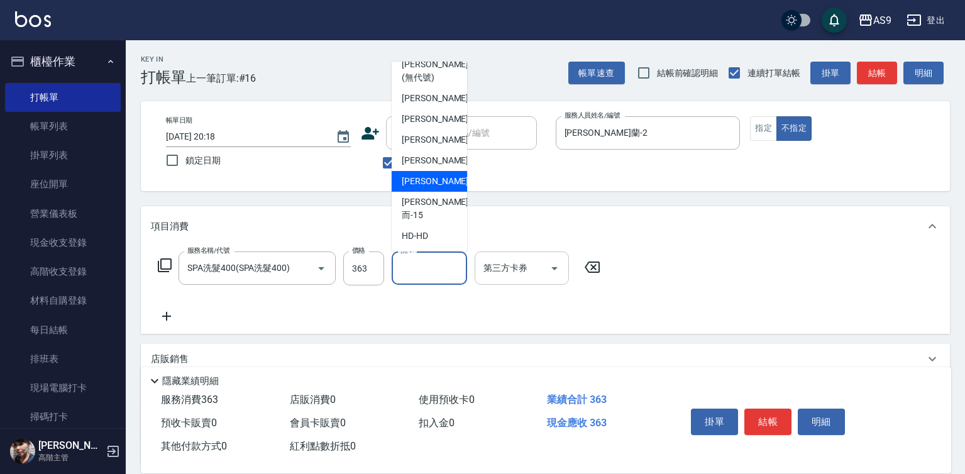
drag, startPoint x: 437, startPoint y: 210, endPoint x: 533, endPoint y: 274, distance: 115.6
click at [438, 188] on span "[PERSON_NAME] -13" at bounding box center [441, 181] width 79 height 13
type input "[PERSON_NAME]-13"
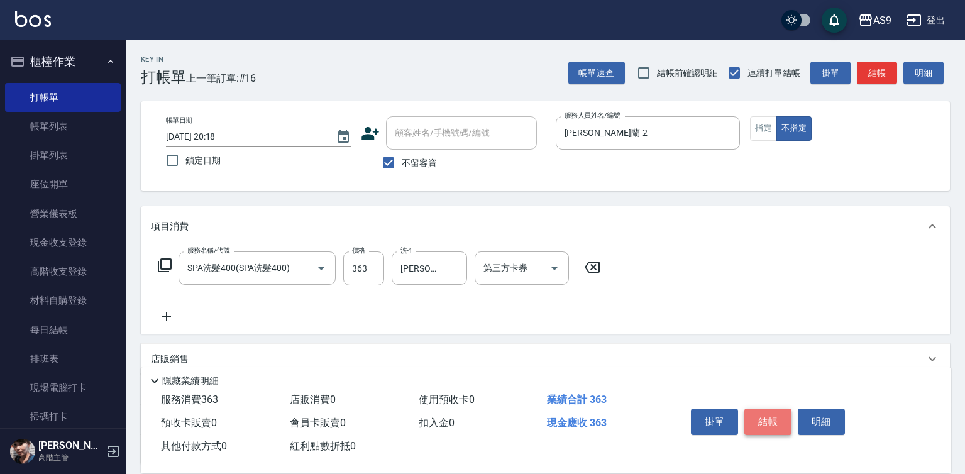
click at [775, 423] on button "結帳" at bounding box center [768, 422] width 47 height 26
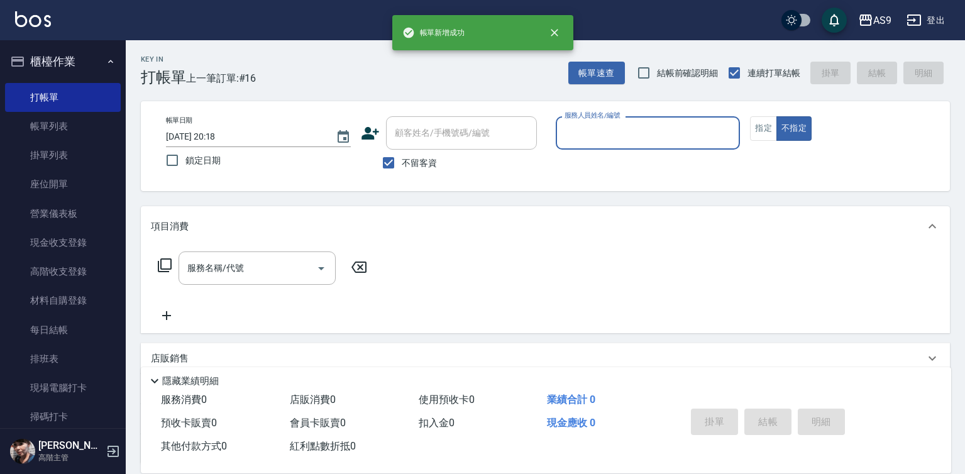
click at [616, 135] on input "服務人員姓名/編號" at bounding box center [649, 133] width 174 height 22
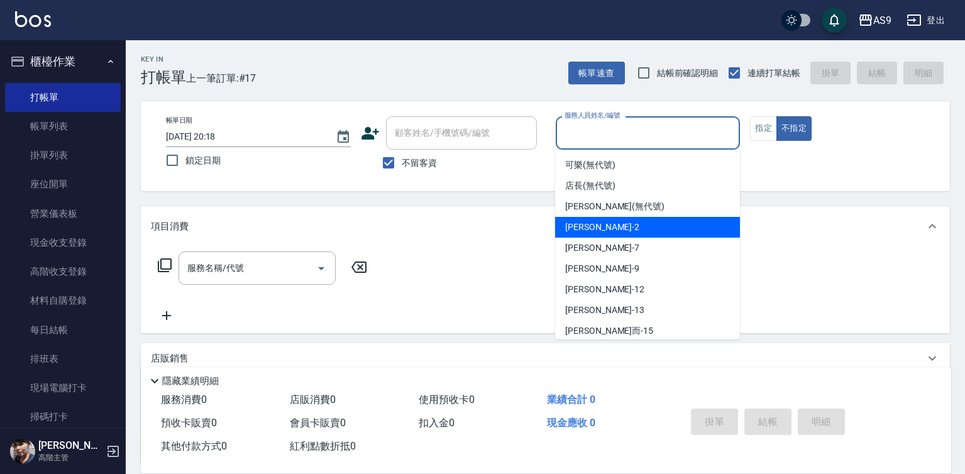
drag, startPoint x: 614, startPoint y: 224, endPoint x: 545, endPoint y: 232, distance: 69.7
click at [612, 224] on span "[PERSON_NAME]蘭 -2" at bounding box center [602, 227] width 74 height 13
type input "[PERSON_NAME]蘭-2"
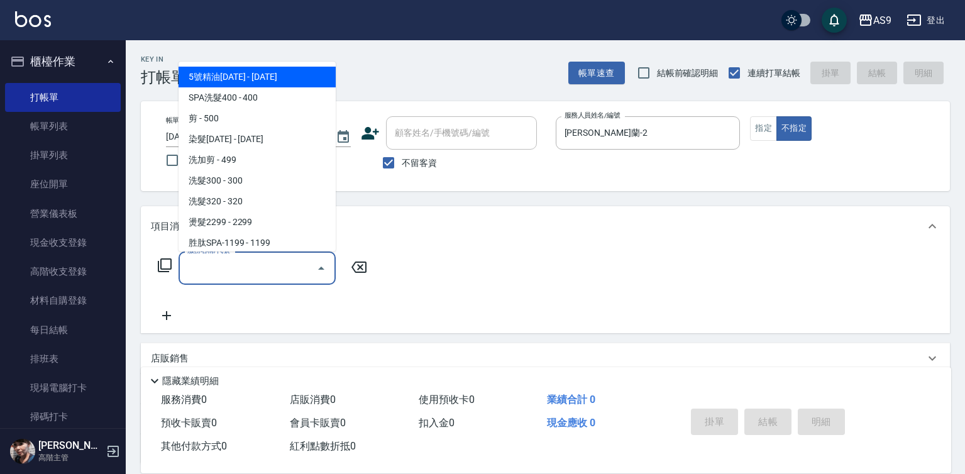
click at [239, 270] on input "服務名稱/代號" at bounding box center [247, 268] width 127 height 22
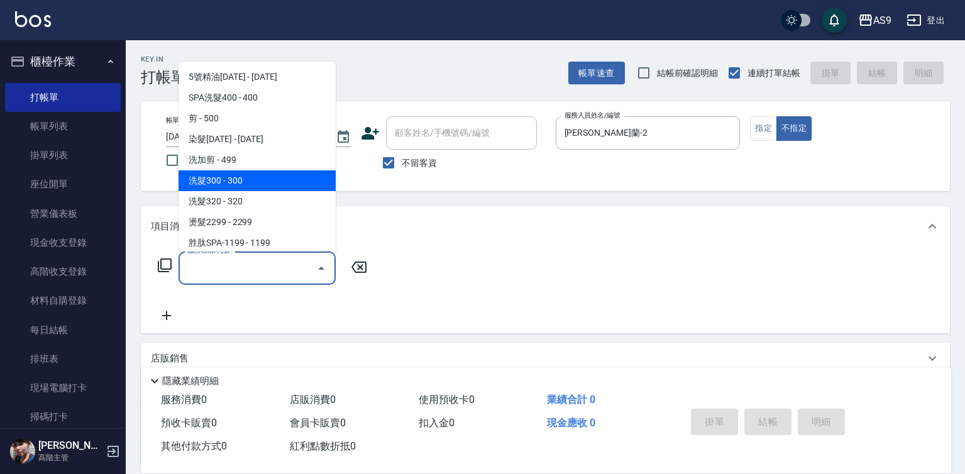
drag, startPoint x: 236, startPoint y: 186, endPoint x: 295, endPoint y: 200, distance: 60.1
click at [238, 186] on span "洗髮300 - 300" at bounding box center [257, 180] width 157 height 21
type input "洗髮300(洗 髮300)"
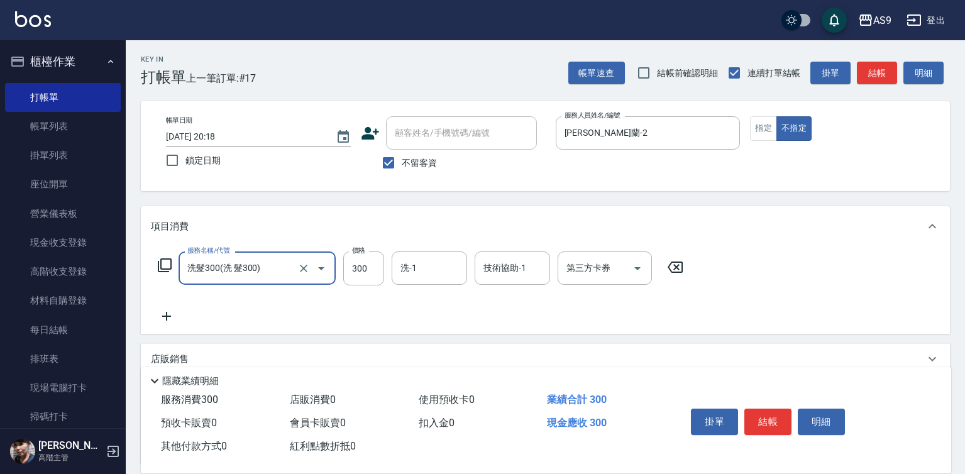
click at [757, 141] on div "帳單日期 [DATE] 20:18 鎖定日期 顧客姓名/手機號碼/編號 顧客姓名/手機號碼/編號 不留客資 服務人員姓名/編號 [PERSON_NAME]-2…" at bounding box center [545, 146] width 779 height 60
click at [762, 137] on button "指定" at bounding box center [763, 128] width 27 height 25
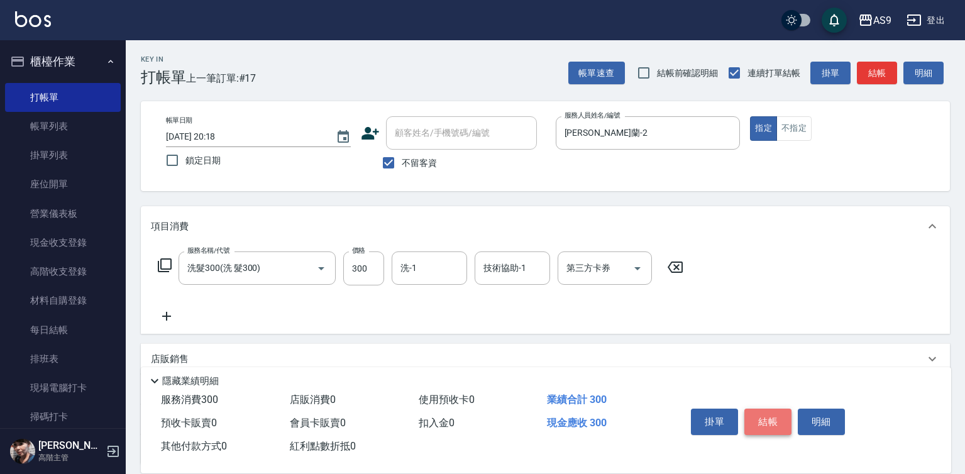
click at [782, 416] on button "結帳" at bounding box center [768, 422] width 47 height 26
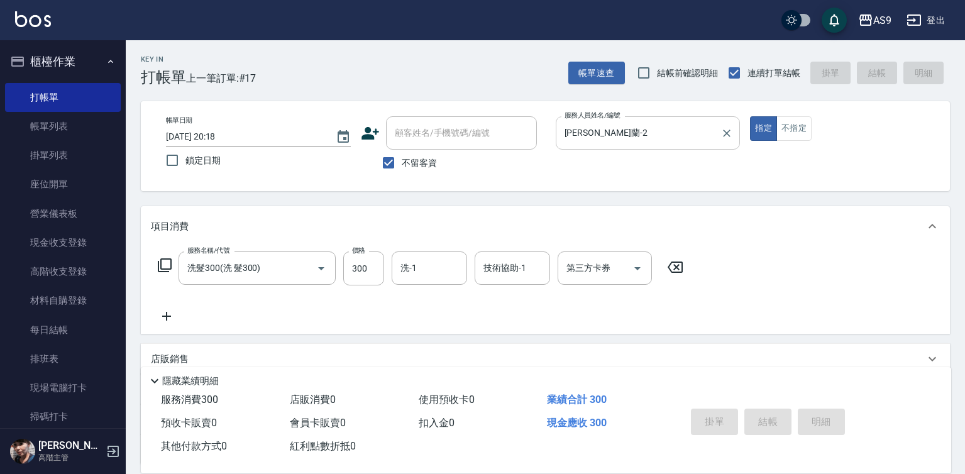
type input "[DATE] 20:19"
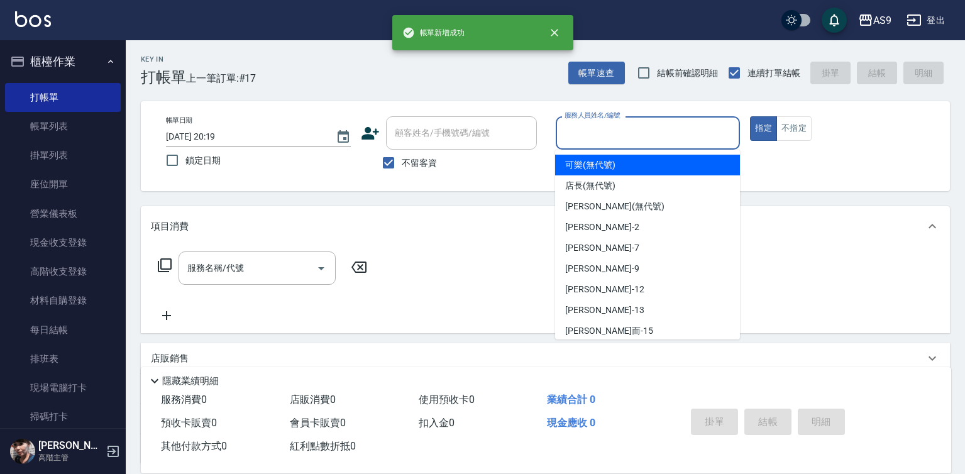
drag, startPoint x: 626, startPoint y: 130, endPoint x: 611, endPoint y: 230, distance: 100.5
click at [626, 134] on input "服務人員姓名/編號" at bounding box center [649, 133] width 174 height 22
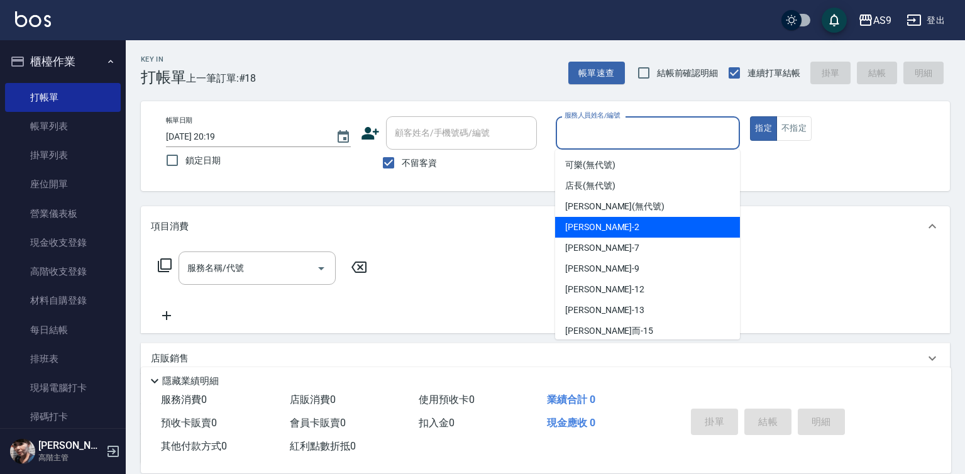
click at [611, 234] on div "[PERSON_NAME]蘭 -2" at bounding box center [647, 227] width 185 height 21
type input "[PERSON_NAME]蘭-2"
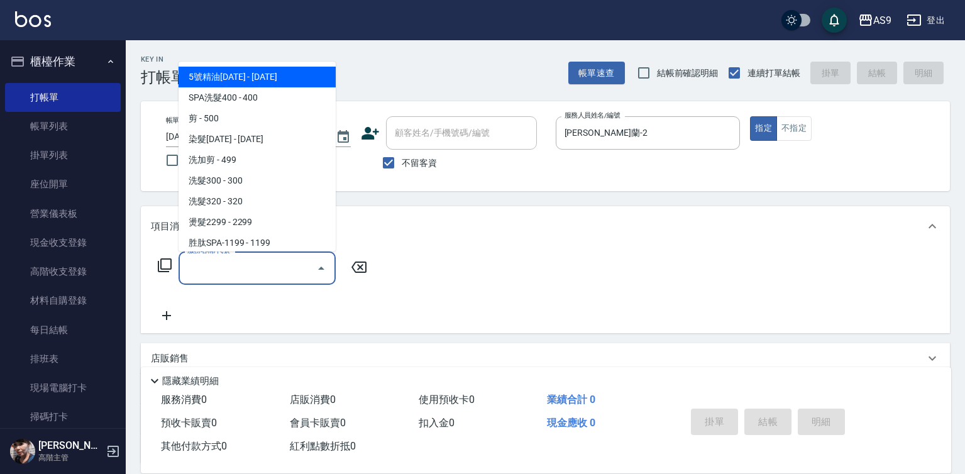
click at [247, 279] on input "服務名稱/代號" at bounding box center [247, 268] width 127 height 22
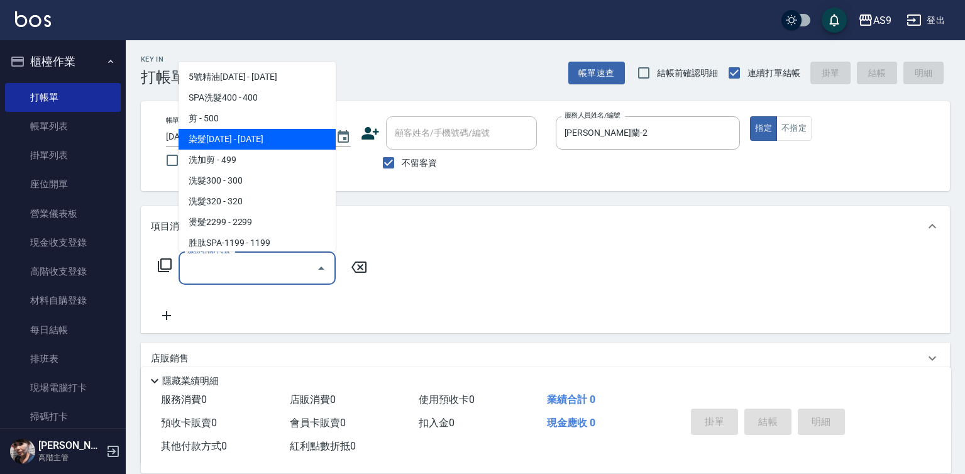
click at [248, 138] on span "染髮[DATE] - [DATE]" at bounding box center [257, 139] width 157 height 21
type input "染髮1500(染髮1500)"
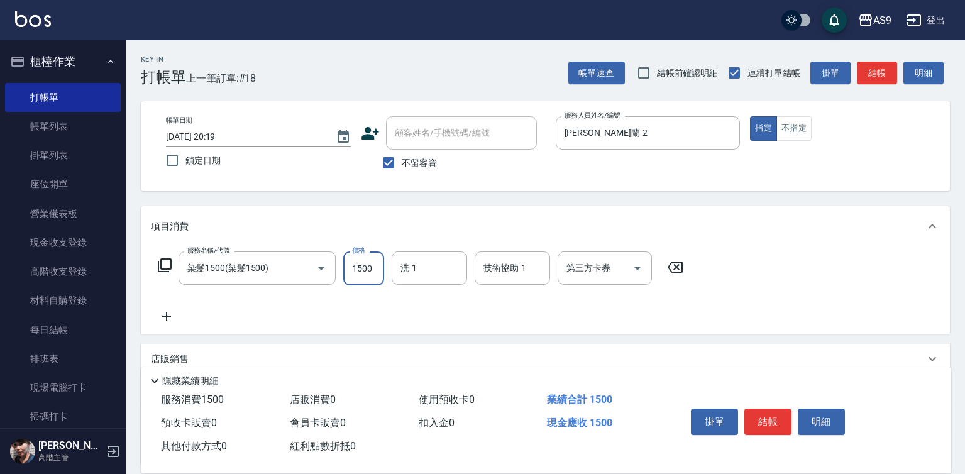
click at [359, 266] on input "1500" at bounding box center [363, 269] width 41 height 34
type input "1090"
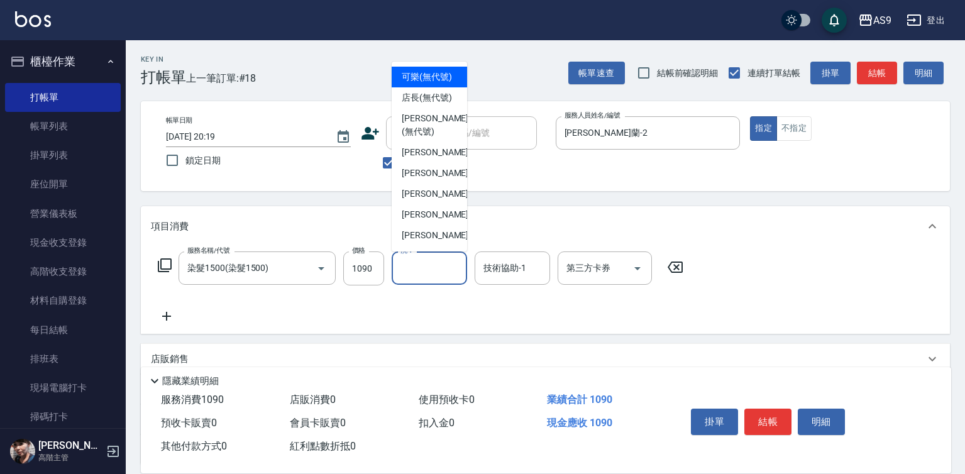
click at [411, 272] on input "洗-1" at bounding box center [429, 268] width 64 height 22
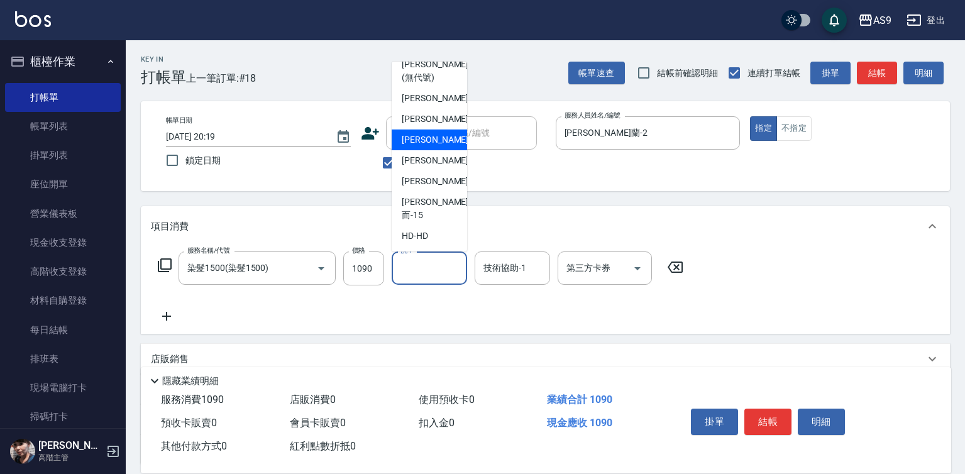
scroll to position [80, 0]
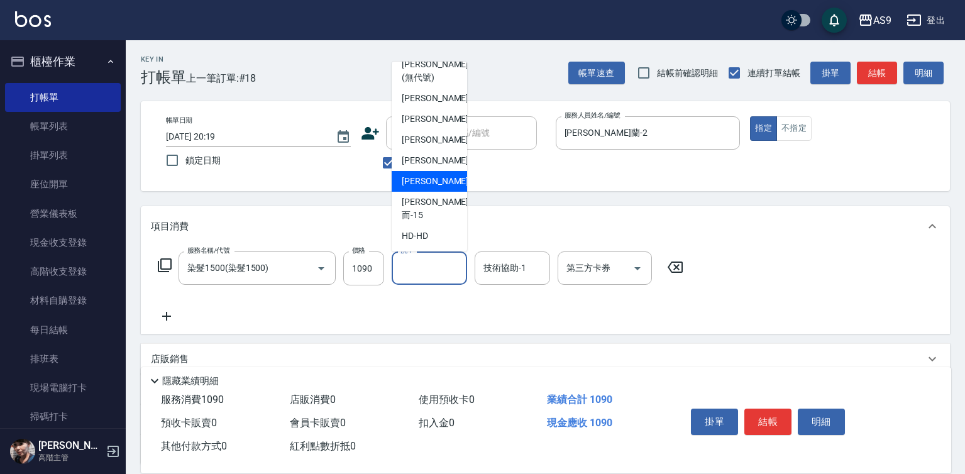
click at [431, 188] on span "[PERSON_NAME] -13" at bounding box center [441, 181] width 79 height 13
type input "[PERSON_NAME]-13"
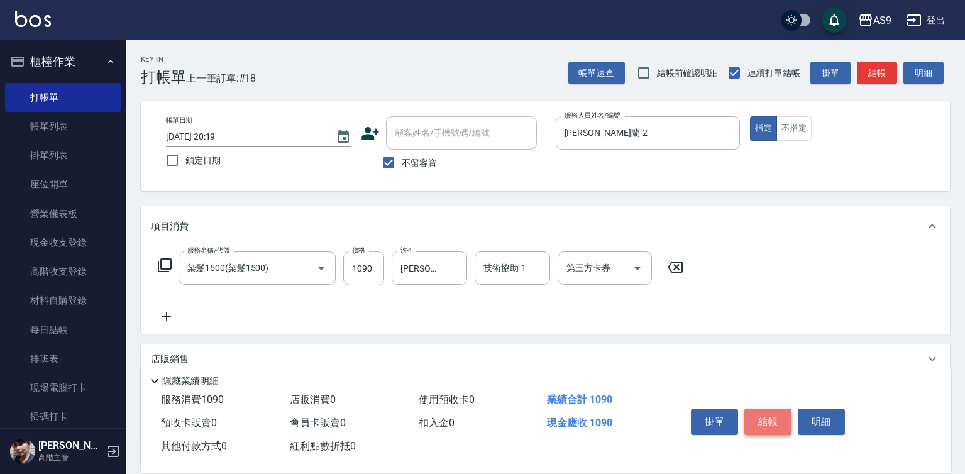
click at [772, 419] on button "結帳" at bounding box center [768, 422] width 47 height 26
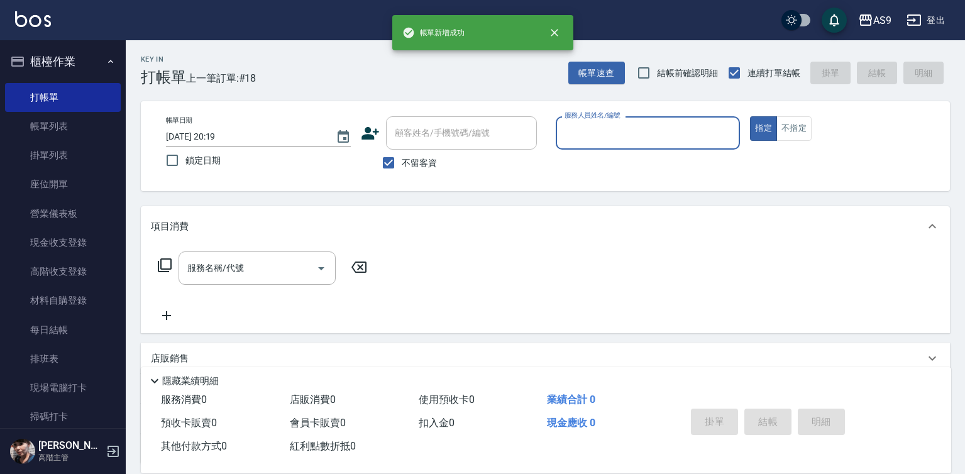
click at [624, 142] on input "服務人員姓名/編號" at bounding box center [649, 133] width 174 height 22
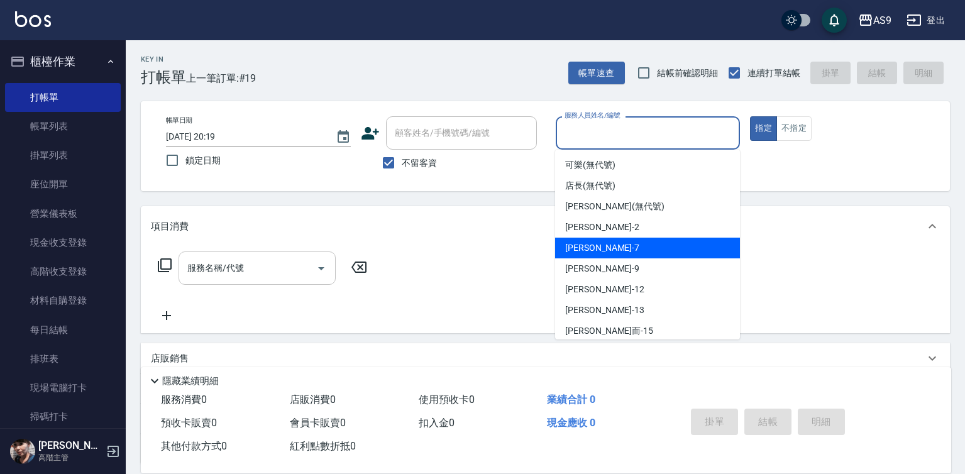
drag, startPoint x: 619, startPoint y: 248, endPoint x: 313, endPoint y: 258, distance: 306.4
click at [617, 251] on div "Peggy -7" at bounding box center [647, 248] width 185 height 21
type input "Peggy-7"
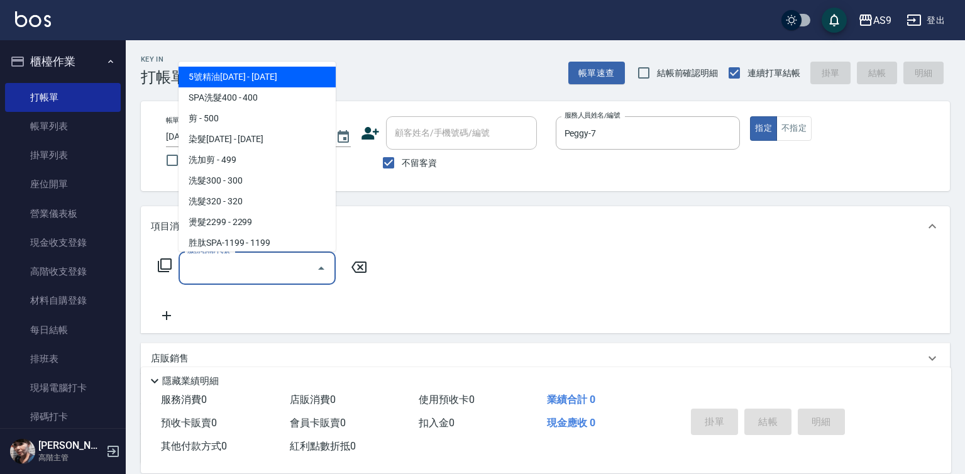
click at [213, 268] on input "服務名稱/代號" at bounding box center [247, 268] width 127 height 22
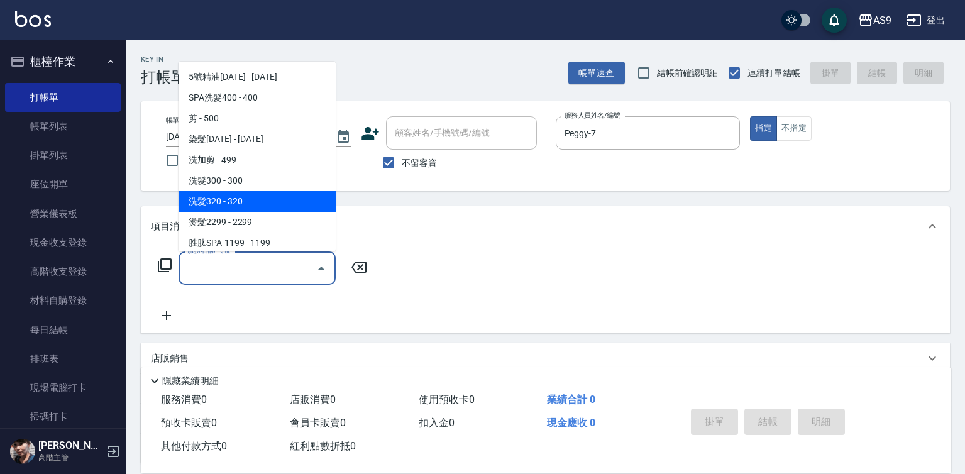
click at [208, 192] on span "洗髮320 - 320" at bounding box center [257, 201] width 157 height 21
type input "洗髮320(洗髮320)"
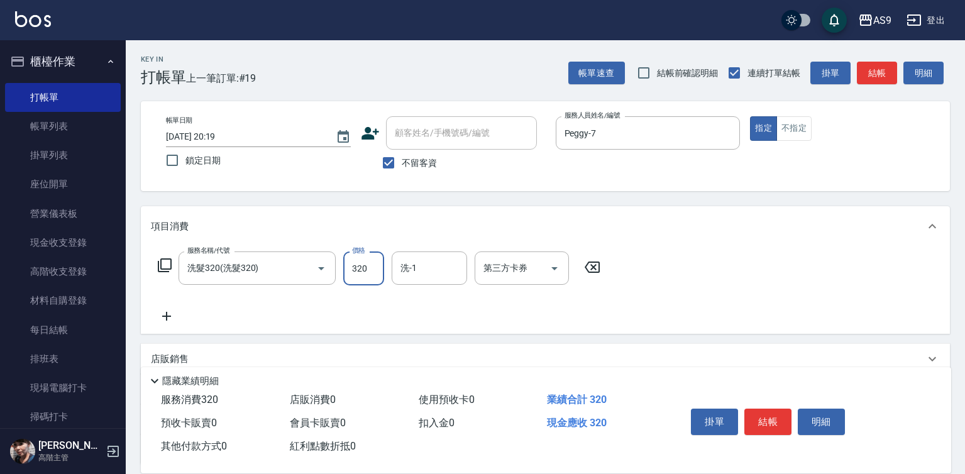
click at [356, 275] on input "320" at bounding box center [363, 269] width 41 height 34
click at [372, 274] on input "27020" at bounding box center [363, 269] width 41 height 34
type input "270"
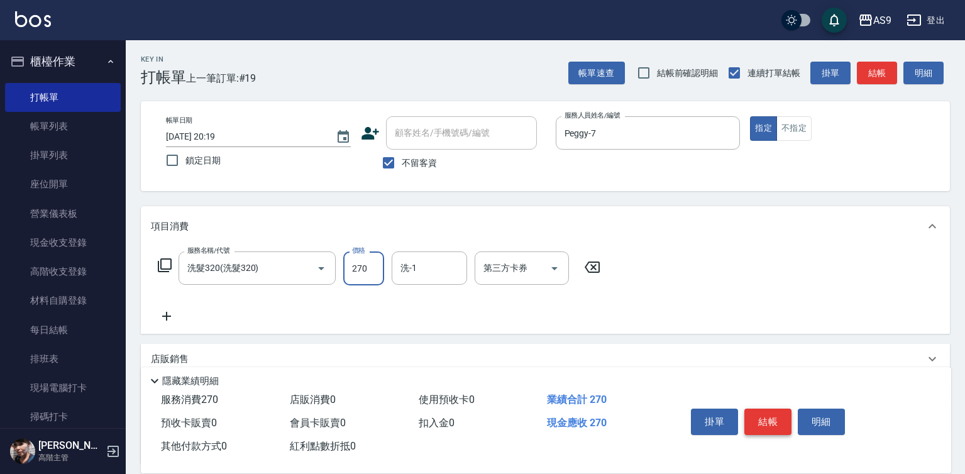
click at [750, 419] on button "結帳" at bounding box center [768, 422] width 47 height 26
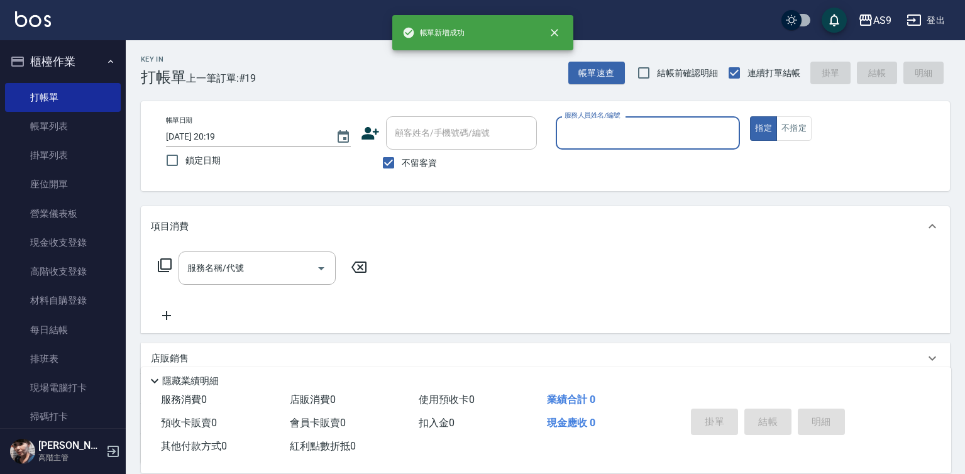
click at [576, 135] on input "服務人員姓名/編號" at bounding box center [649, 133] width 174 height 22
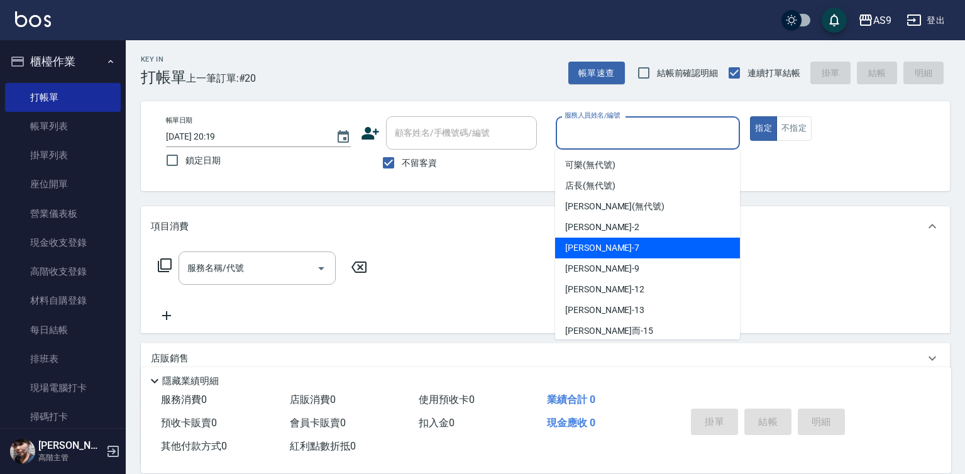
click at [613, 246] on div "Peggy -7" at bounding box center [647, 248] width 185 height 21
type input "Peggy-7"
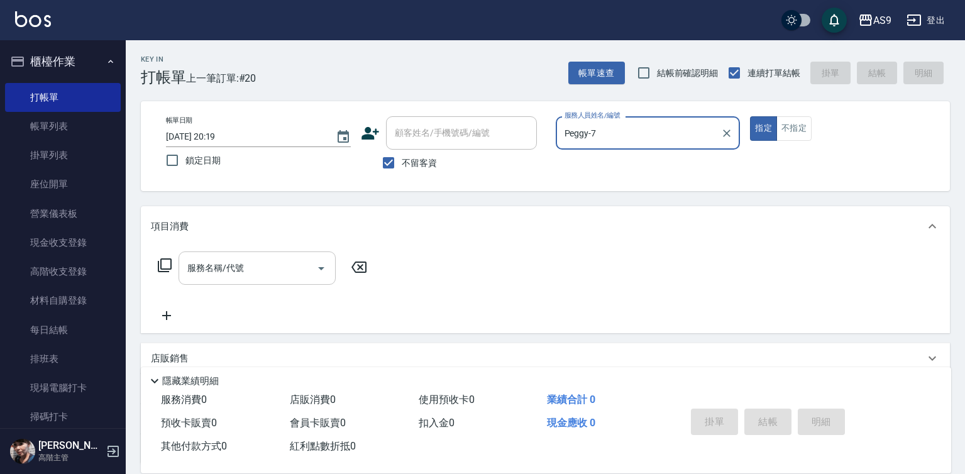
click at [302, 285] on div "服務名稱/代號" at bounding box center [257, 268] width 157 height 33
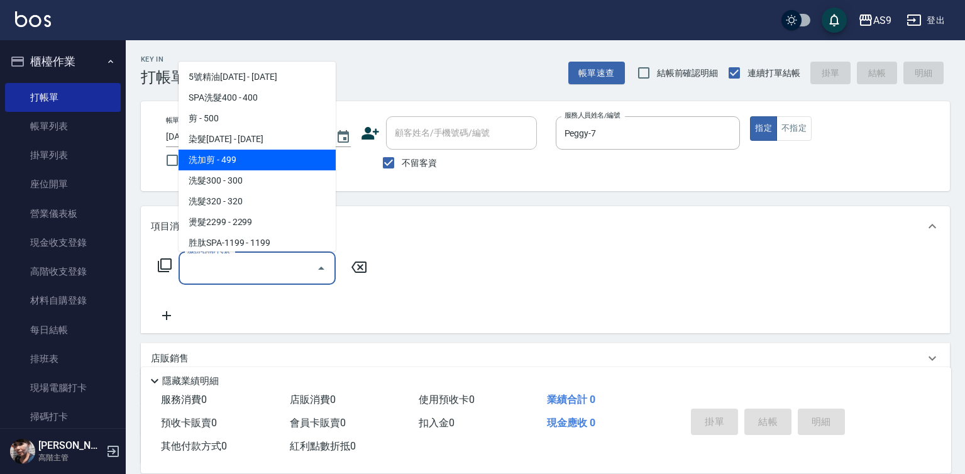
click at [252, 165] on span "洗加剪 - 499" at bounding box center [257, 160] width 157 height 21
type input "洗加剪(洗加剪)"
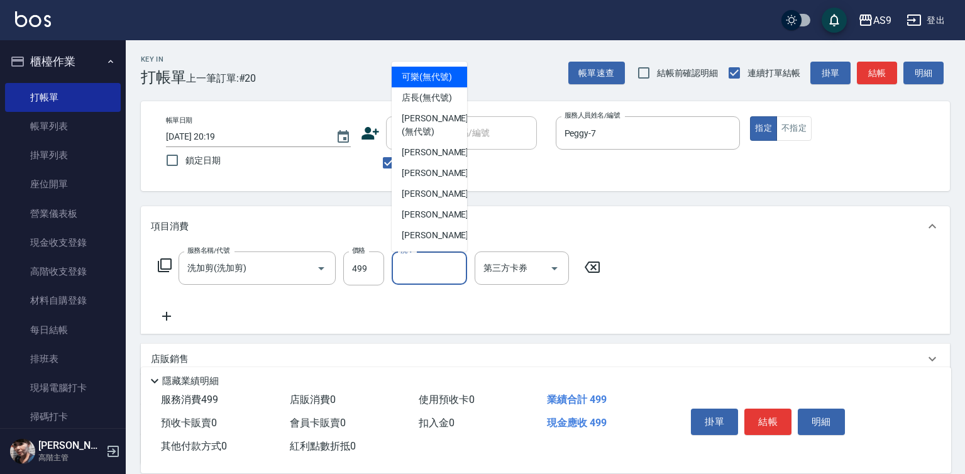
drag, startPoint x: 423, startPoint y: 267, endPoint x: 457, endPoint y: 214, distance: 63.0
click at [425, 267] on input "洗-1" at bounding box center [429, 268] width 64 height 22
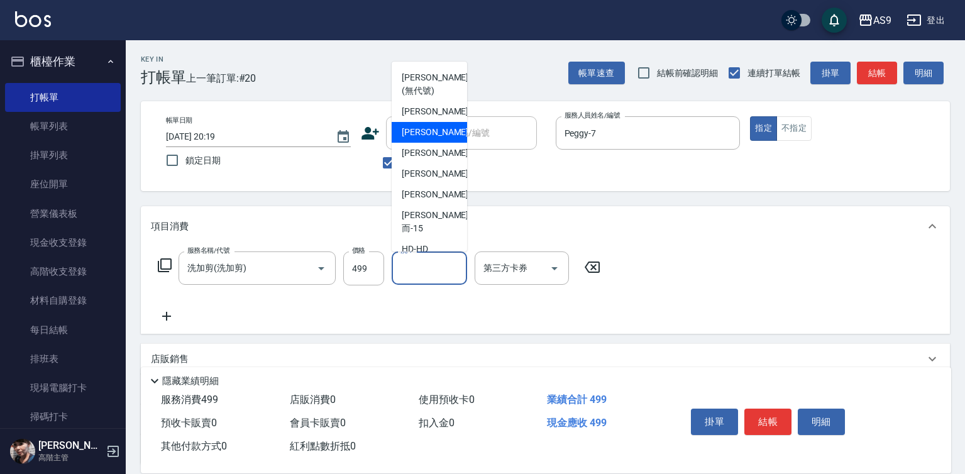
scroll to position [63, 0]
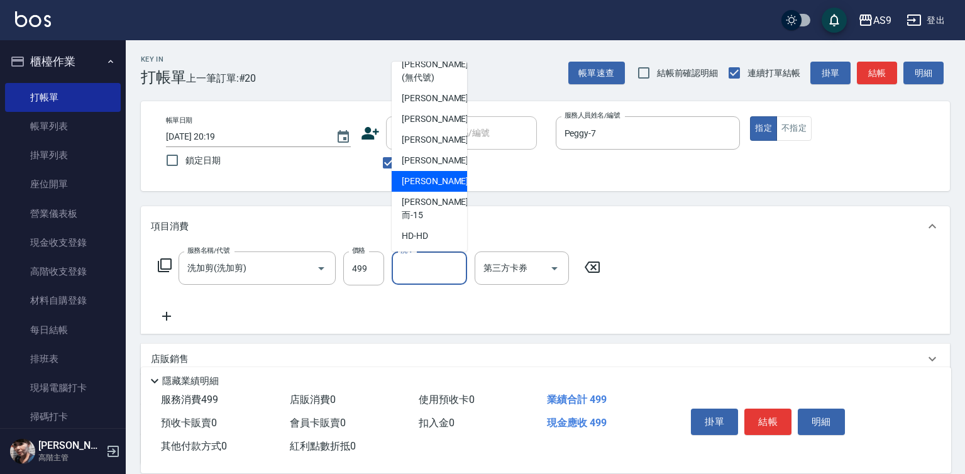
drag, startPoint x: 450, startPoint y: 216, endPoint x: 633, endPoint y: 173, distance: 187.3
click at [450, 192] on div "[PERSON_NAME] -13" at bounding box center [429, 181] width 75 height 21
type input "[PERSON_NAME]-13"
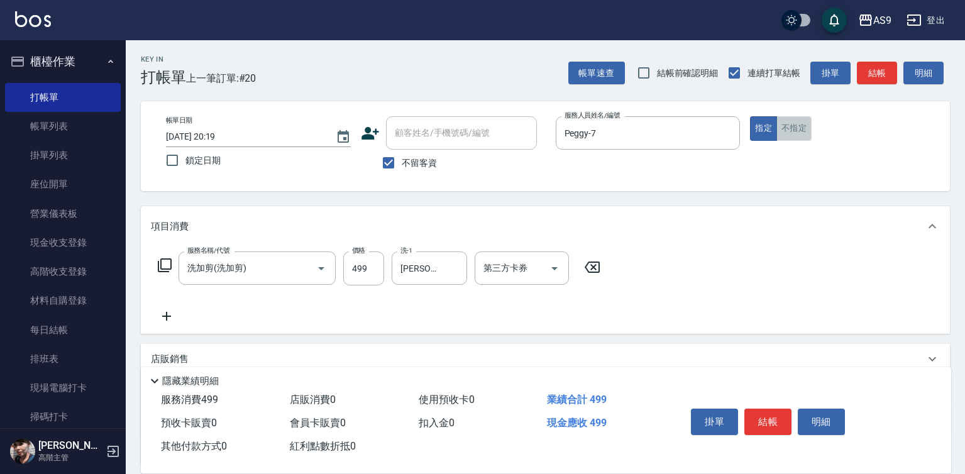
click at [785, 133] on button "不指定" at bounding box center [794, 128] width 35 height 25
click at [749, 416] on button "結帳" at bounding box center [768, 422] width 47 height 26
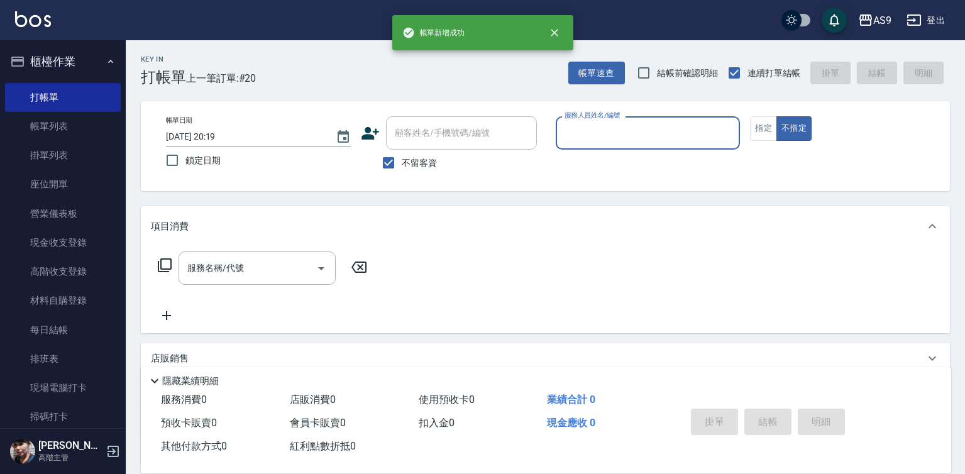
click at [616, 136] on input "服務人員姓名/編號" at bounding box center [649, 133] width 174 height 22
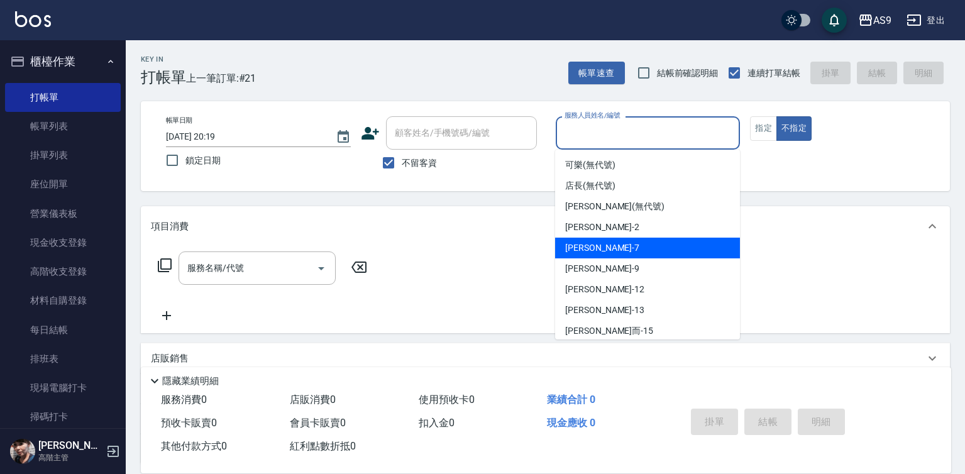
click at [609, 248] on div "Peggy -7" at bounding box center [647, 248] width 185 height 21
type input "Peggy-7"
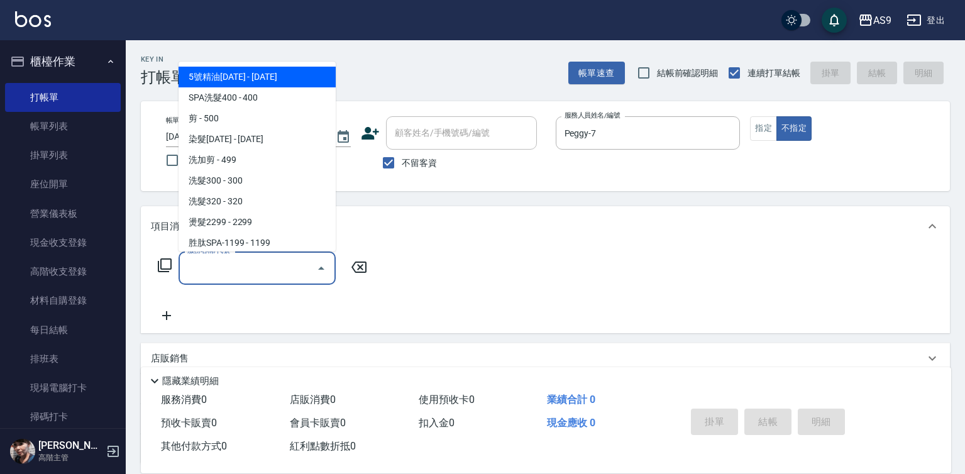
click at [299, 267] on input "服務名稱/代號" at bounding box center [247, 268] width 127 height 22
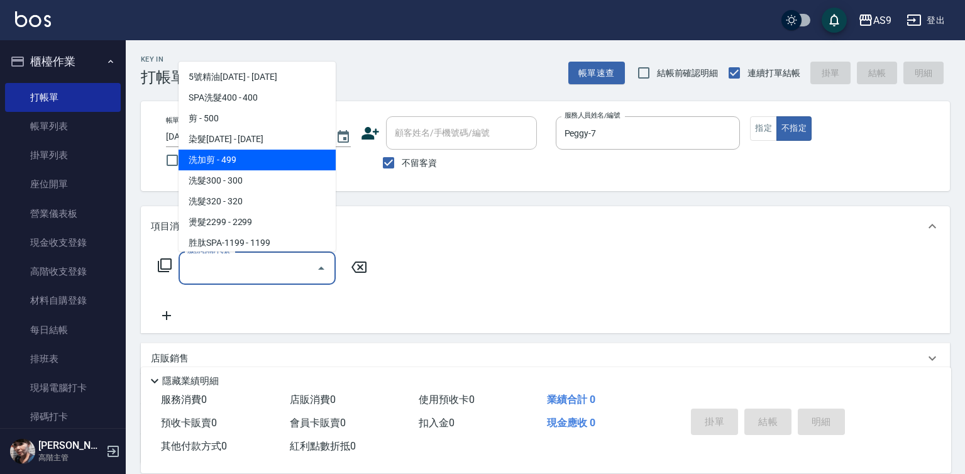
click at [241, 160] on span "洗加剪 - 499" at bounding box center [257, 160] width 157 height 21
type input "洗加剪(洗加剪)"
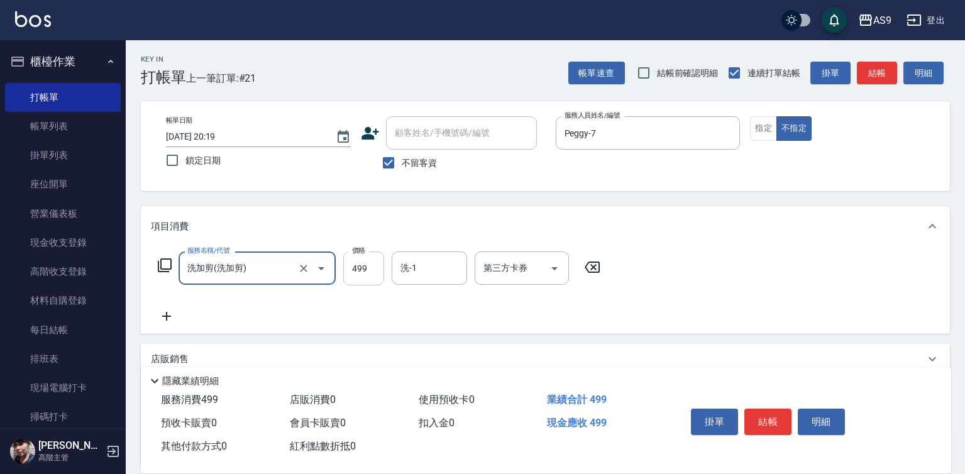
click at [359, 265] on input "499" at bounding box center [363, 269] width 41 height 34
type input "400"
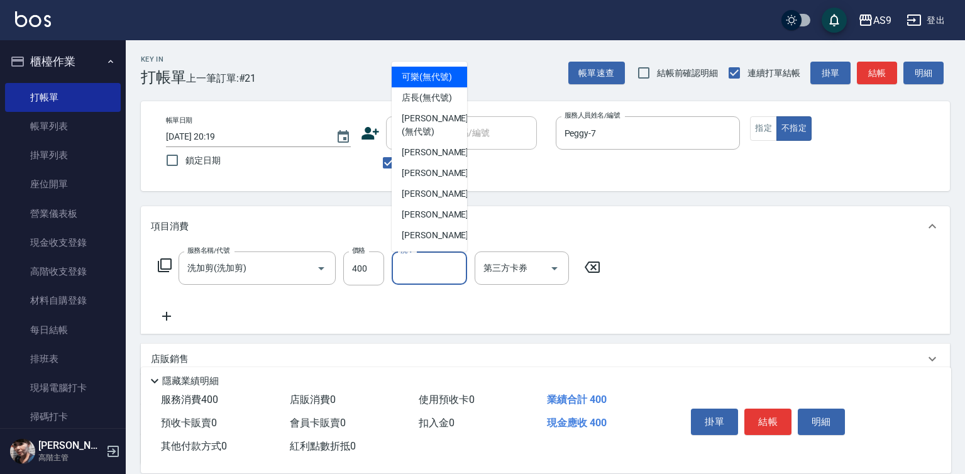
click at [432, 270] on input "洗-1" at bounding box center [429, 268] width 64 height 22
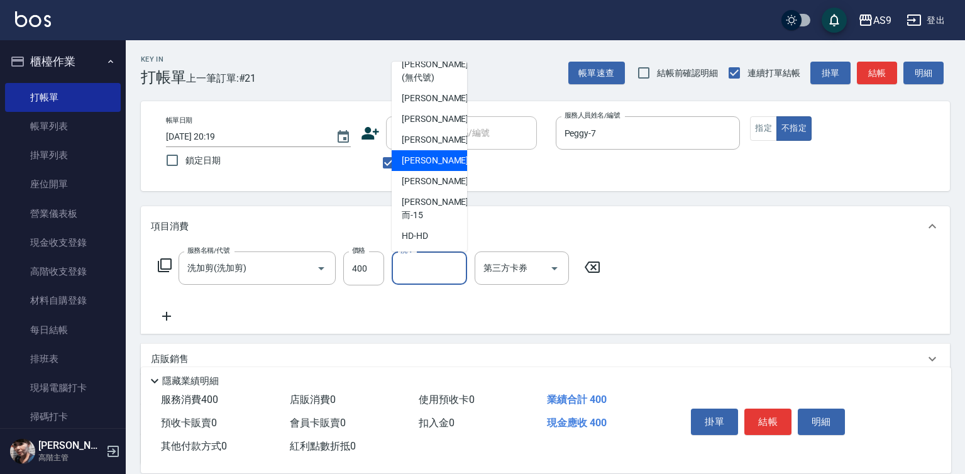
scroll to position [80, 0]
drag, startPoint x: 437, startPoint y: 196, endPoint x: 587, endPoint y: 257, distance: 162.2
click at [438, 188] on span "[PERSON_NAME] -13" at bounding box center [441, 181] width 79 height 13
type input "[PERSON_NAME]-13"
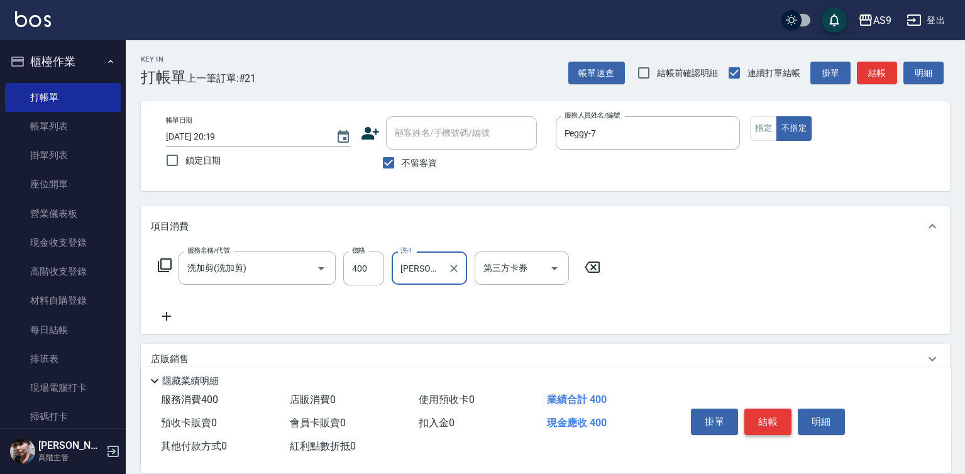
click at [766, 410] on button "結帳" at bounding box center [768, 422] width 47 height 26
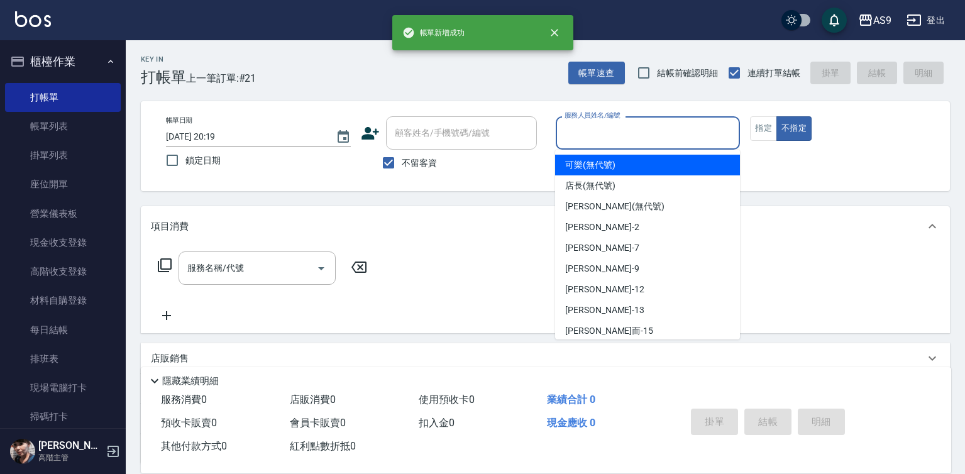
drag, startPoint x: 604, startPoint y: 133, endPoint x: 607, endPoint y: 237, distance: 103.8
click at [604, 134] on input "服務人員姓名/編號" at bounding box center [649, 133] width 174 height 22
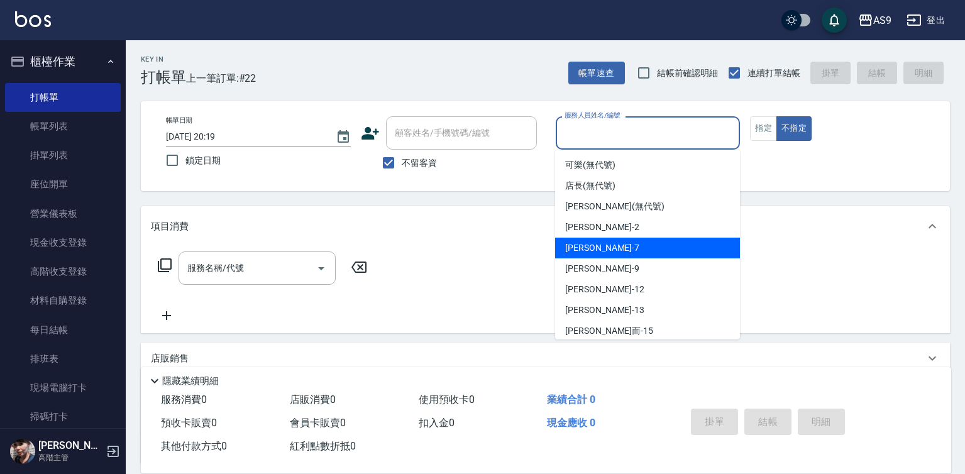
drag, startPoint x: 606, startPoint y: 255, endPoint x: 545, endPoint y: 247, distance: 62.3
click at [606, 255] on div "Peggy -7" at bounding box center [647, 248] width 185 height 21
type input "Peggy-7"
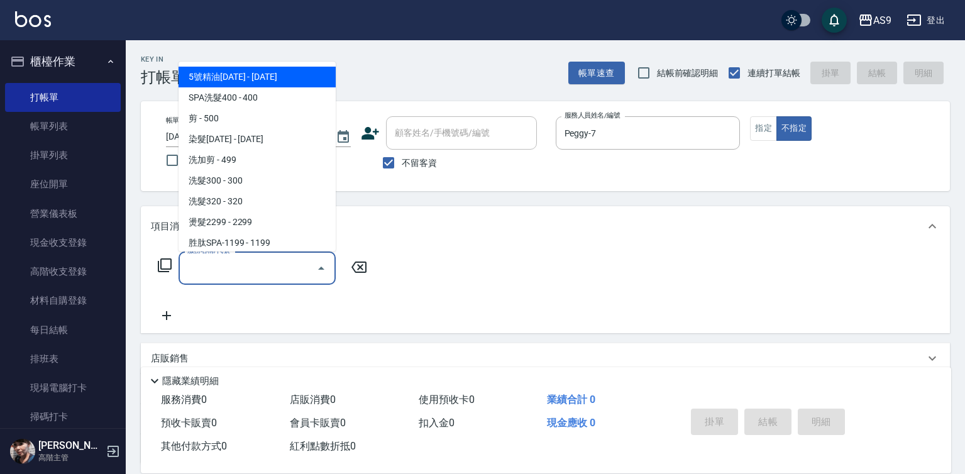
click at [269, 267] on input "服務名稱/代號" at bounding box center [247, 268] width 127 height 22
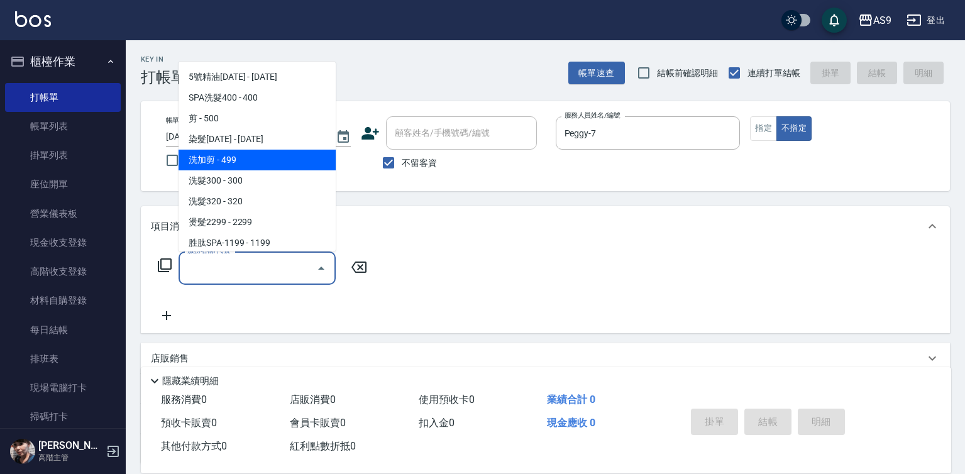
click at [241, 168] on span "洗加剪 - 499" at bounding box center [257, 160] width 157 height 21
type input "洗加剪(洗加剪)"
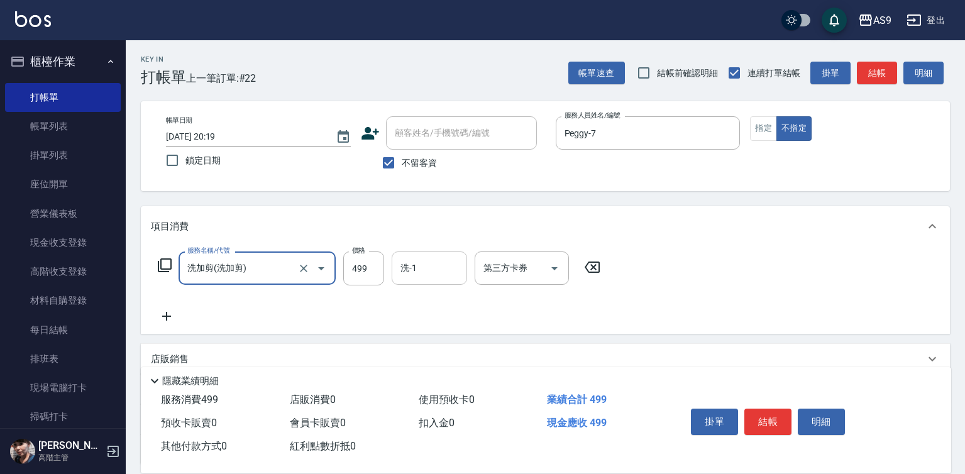
click at [435, 282] on div "洗-1" at bounding box center [429, 268] width 75 height 33
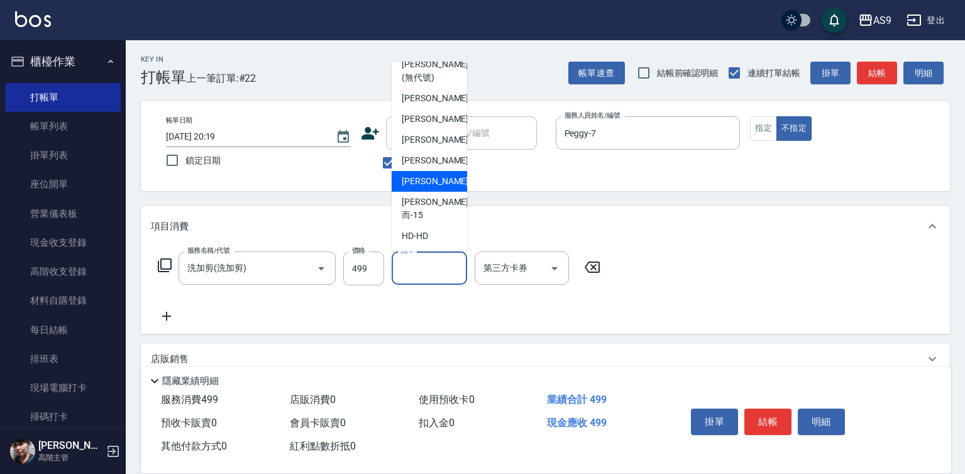
click at [433, 188] on span "[PERSON_NAME] -13" at bounding box center [441, 181] width 79 height 13
type input "[PERSON_NAME]-13"
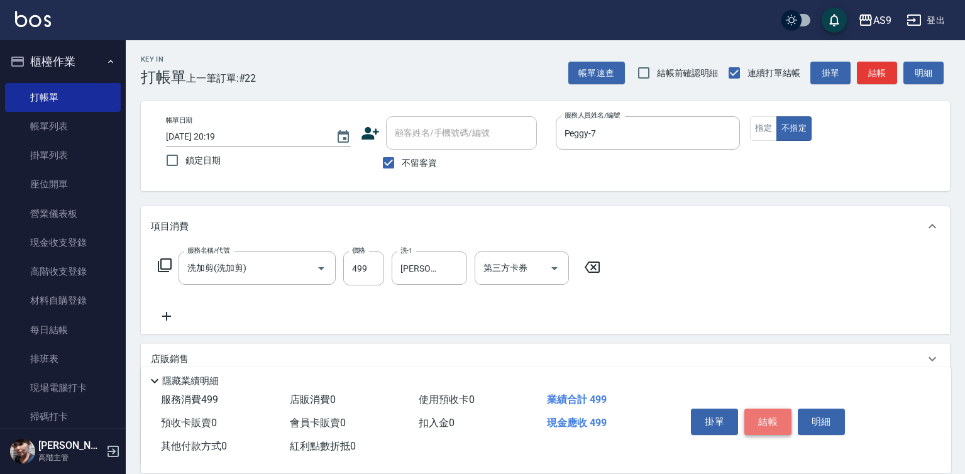
click at [755, 418] on button "結帳" at bounding box center [768, 422] width 47 height 26
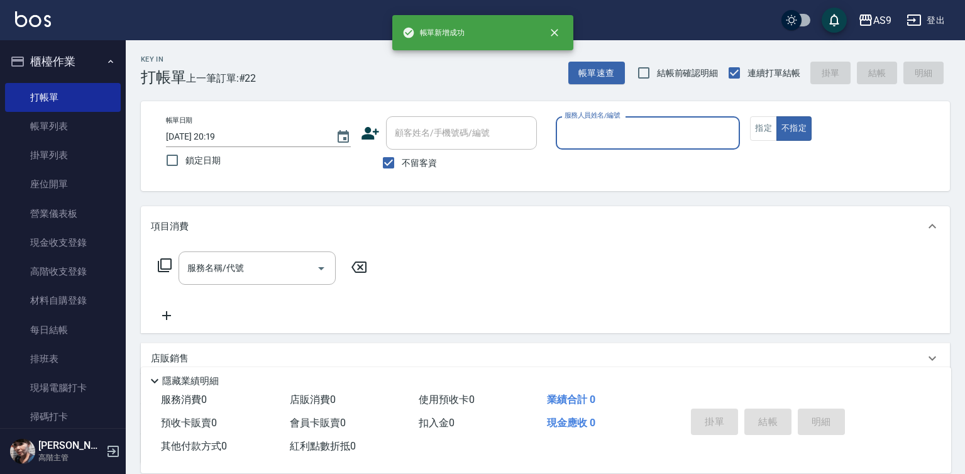
click at [624, 136] on input "服務人員姓名/編號" at bounding box center [649, 133] width 174 height 22
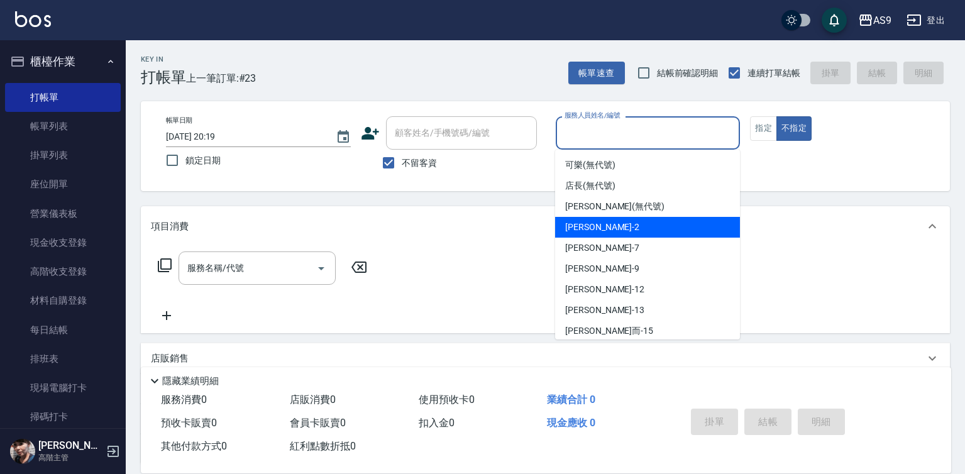
drag, startPoint x: 606, startPoint y: 246, endPoint x: 553, endPoint y: 253, distance: 53.4
click at [606, 248] on div "Peggy -7" at bounding box center [647, 248] width 185 height 21
type input "Peggy-7"
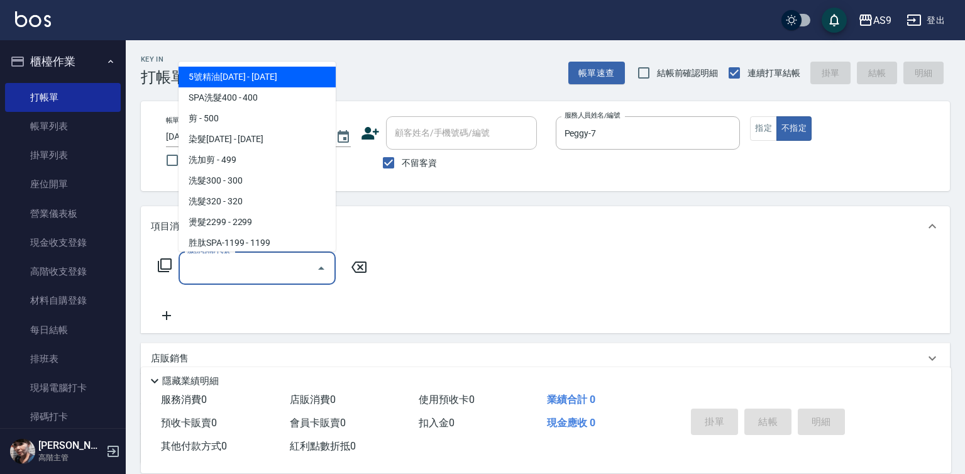
click at [292, 263] on input "服務名稱/代號" at bounding box center [247, 268] width 127 height 22
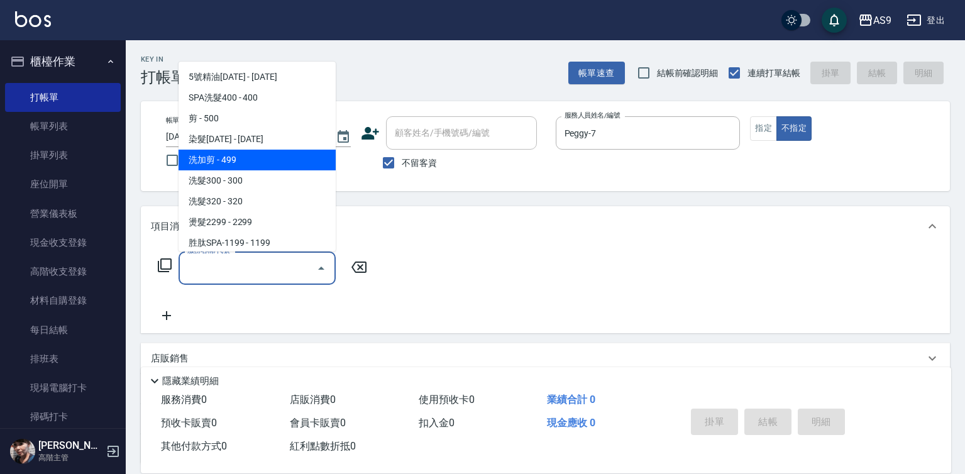
click at [233, 157] on span "洗加剪 - 499" at bounding box center [257, 160] width 157 height 21
type input "洗加剪(洗加剪)"
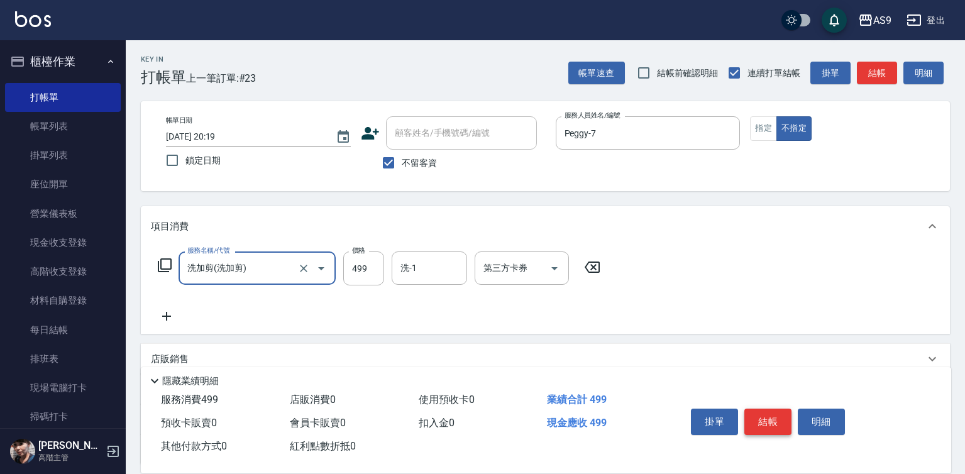
click at [766, 415] on button "結帳" at bounding box center [768, 422] width 47 height 26
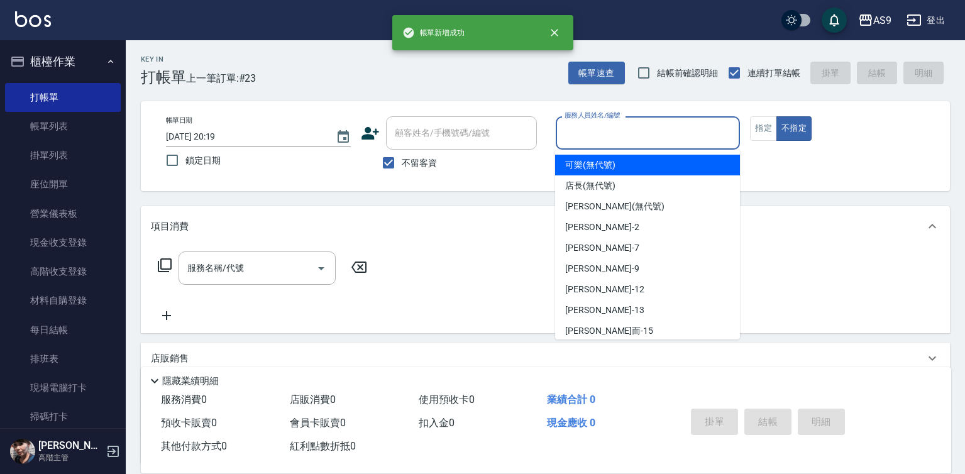
drag, startPoint x: 636, startPoint y: 128, endPoint x: 626, endPoint y: 243, distance: 115.6
click at [635, 130] on input "服務人員姓名/編號" at bounding box center [649, 133] width 174 height 22
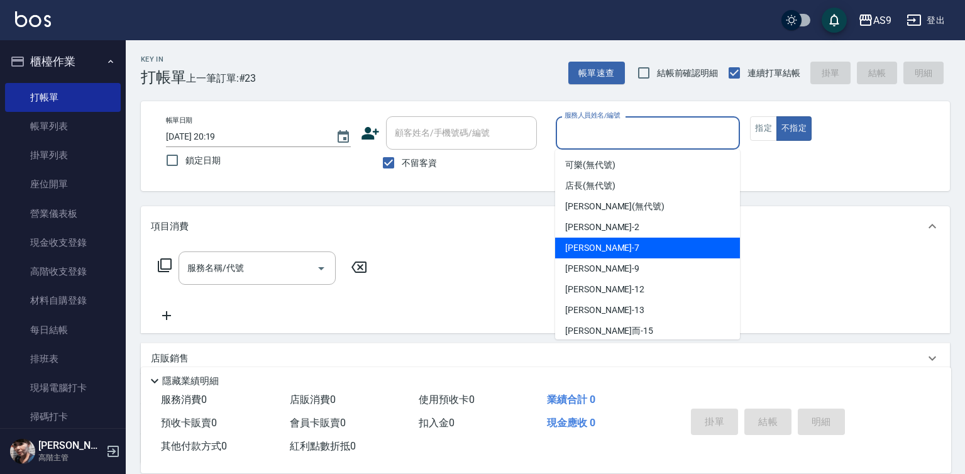
click at [624, 249] on div "Peggy -7" at bounding box center [647, 248] width 185 height 21
type input "Peggy-7"
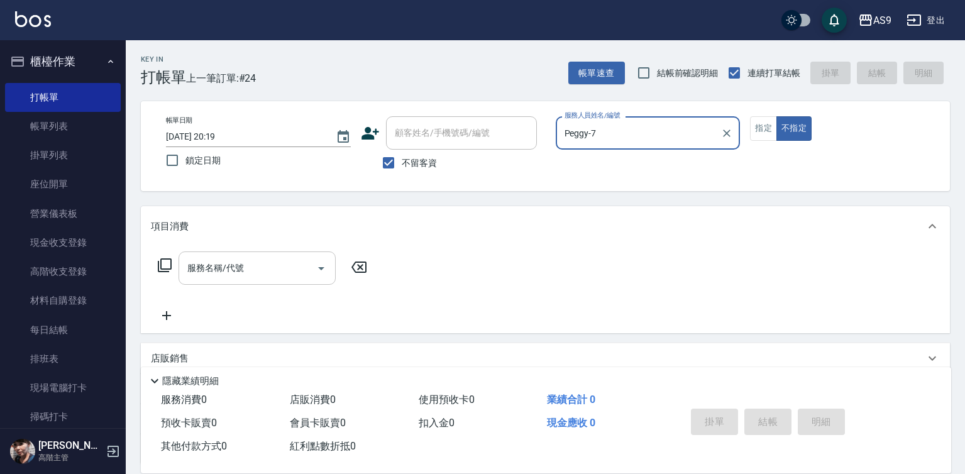
click at [276, 266] on input "服務名稱/代號" at bounding box center [247, 268] width 127 height 22
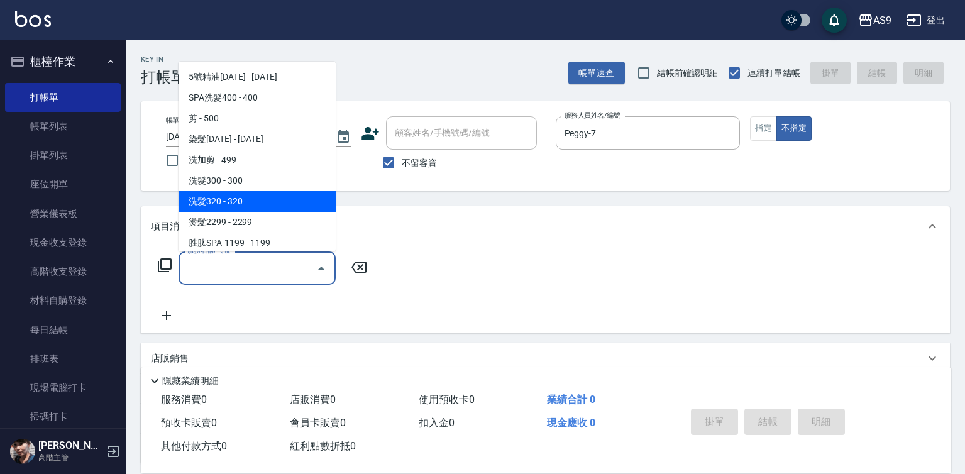
click at [236, 203] on span "洗髮320 - 320" at bounding box center [257, 201] width 157 height 21
type input "洗髮320(洗髮320)"
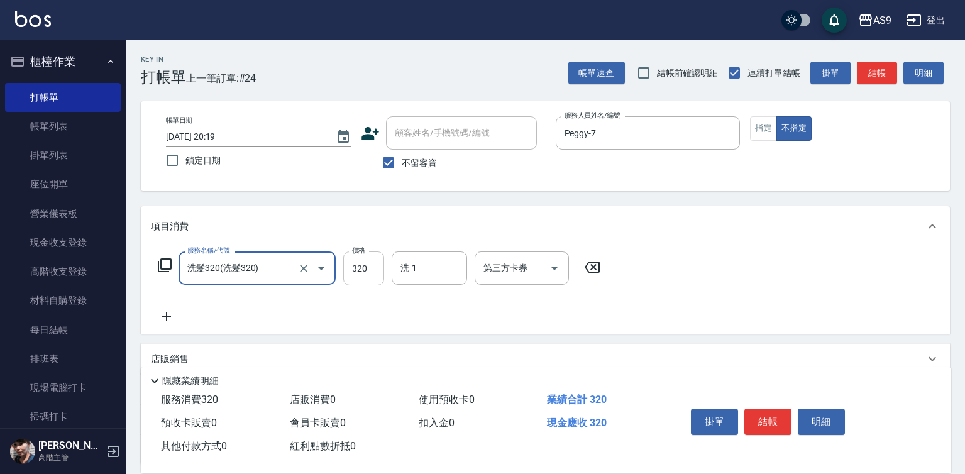
click at [360, 272] on input "320" at bounding box center [363, 269] width 41 height 34
type input "272"
click at [775, 416] on button "結帳" at bounding box center [768, 422] width 47 height 26
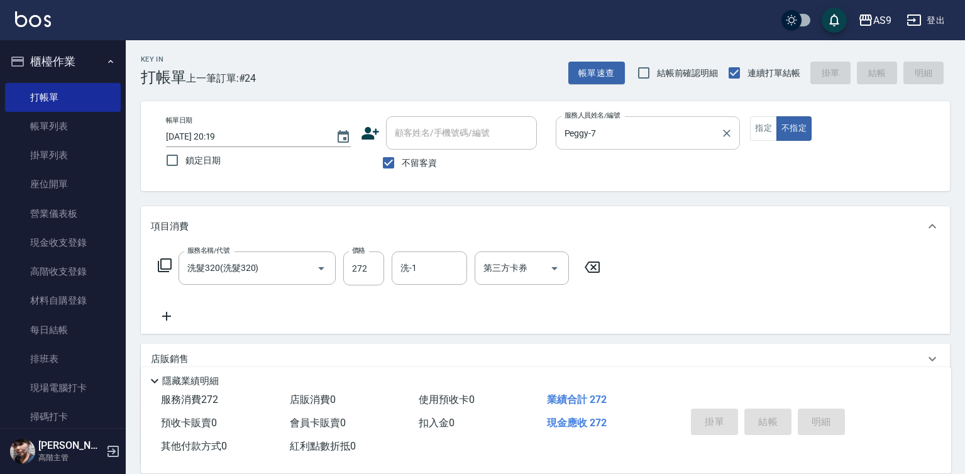
type input "[DATE] 20:20"
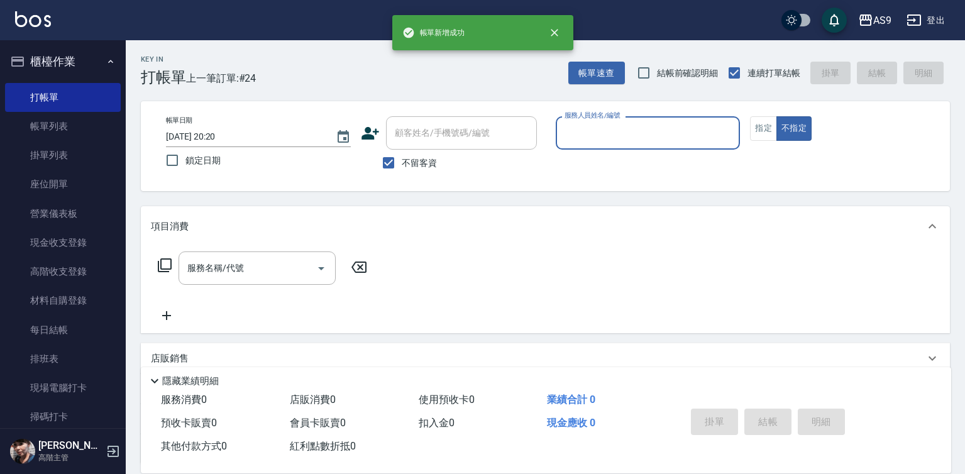
click at [628, 131] on input "服務人員姓名/編號" at bounding box center [649, 133] width 174 height 22
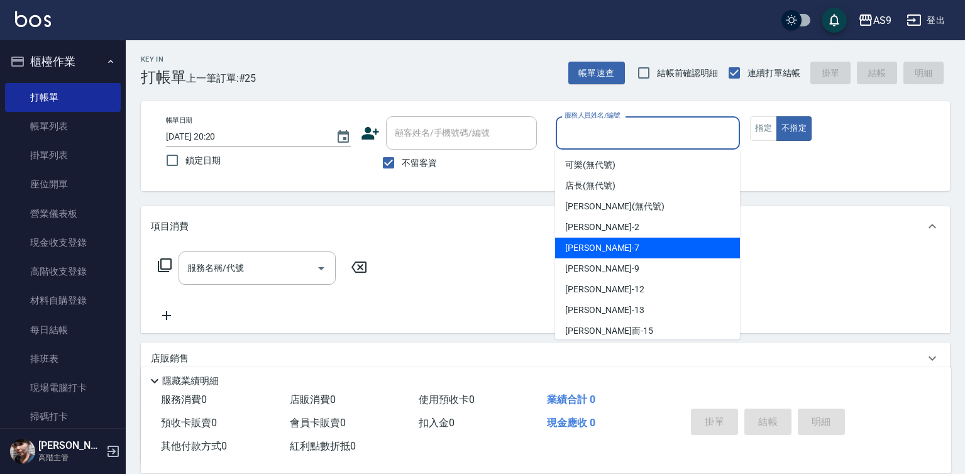
drag, startPoint x: 628, startPoint y: 135, endPoint x: 341, endPoint y: 260, distance: 312.9
click at [618, 252] on div "Peggy -7" at bounding box center [647, 248] width 185 height 21
type input "Peggy-7"
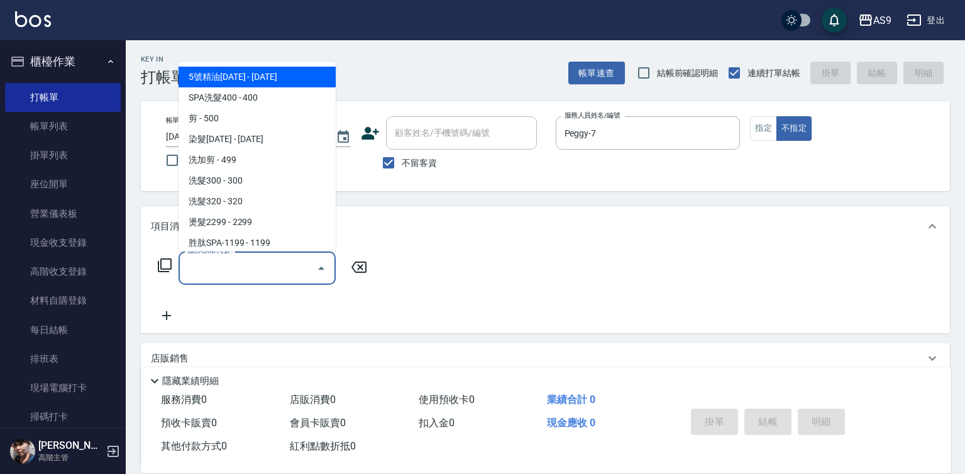
click at [269, 265] on input "服務名稱/代號" at bounding box center [247, 268] width 127 height 22
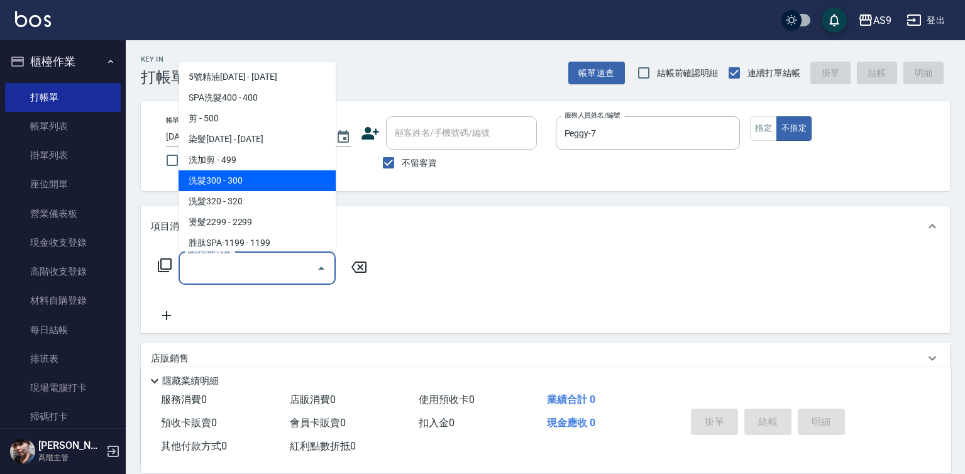
click at [242, 182] on span "洗髮300 - 300" at bounding box center [257, 180] width 157 height 21
type input "洗髮300(洗 髮300)"
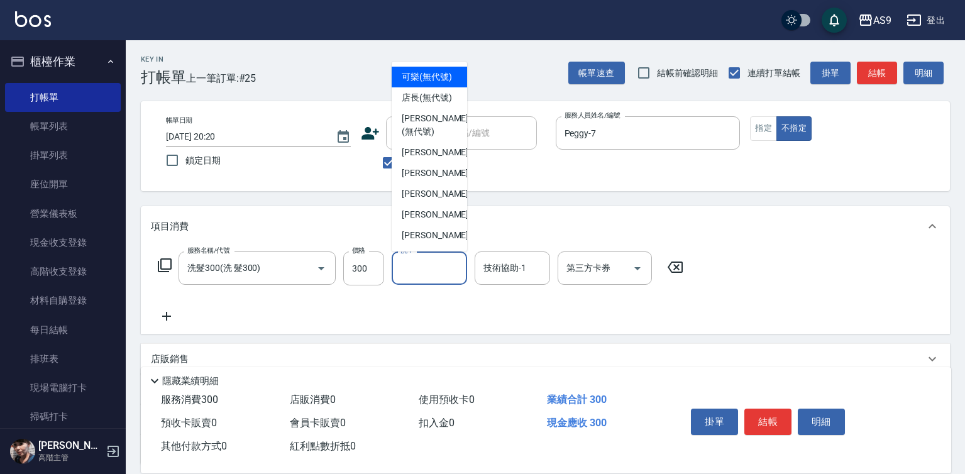
click at [421, 260] on input "洗-1" at bounding box center [429, 268] width 64 height 22
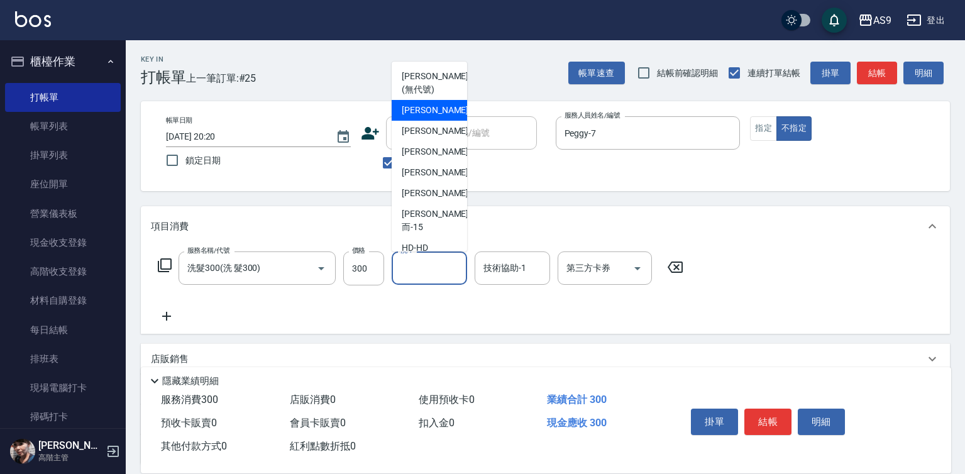
scroll to position [63, 0]
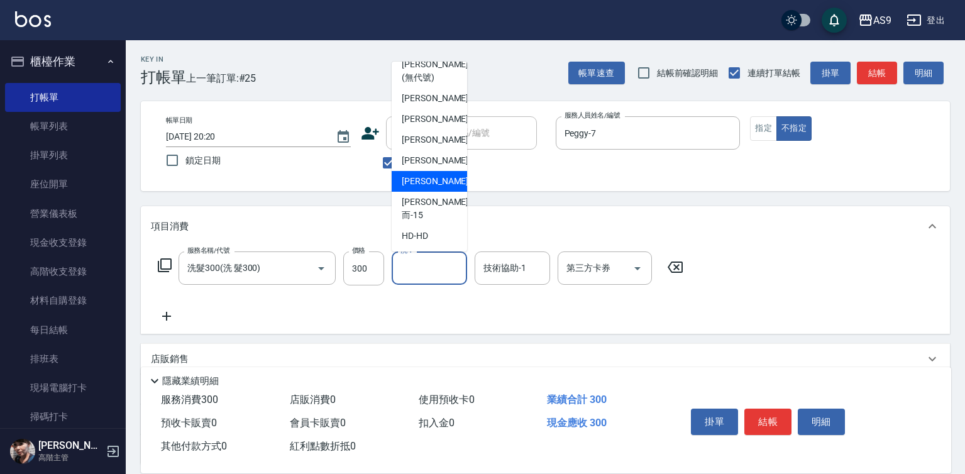
click at [431, 188] on span "[PERSON_NAME] -13" at bounding box center [441, 181] width 79 height 13
type input "[PERSON_NAME]-13"
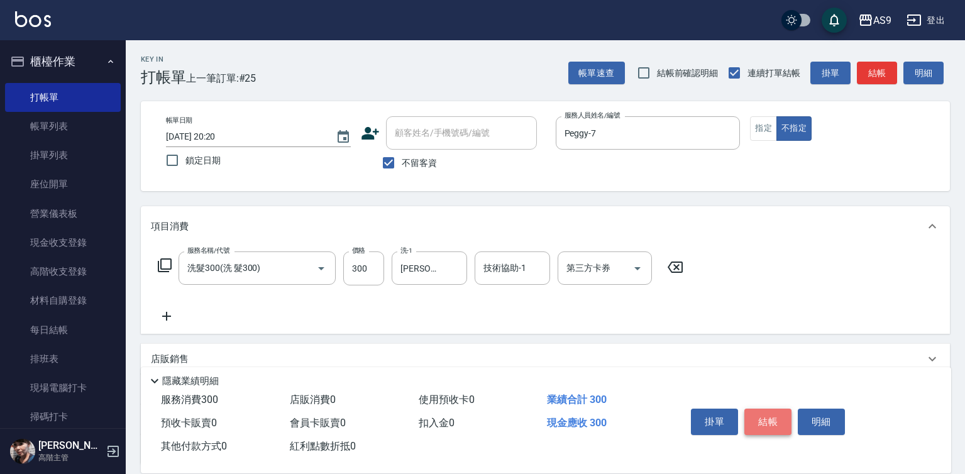
click at [765, 416] on button "結帳" at bounding box center [768, 422] width 47 height 26
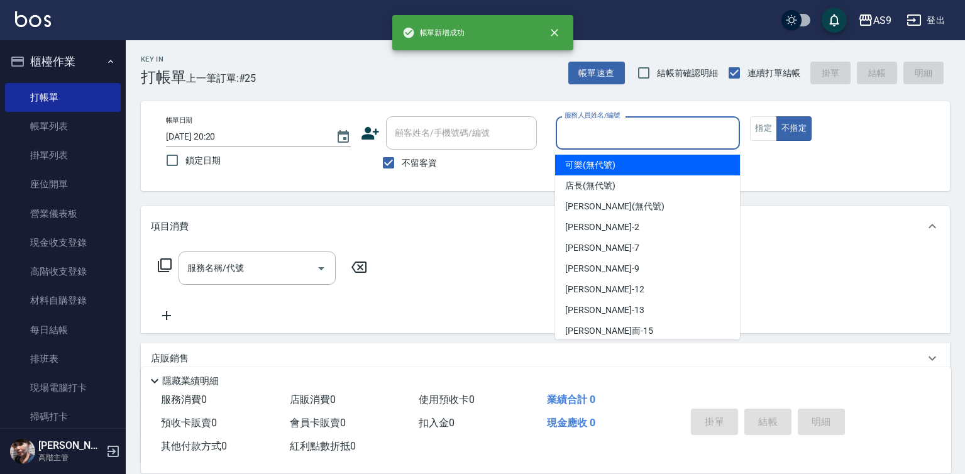
click at [604, 139] on input "服務人員姓名/編號" at bounding box center [649, 133] width 174 height 22
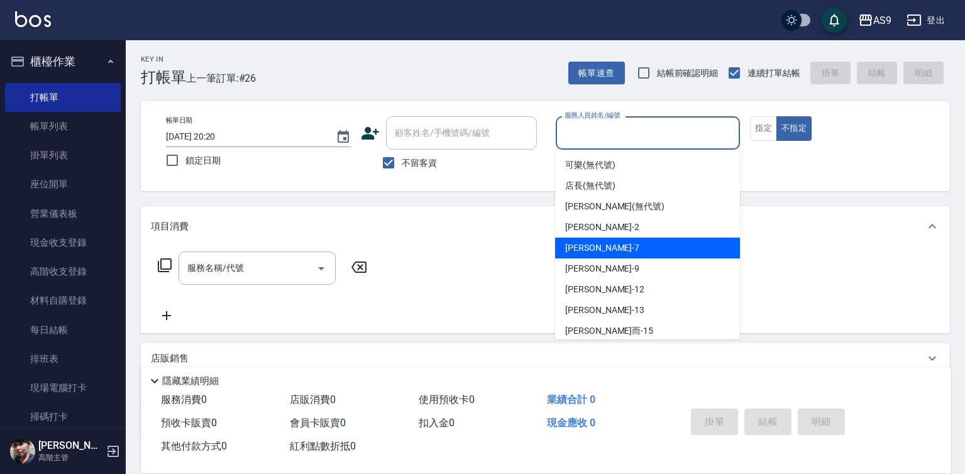
click at [607, 248] on div "Peggy -7" at bounding box center [647, 248] width 185 height 21
type input "Peggy-7"
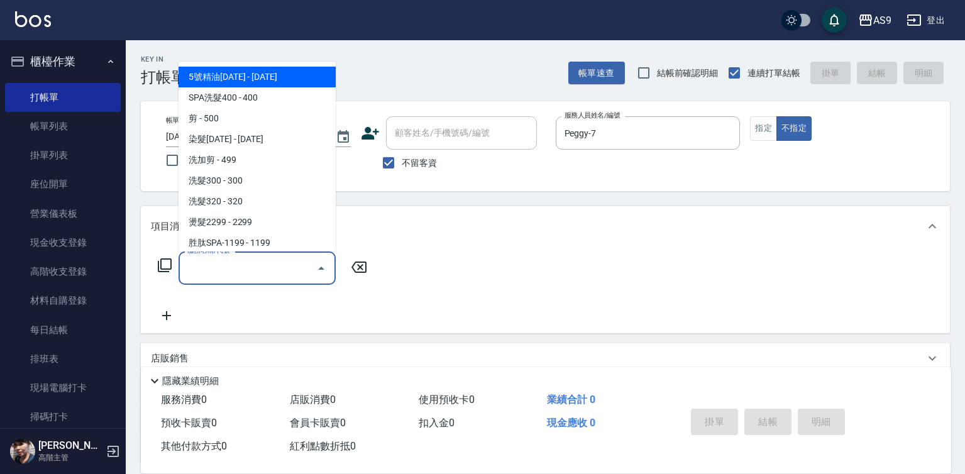
click at [291, 265] on input "服務名稱/代號" at bounding box center [247, 268] width 127 height 22
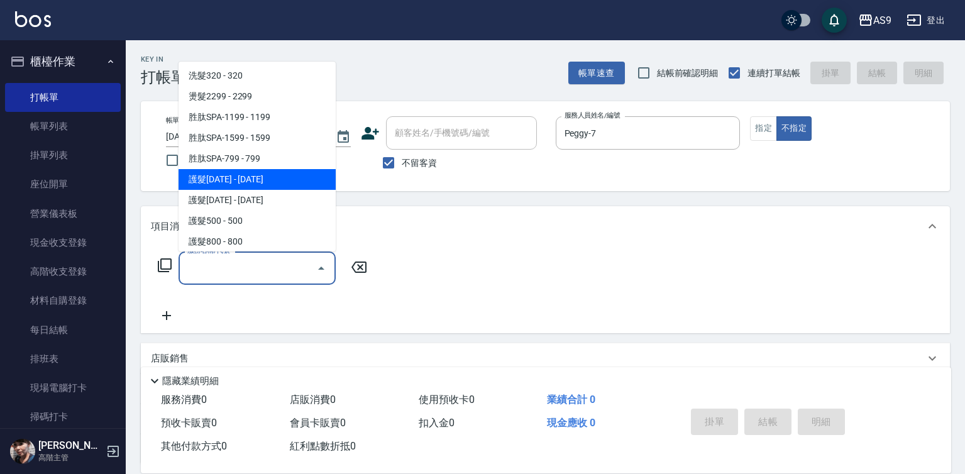
scroll to position [189, 0]
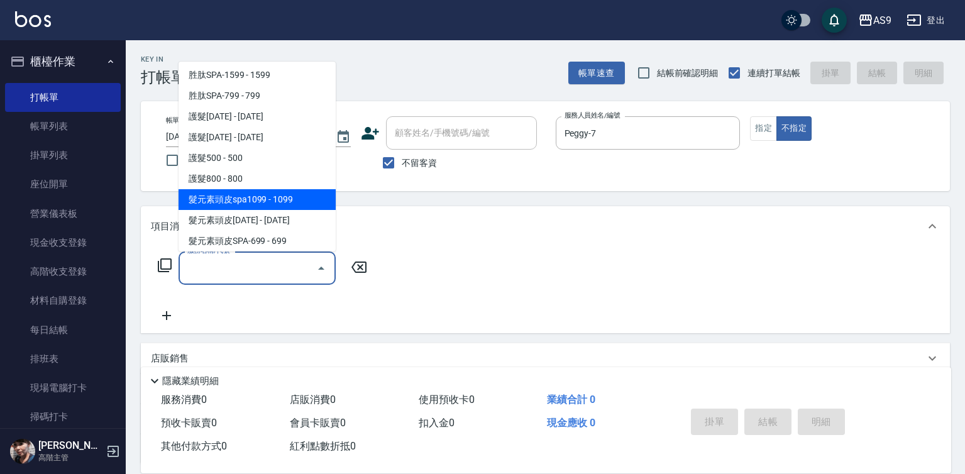
click at [279, 206] on span "髮元素頭皮spa1099 - 1099" at bounding box center [257, 199] width 157 height 21
type input "髮元素頭皮spa1099(髮元素頭皮spa1099)"
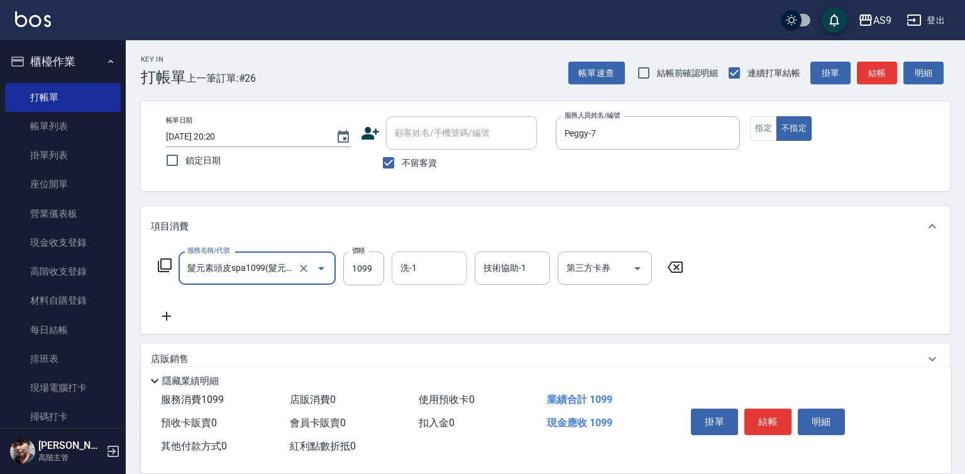
click at [447, 270] on input "洗-1" at bounding box center [429, 268] width 64 height 22
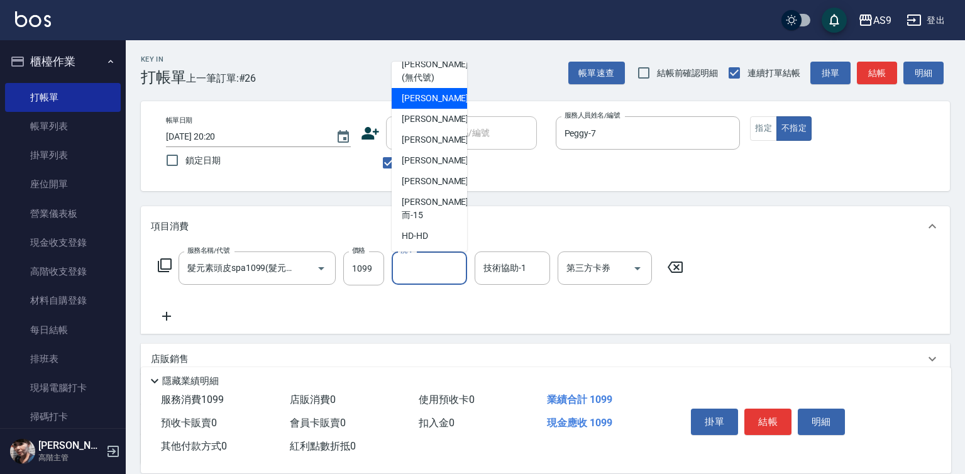
scroll to position [80, 0]
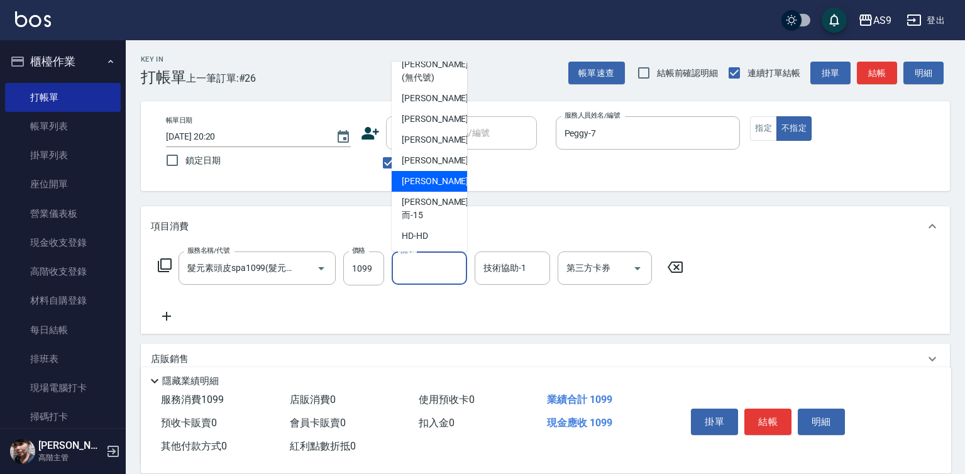
drag, startPoint x: 445, startPoint y: 199, endPoint x: 496, endPoint y: 234, distance: 61.4
click at [445, 192] on div "[PERSON_NAME] -13" at bounding box center [429, 181] width 75 height 21
type input "[PERSON_NAME]-13"
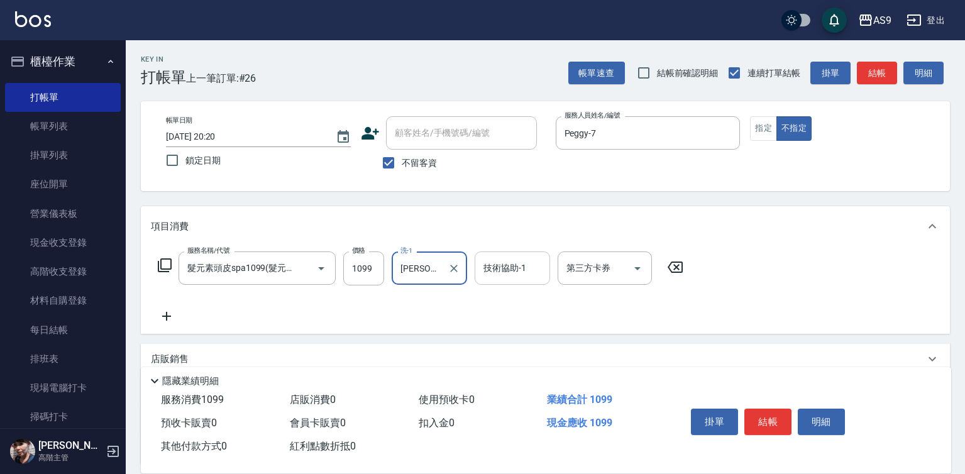
click at [516, 259] on input "技術協助-1" at bounding box center [512, 268] width 64 height 22
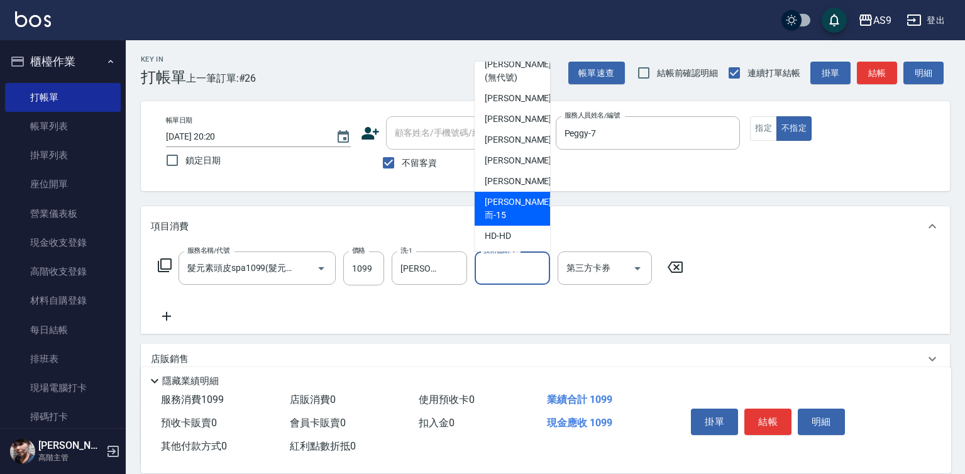
click at [516, 205] on div "[PERSON_NAME]而 -15" at bounding box center [512, 209] width 75 height 34
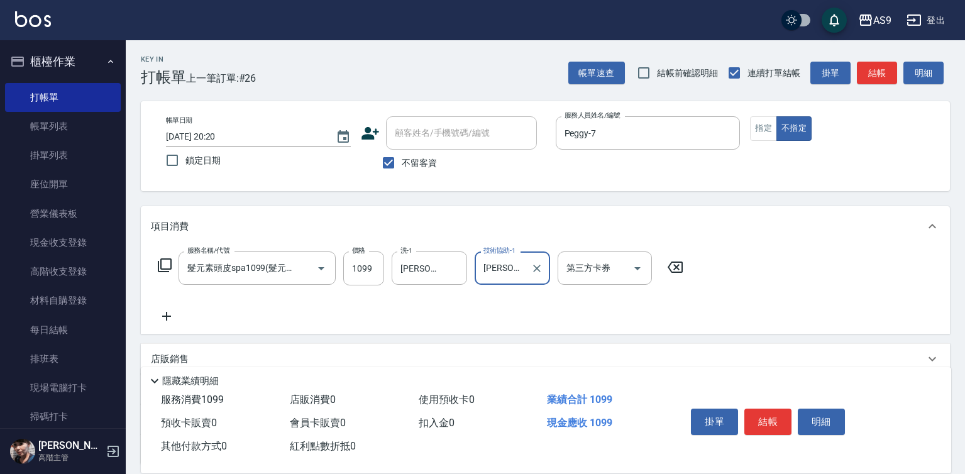
click at [526, 264] on div "[PERSON_NAME]而-15 技術協助-1" at bounding box center [512, 268] width 75 height 33
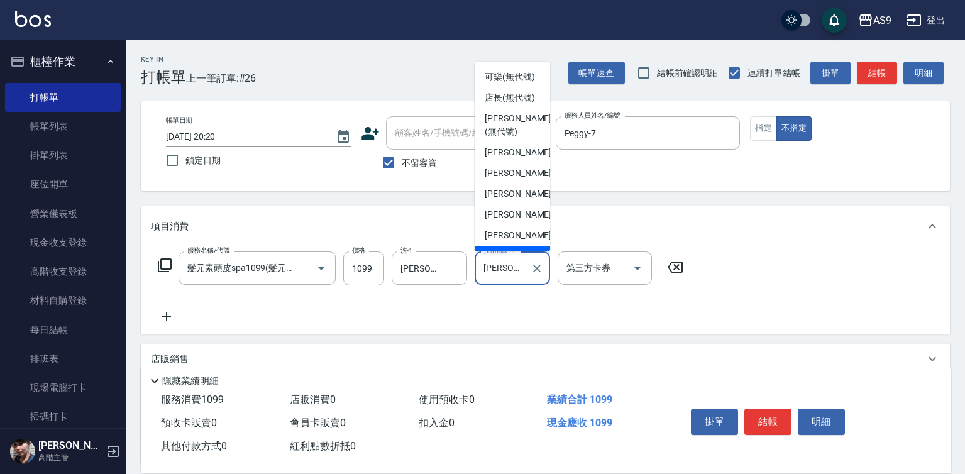
scroll to position [55, 0]
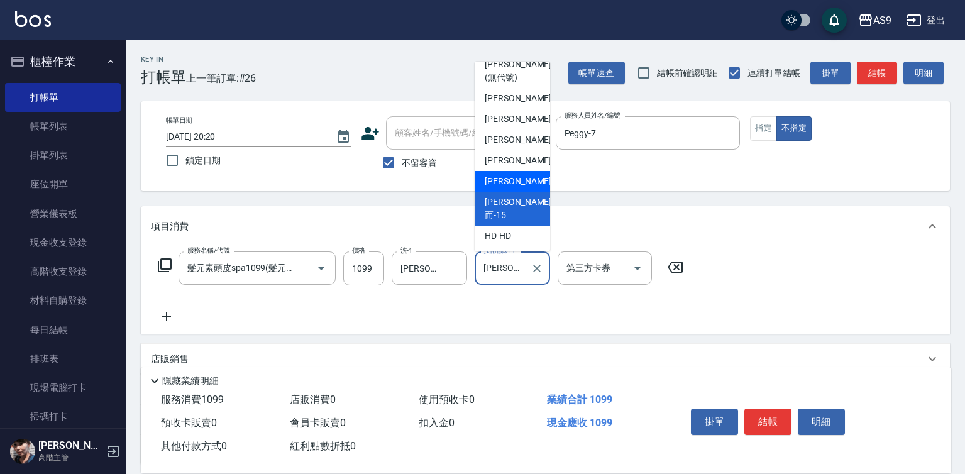
click at [523, 188] on span "[PERSON_NAME] -13" at bounding box center [524, 181] width 79 height 13
type input "[PERSON_NAME]-13"
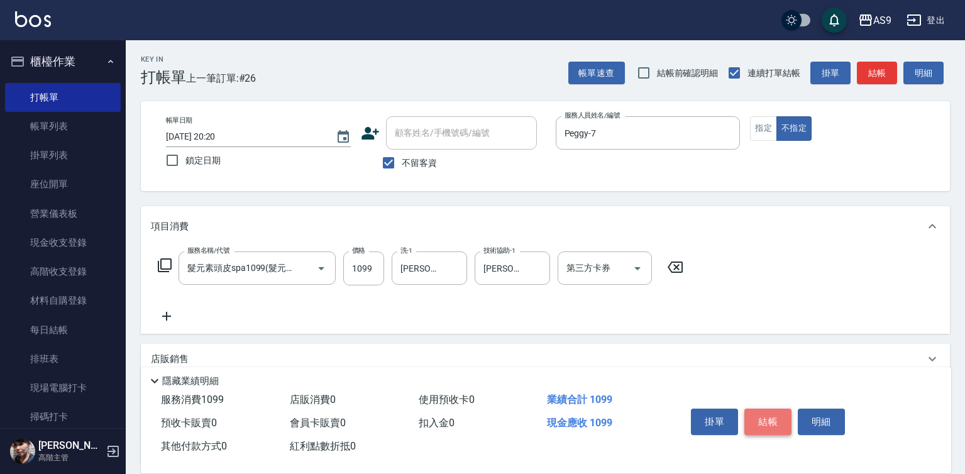
click at [765, 412] on button "結帳" at bounding box center [768, 422] width 47 height 26
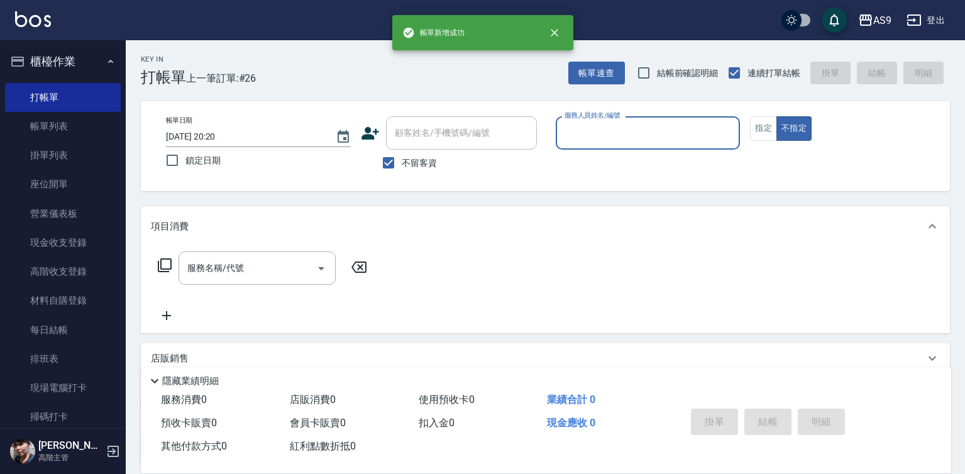
drag, startPoint x: 613, startPoint y: 132, endPoint x: 612, endPoint y: 139, distance: 7.0
click at [612, 139] on input "服務人員姓名/編號" at bounding box center [649, 133] width 174 height 22
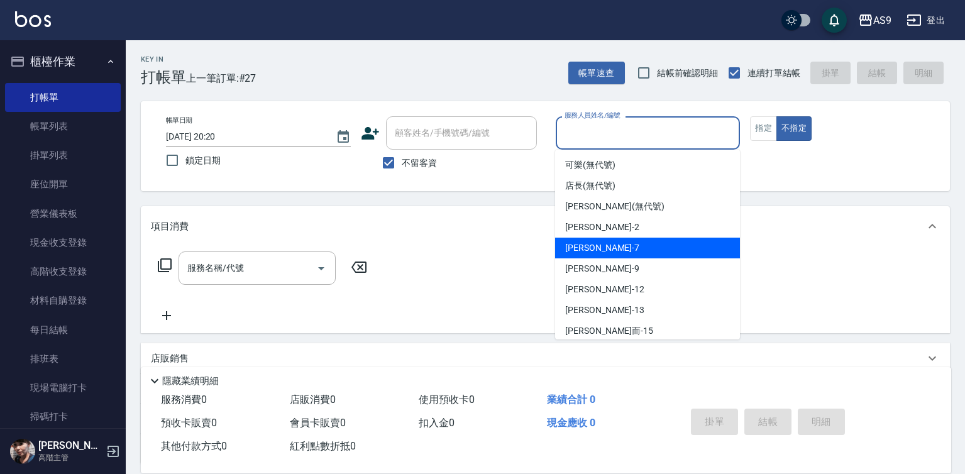
click at [604, 247] on div "Peggy -7" at bounding box center [647, 248] width 185 height 21
type input "Peggy-7"
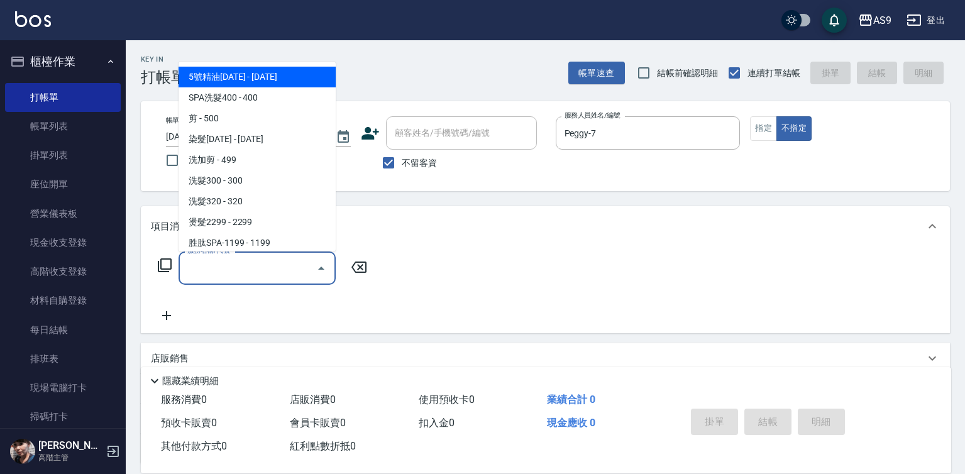
click at [298, 269] on input "服務名稱/代號" at bounding box center [247, 268] width 127 height 22
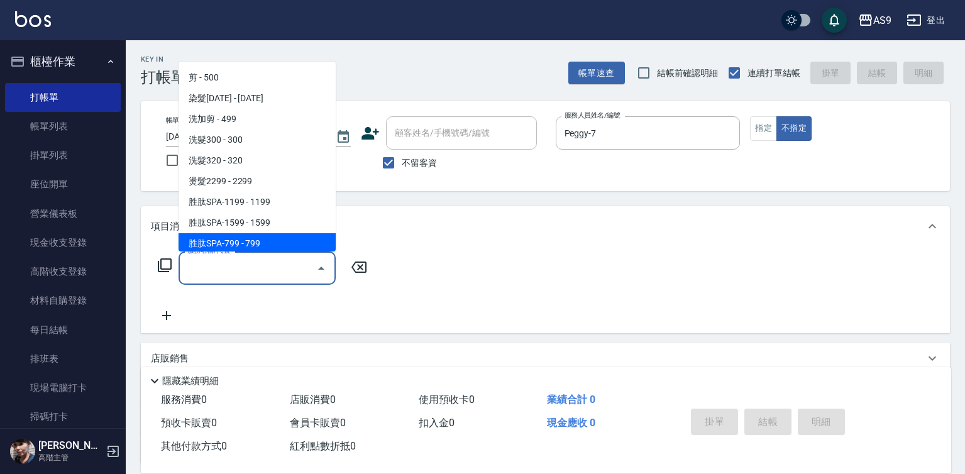
scroll to position [63, 0]
click at [257, 241] on span "護髮[DATE] - [DATE]" at bounding box center [257, 242] width 157 height 21
type input "護髮1200(護髮1200)"
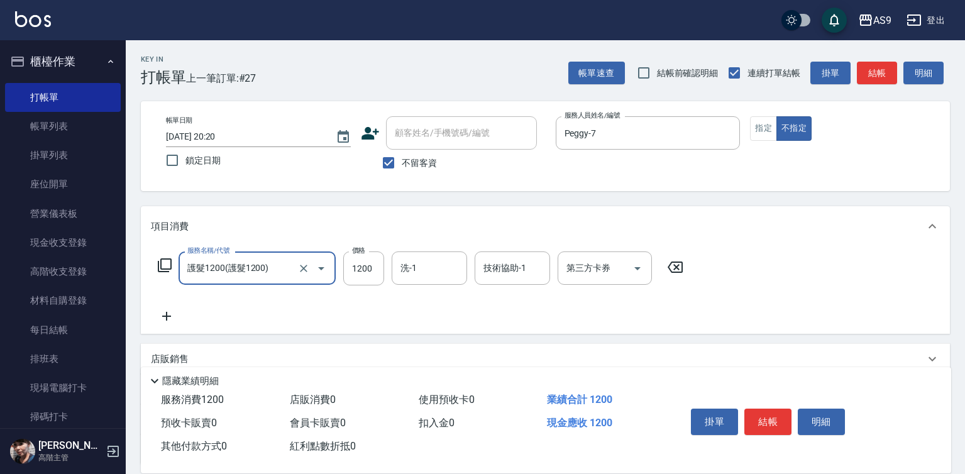
click at [172, 322] on icon at bounding box center [166, 316] width 31 height 15
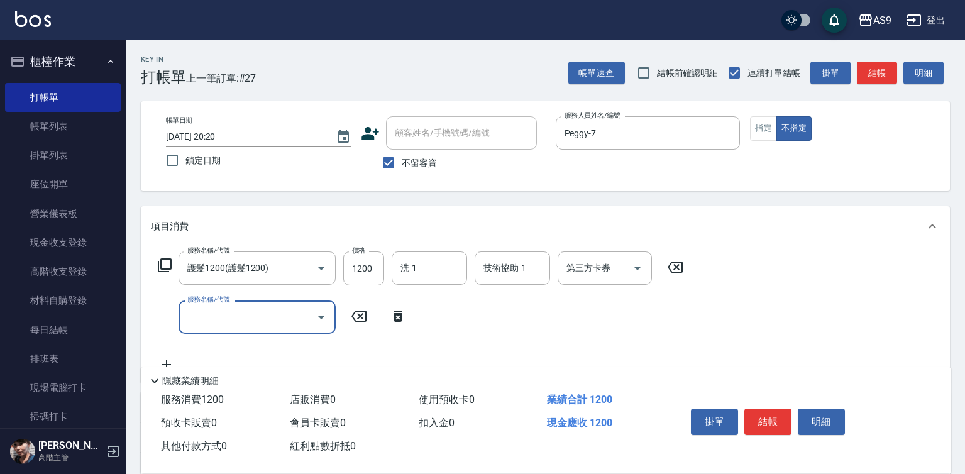
drag, startPoint x: 206, startPoint y: 318, endPoint x: 220, endPoint y: 304, distance: 20.0
click at [209, 318] on input "服務名稱/代號" at bounding box center [247, 317] width 127 height 22
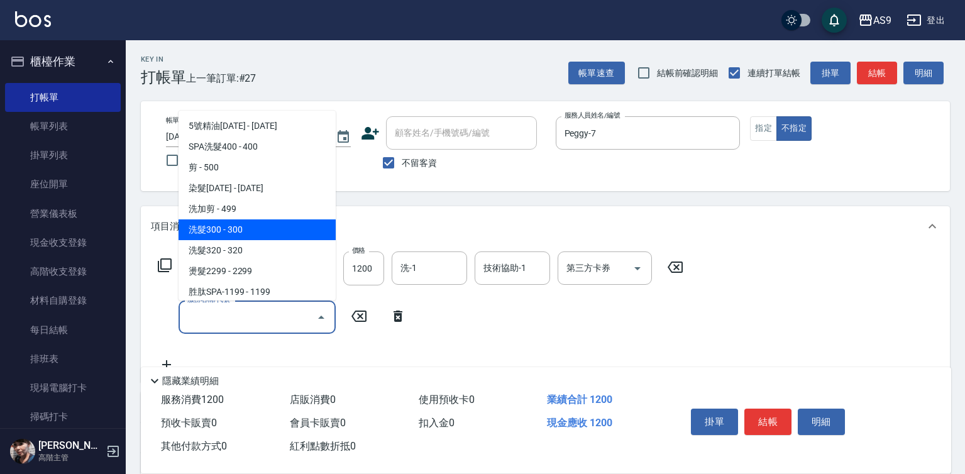
click at [215, 233] on span "洗髮300 - 300" at bounding box center [257, 229] width 157 height 21
type input "洗髮300(洗 髮300)"
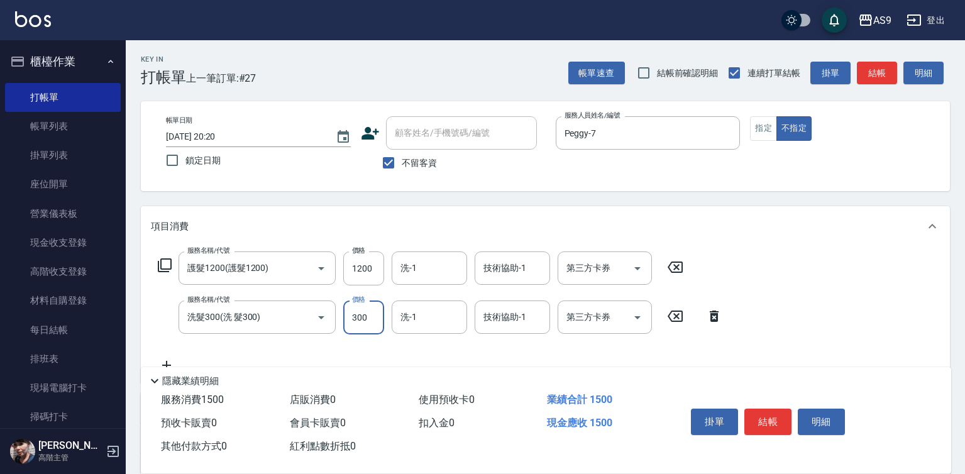
click at [362, 314] on input "300" at bounding box center [363, 318] width 41 height 34
type input "272"
click at [370, 273] on input "1200" at bounding box center [363, 269] width 41 height 34
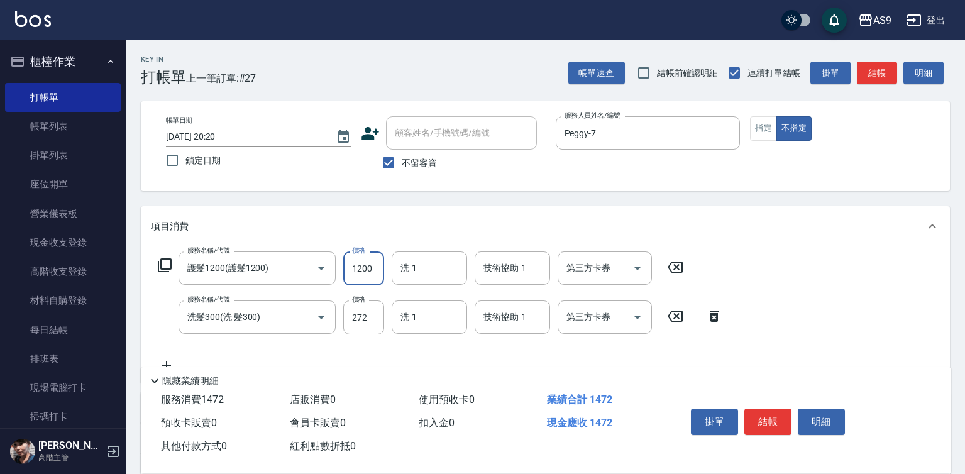
click at [370, 273] on input "1200" at bounding box center [363, 269] width 41 height 34
type input "1020"
drag, startPoint x: 757, startPoint y: 137, endPoint x: 758, endPoint y: 153, distance: 16.5
click at [757, 138] on button "指定" at bounding box center [763, 128] width 27 height 25
click at [773, 416] on button "結帳" at bounding box center [768, 422] width 47 height 26
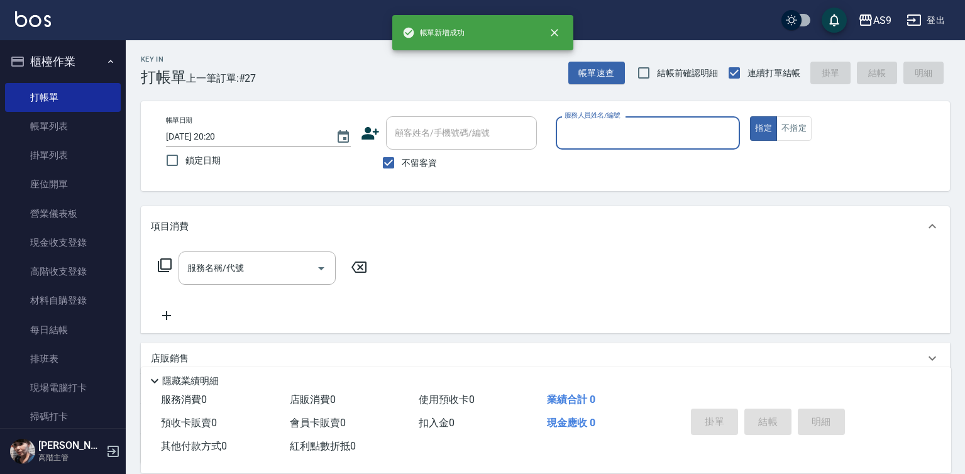
click at [628, 145] on div "服務人員姓名/編號" at bounding box center [648, 132] width 185 height 33
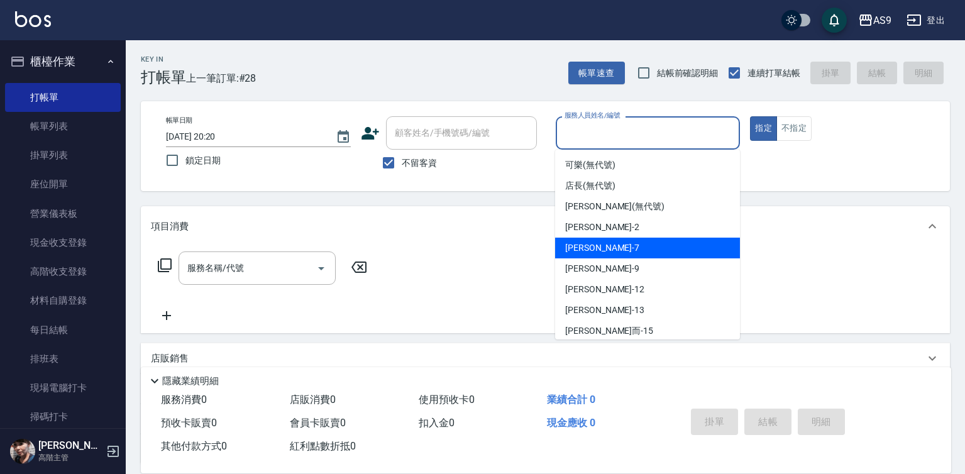
drag, startPoint x: 601, startPoint y: 242, endPoint x: 521, endPoint y: 248, distance: 80.1
click at [600, 241] on div "Peggy -7" at bounding box center [647, 248] width 185 height 21
type input "Peggy-7"
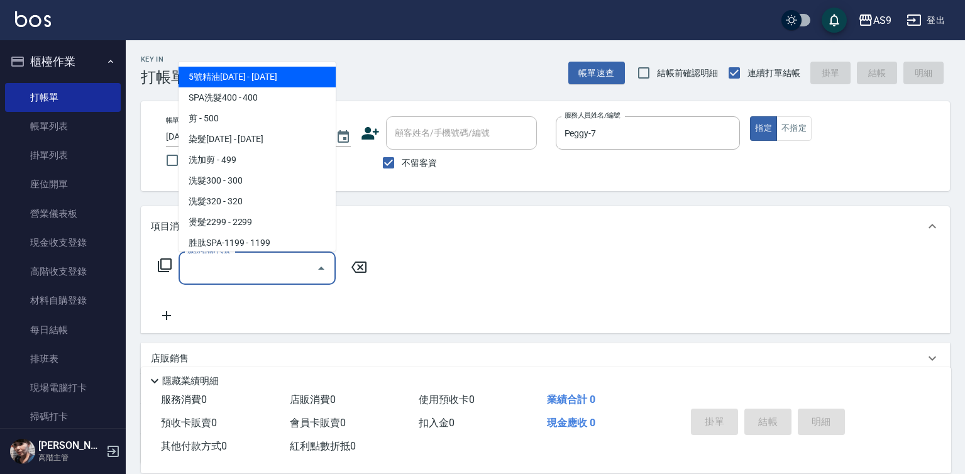
click at [291, 272] on input "服務名稱/代號" at bounding box center [247, 268] width 127 height 22
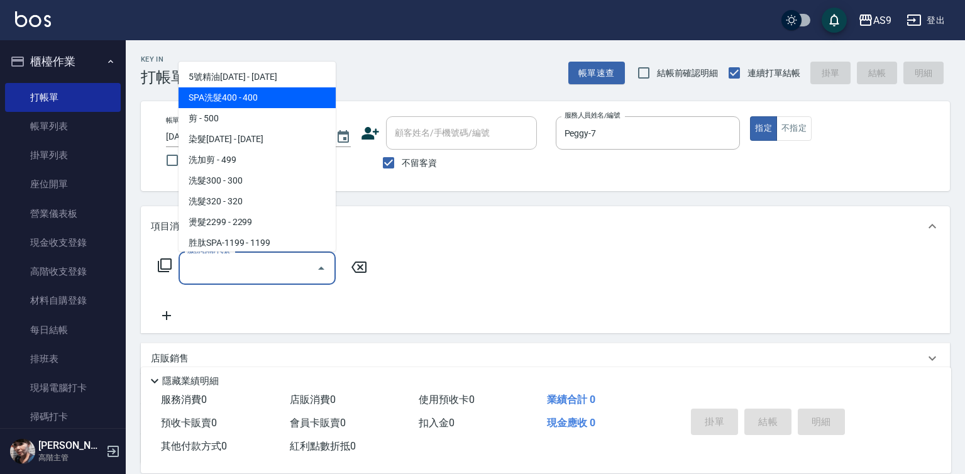
drag, startPoint x: 239, startPoint y: 98, endPoint x: 358, endPoint y: 291, distance: 226.7
click at [241, 100] on span "SPA洗髮400 - 400" at bounding box center [257, 97] width 157 height 21
type input "SPA洗髮400(SPA洗髮400)"
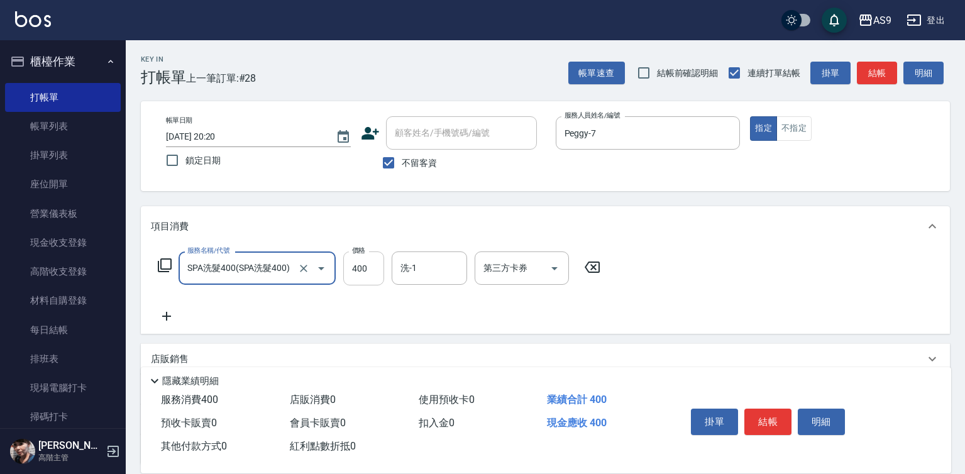
click at [356, 277] on input "400" at bounding box center [363, 269] width 41 height 34
type input "363"
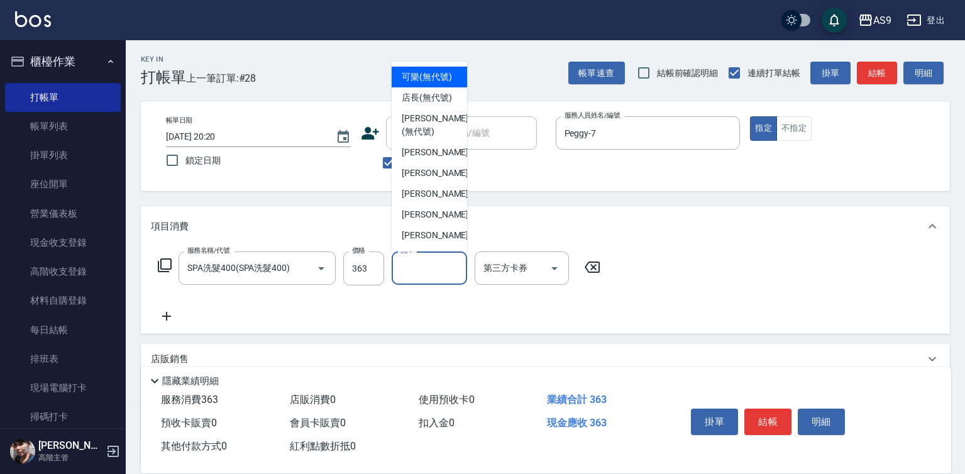
click at [428, 269] on input "洗-1" at bounding box center [429, 268] width 64 height 22
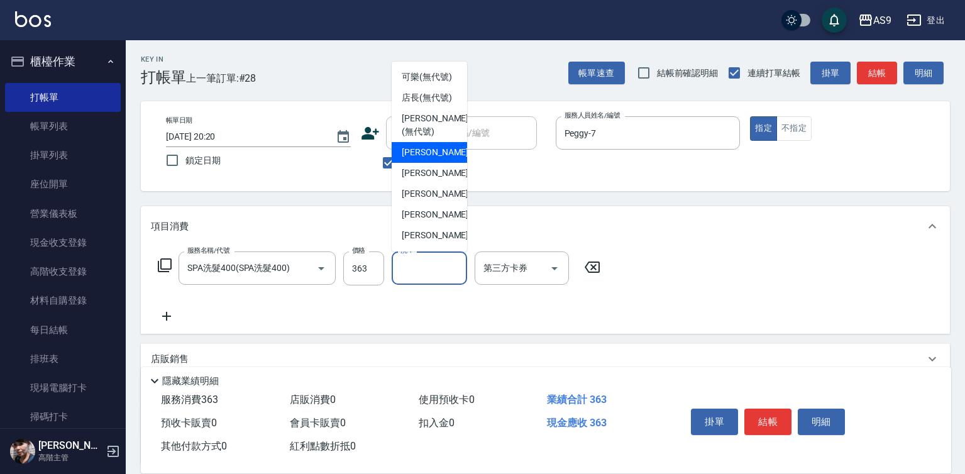
click at [433, 159] on span "[PERSON_NAME]蘭 -2" at bounding box center [439, 152] width 74 height 13
type input "[PERSON_NAME]蘭-2"
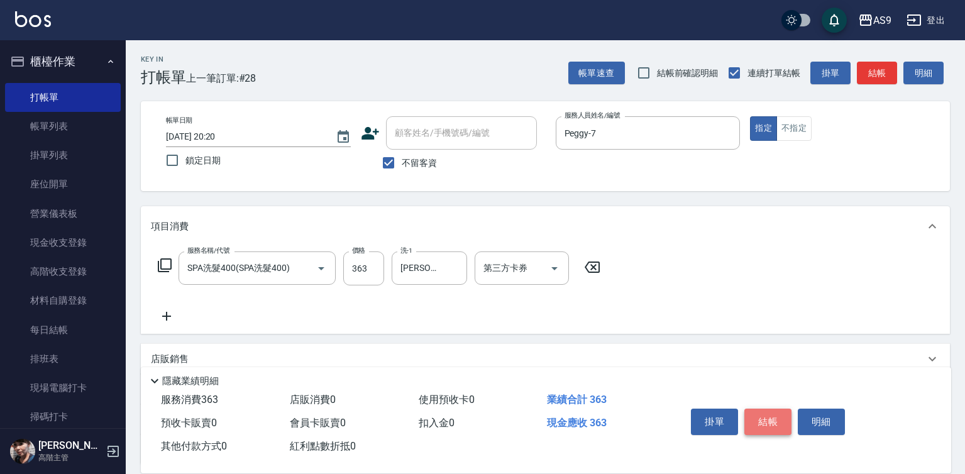
click at [760, 419] on button "結帳" at bounding box center [768, 422] width 47 height 26
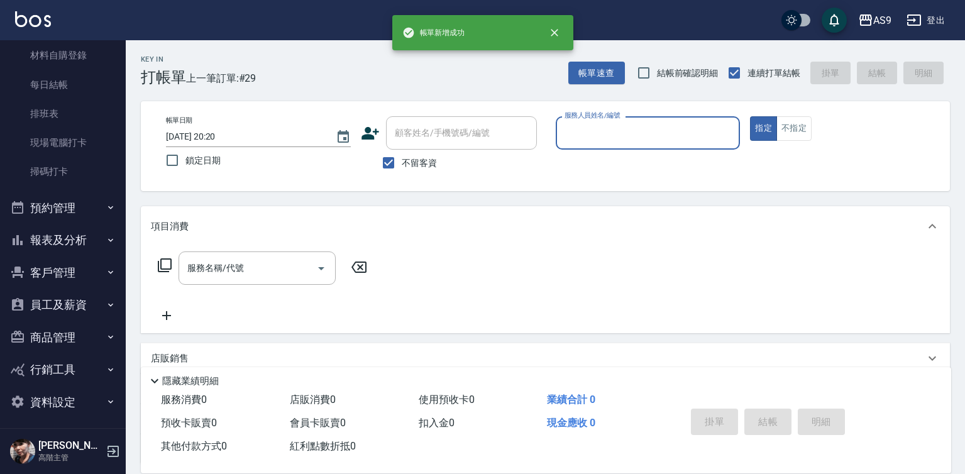
scroll to position [250, 0]
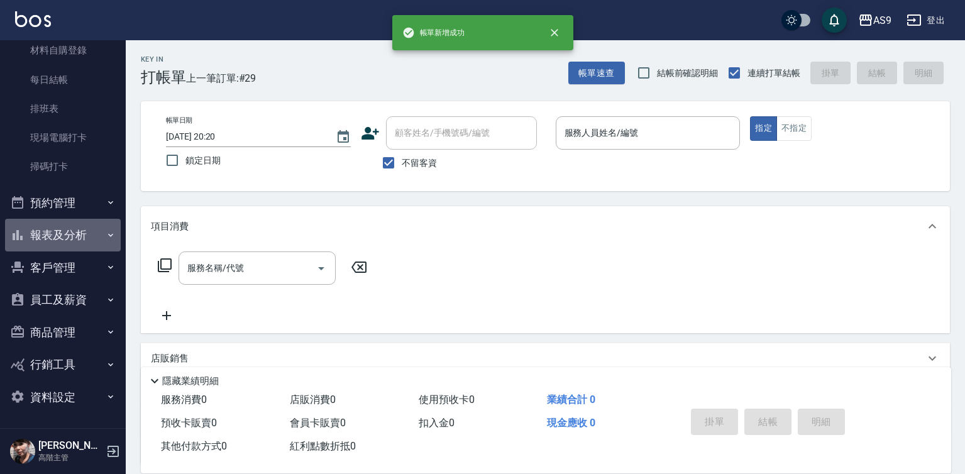
click at [75, 244] on button "報表及分析" at bounding box center [63, 235] width 116 height 33
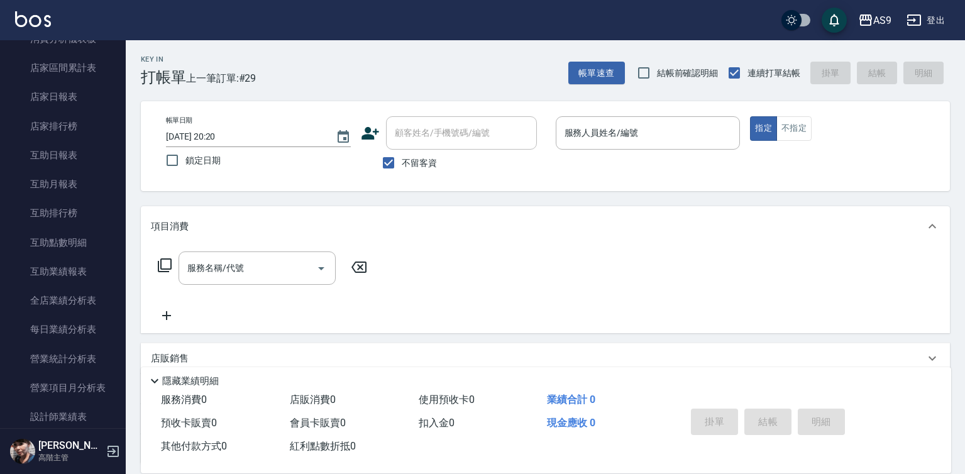
scroll to position [565, 0]
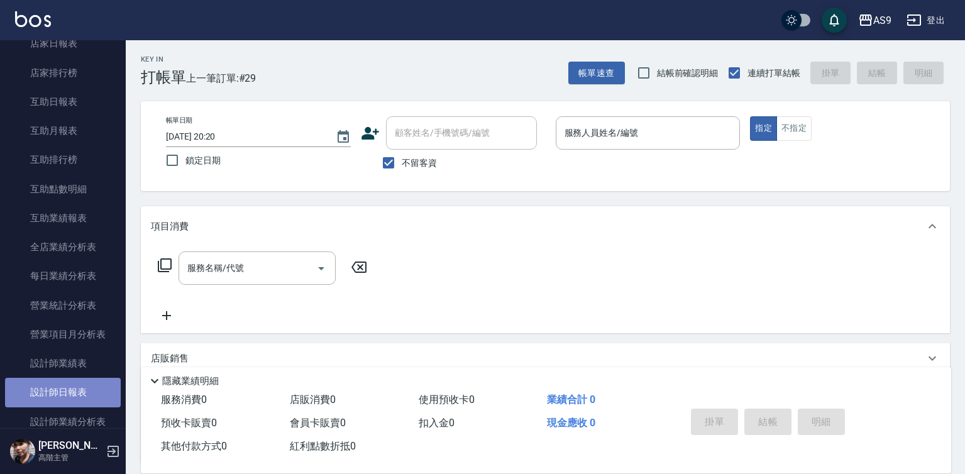
click at [88, 401] on link "設計師日報表" at bounding box center [63, 392] width 116 height 29
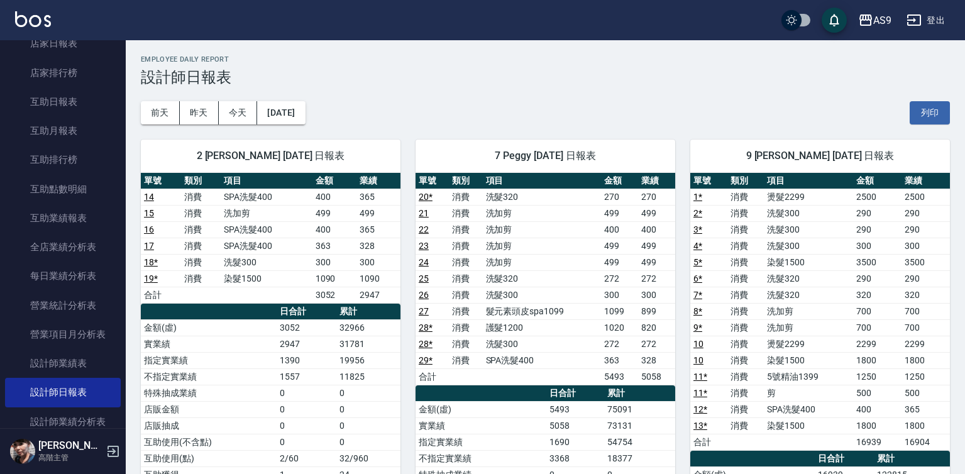
scroll to position [63, 0]
